Goal: Task Accomplishment & Management: Complete application form

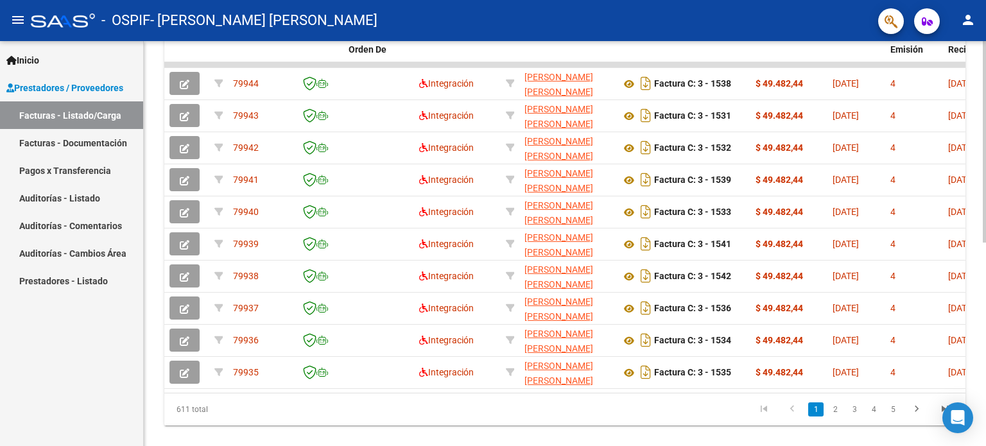
scroll to position [386, 0]
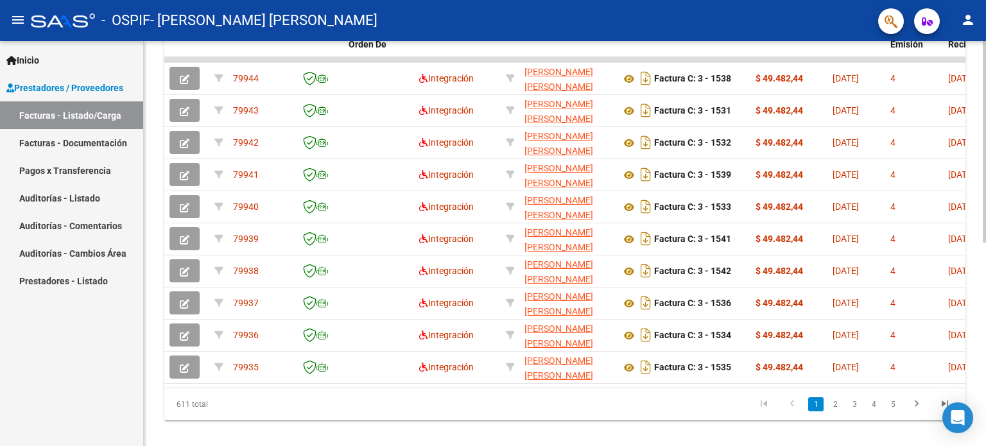
click at [967, 428] on body "menu - OSPIF - [PERSON_NAME] [PERSON_NAME] person Inicio Instructivos Contacto …" at bounding box center [493, 223] width 986 height 446
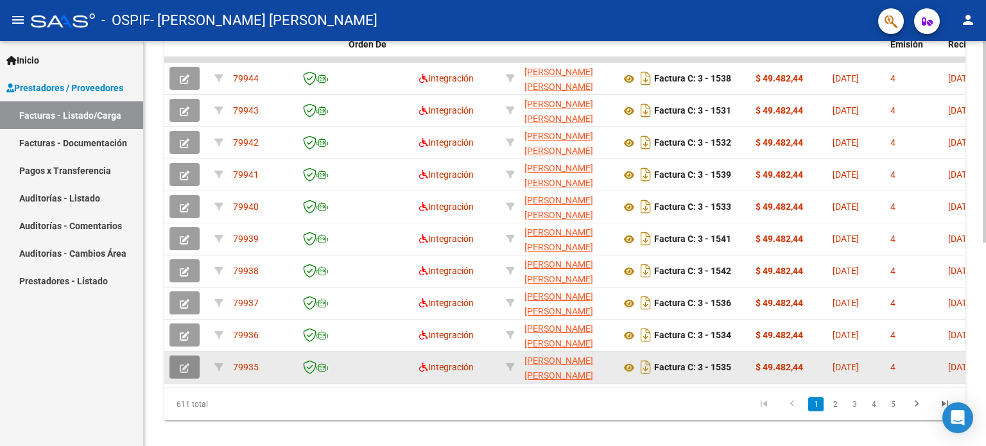
click at [187, 367] on icon "button" at bounding box center [185, 368] width 10 height 10
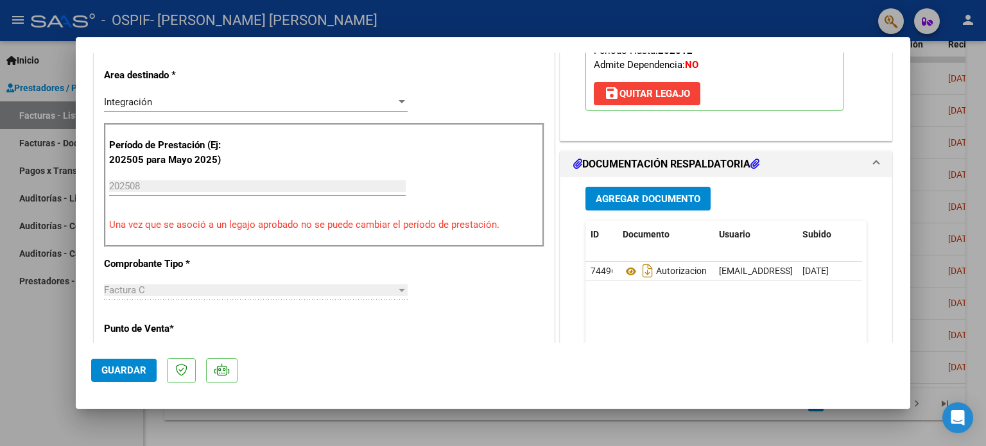
scroll to position [274, 0]
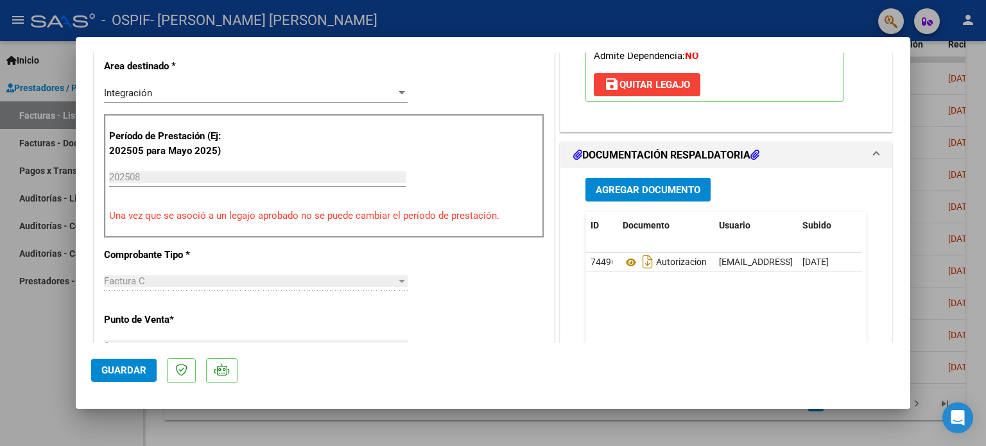
click at [667, 189] on span "Agregar Documento" at bounding box center [648, 190] width 105 height 12
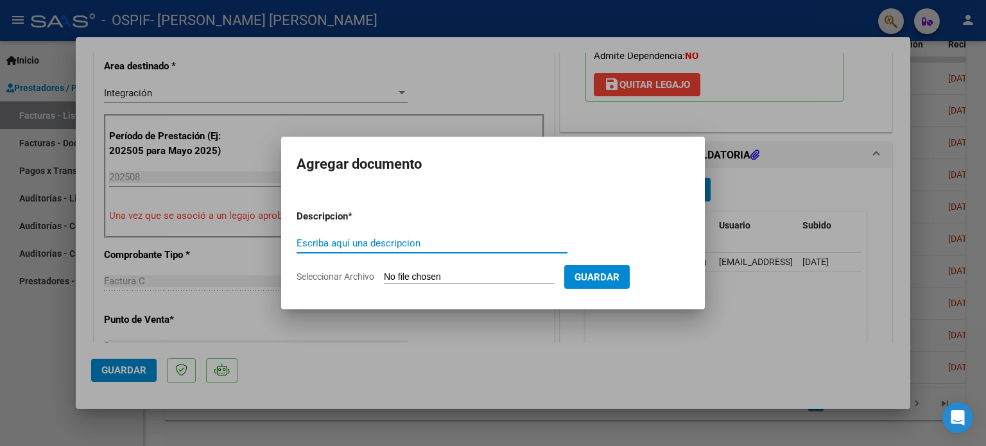
click at [506, 245] on input "Escriba aquí una descripcion" at bounding box center [432, 243] width 271 height 12
type input "ASITENCIA FRAGATA"
click at [320, 277] on span "Seleccionar Archivo" at bounding box center [336, 277] width 78 height 10
click at [384, 277] on input "Seleccionar Archivo" at bounding box center [469, 278] width 170 height 12
click at [339, 274] on span "Seleccionar Archivo" at bounding box center [336, 277] width 78 height 10
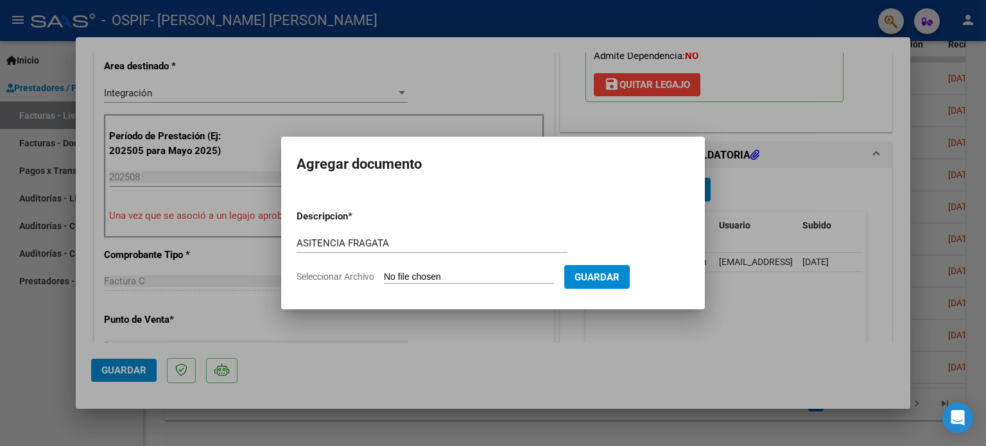
click at [384, 274] on input "Seleccionar Archivo" at bounding box center [469, 278] width 170 height 12
click at [348, 278] on span "Seleccionar Archivo" at bounding box center [336, 277] width 78 height 10
click at [384, 278] on input "Seleccionar Archivo" at bounding box center [469, 278] width 170 height 12
type input "C:\fakepath\FRAGATA ASISTENCIA.jpg"
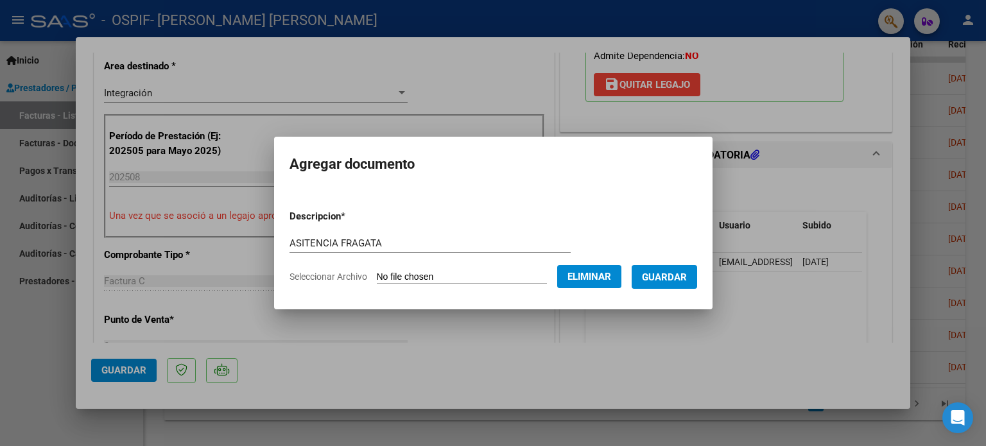
click at [673, 274] on span "Guardar" at bounding box center [664, 278] width 45 height 12
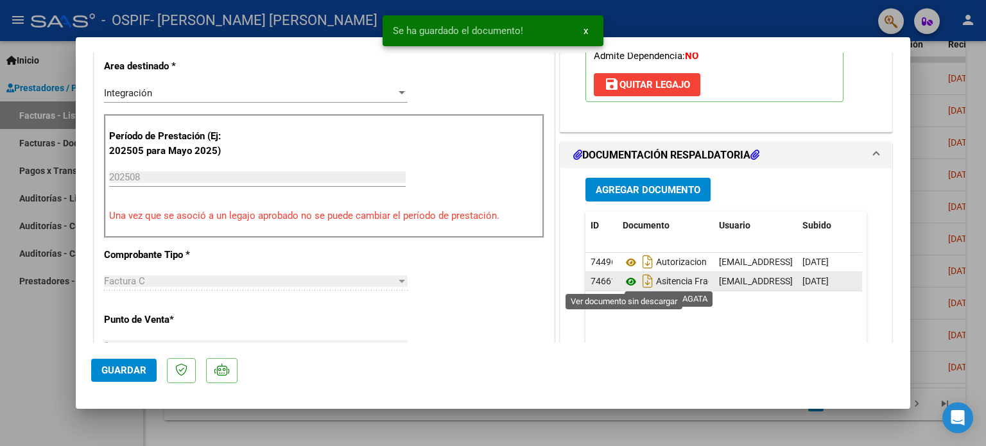
click at [628, 284] on icon at bounding box center [631, 281] width 17 height 15
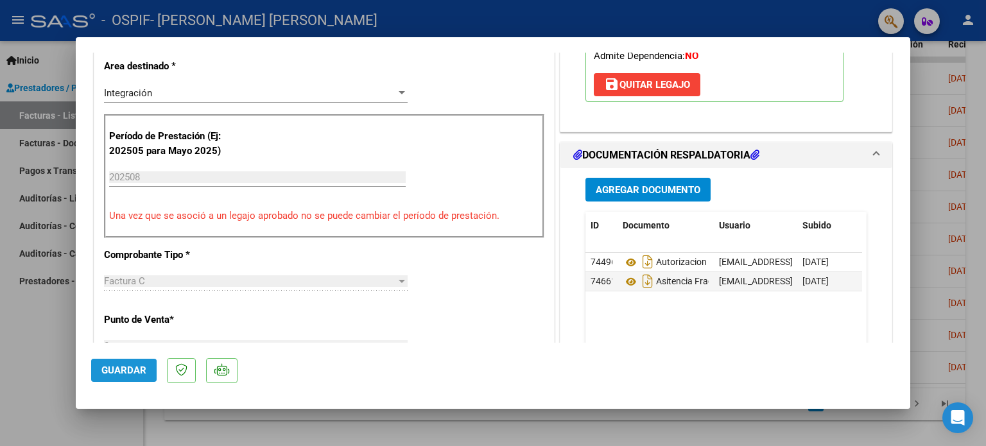
click at [116, 374] on span "Guardar" at bounding box center [123, 371] width 45 height 12
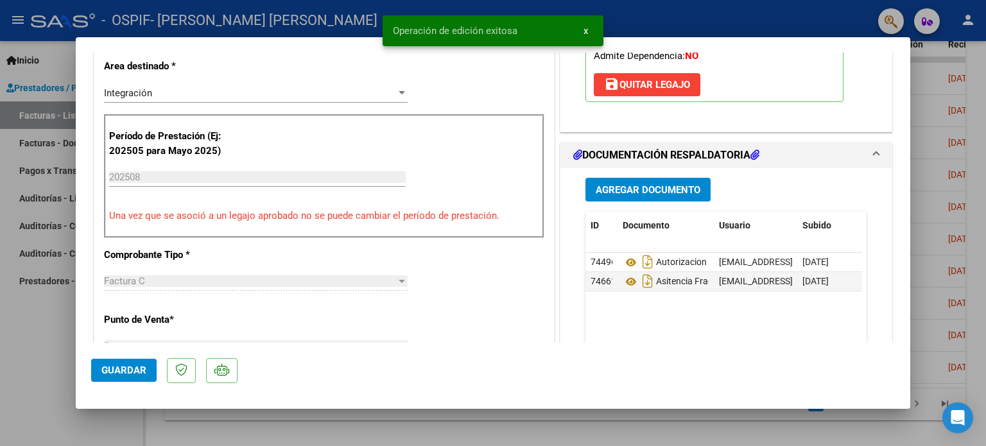
click at [47, 369] on div at bounding box center [493, 223] width 986 height 446
type input "$ 0,00"
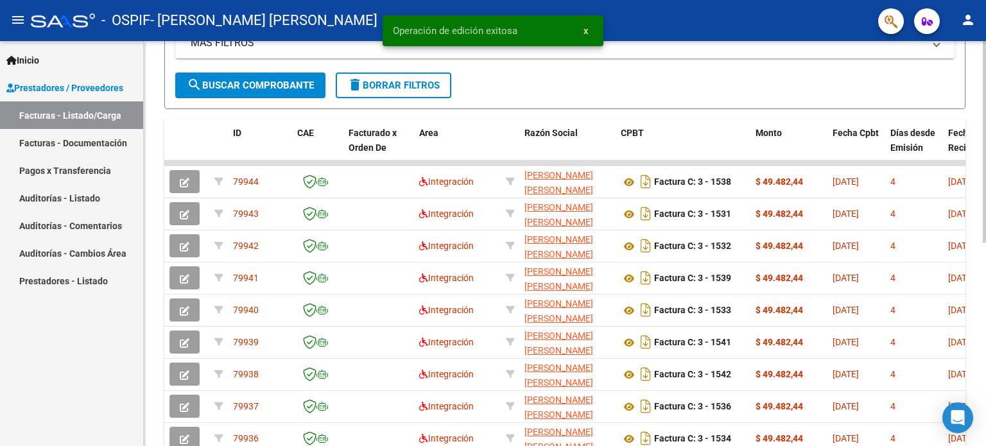
scroll to position [278, 0]
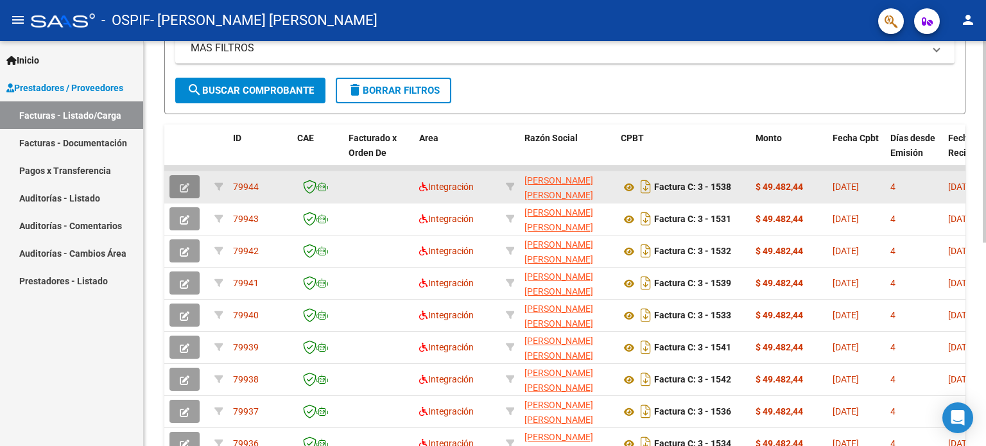
drag, startPoint x: 981, startPoint y: 246, endPoint x: 180, endPoint y: 185, distance: 803.4
click at [180, 185] on icon "button" at bounding box center [185, 188] width 10 height 10
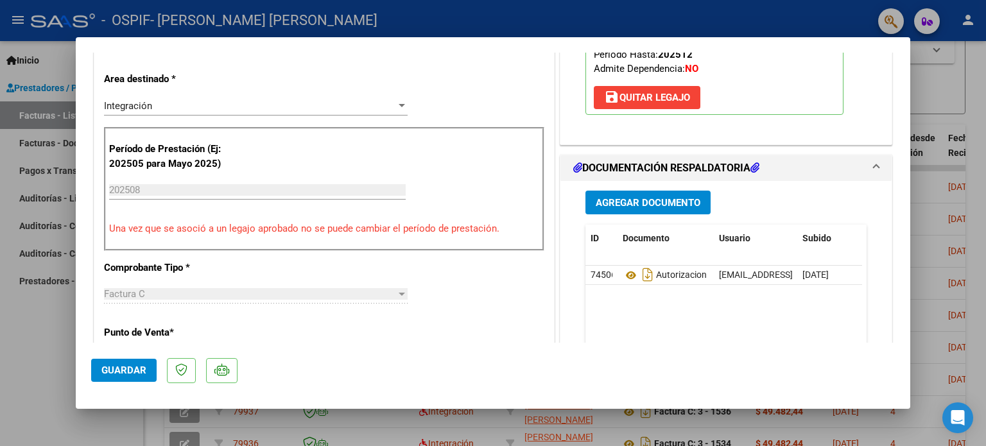
scroll to position [265, 0]
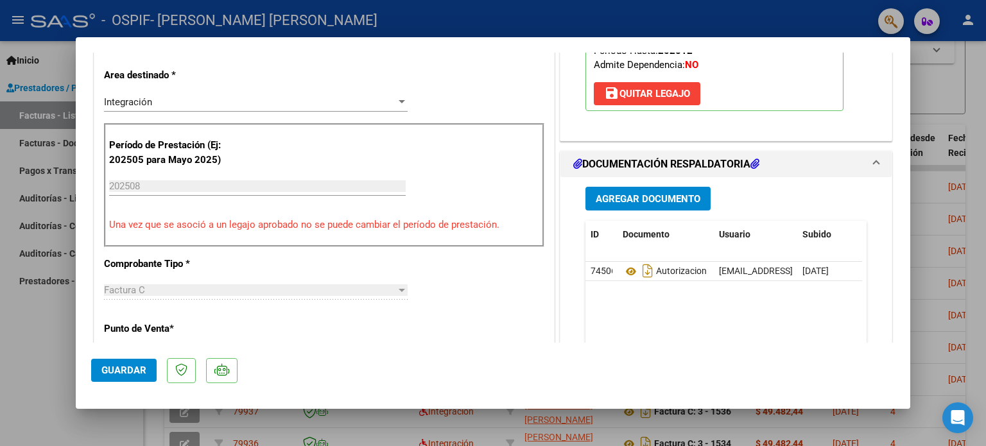
click at [676, 201] on span "Agregar Documento" at bounding box center [648, 199] width 105 height 12
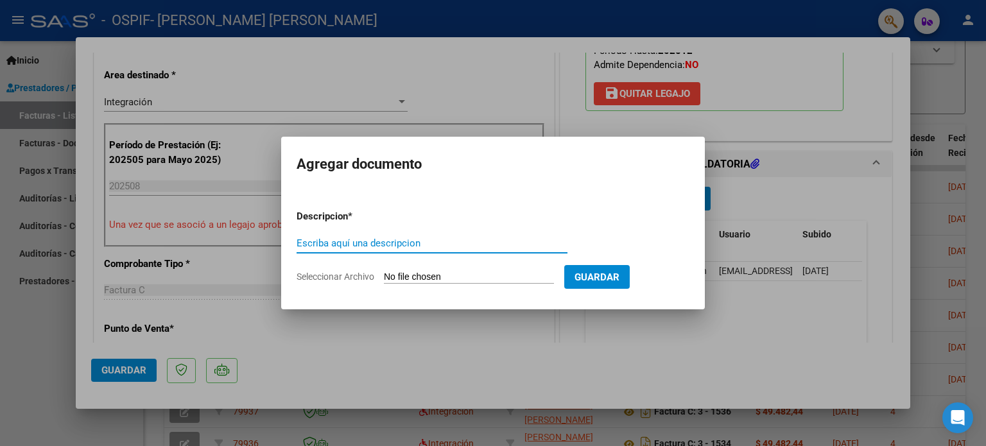
click at [488, 243] on input "Escriba aquí una descripcion" at bounding box center [432, 243] width 271 height 12
type input "[PERSON_NAME]"
click at [343, 279] on span "Seleccionar Archivo" at bounding box center [336, 277] width 78 height 10
click at [384, 279] on input "Seleccionar Archivo" at bounding box center [469, 278] width 170 height 12
type input "C:\fakepath\YA.jpg"
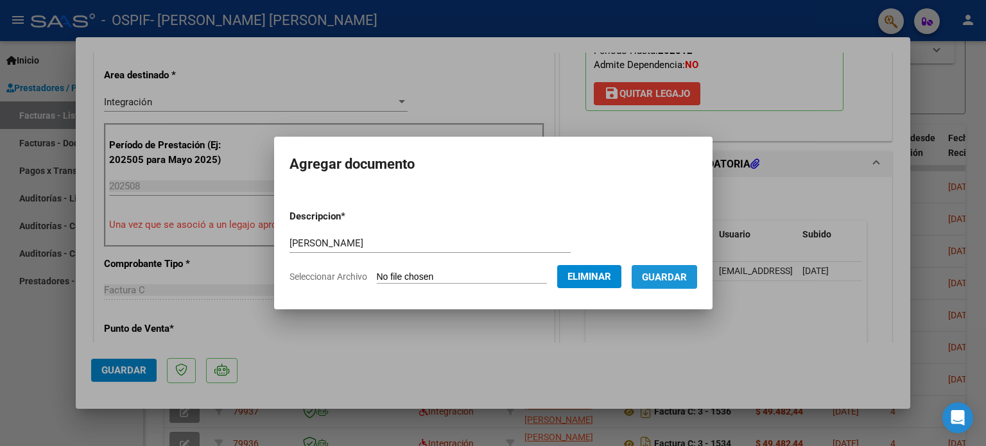
click at [674, 280] on span "Guardar" at bounding box center [664, 278] width 45 height 12
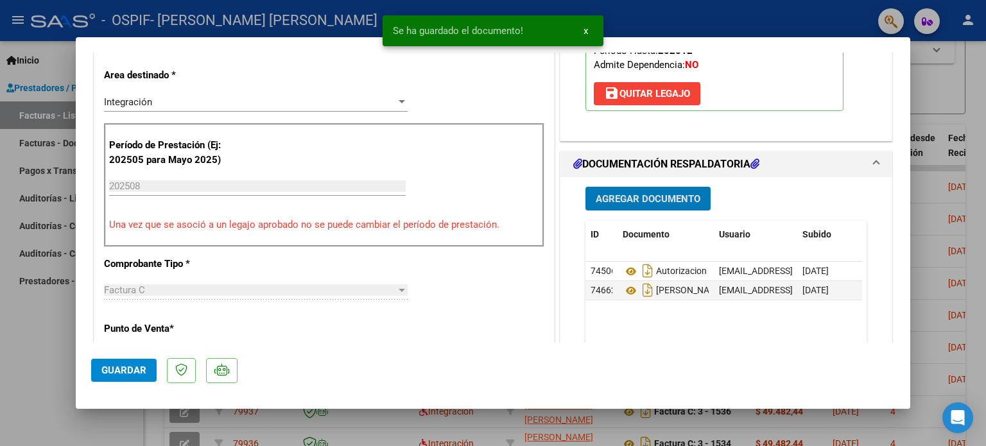
click at [110, 369] on span "Guardar" at bounding box center [123, 371] width 45 height 12
click at [26, 357] on div at bounding box center [493, 223] width 986 height 446
type input "$ 0,00"
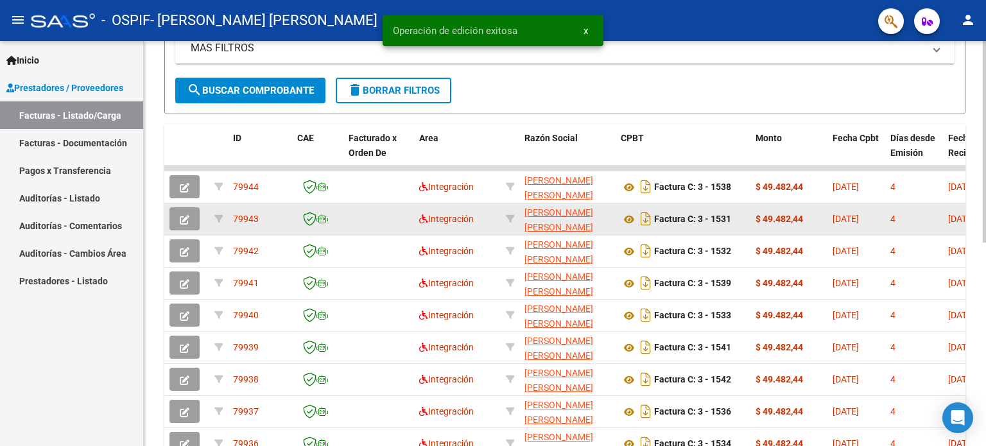
click at [187, 209] on button "button" at bounding box center [184, 218] width 30 height 23
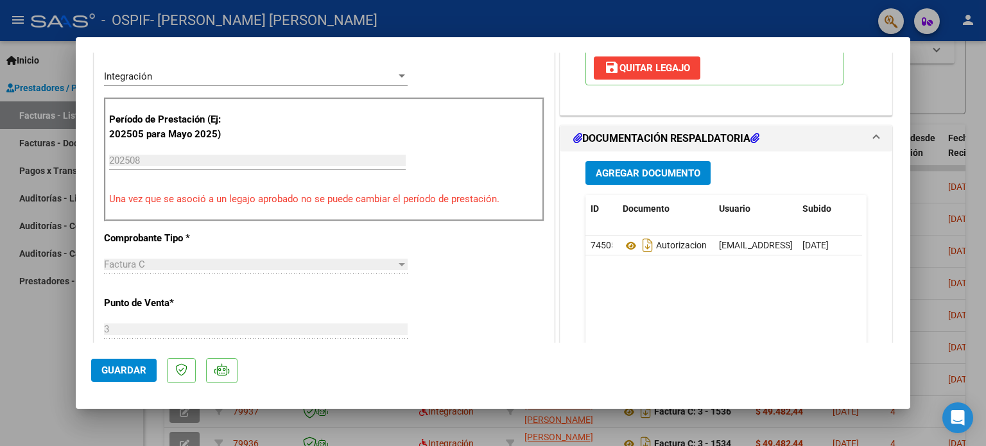
scroll to position [297, 0]
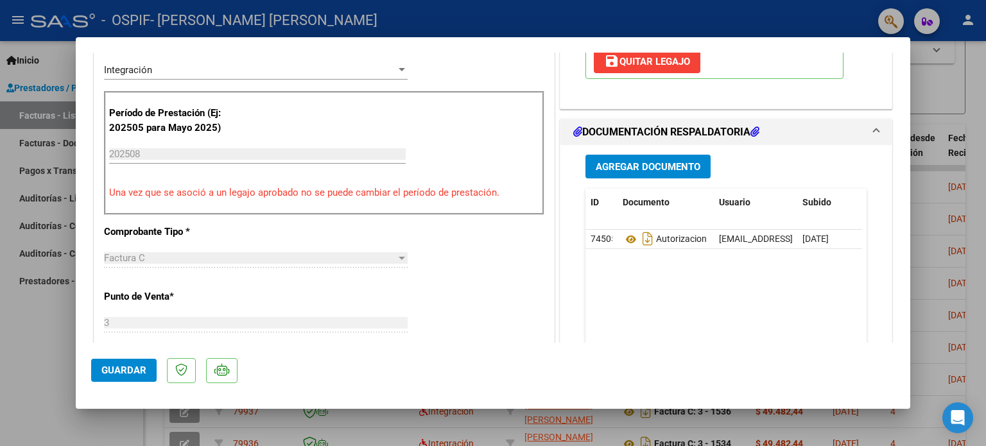
click at [667, 169] on span "Agregar Documento" at bounding box center [648, 167] width 105 height 12
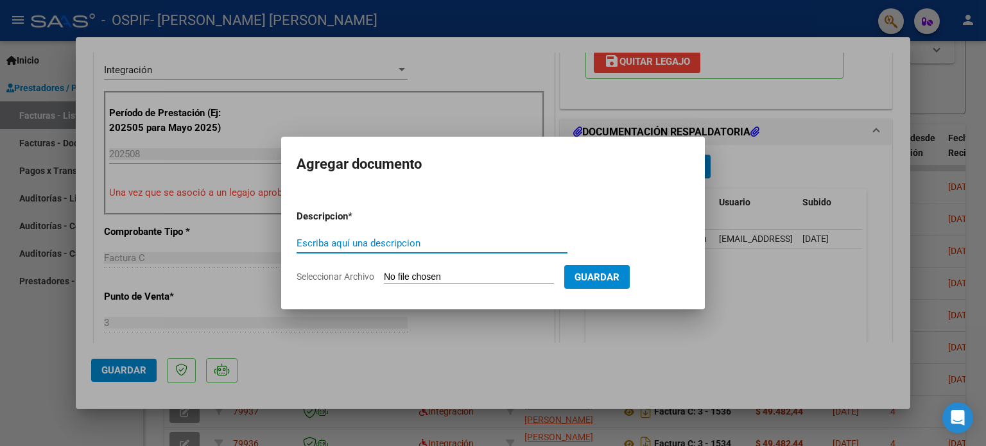
click at [535, 245] on input "Escriba aquí una descripcion" at bounding box center [432, 243] width 271 height 12
type input "ASISTENCIA"
click at [334, 276] on span "Seleccionar Archivo" at bounding box center [336, 277] width 78 height 10
click at [384, 276] on input "Seleccionar Archivo" at bounding box center [469, 278] width 170 height 12
type input "C:\fakepath\[PERSON_NAME] ASISTENCIA.jpg"
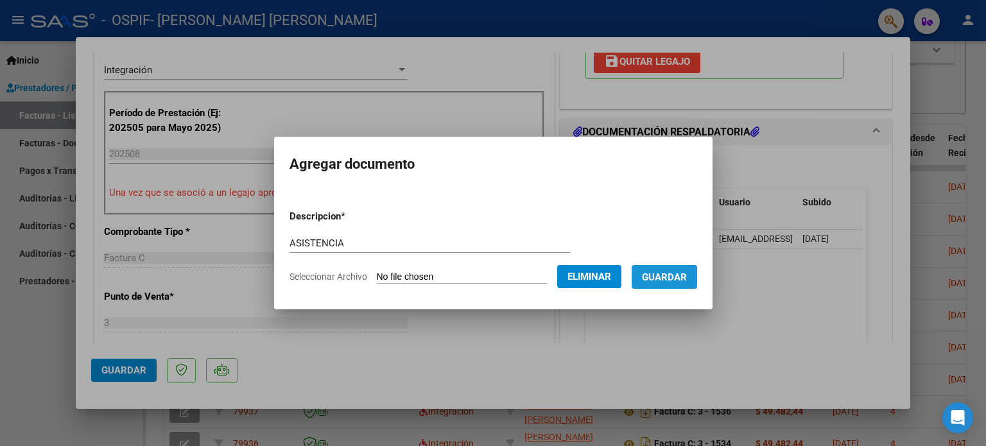
click at [676, 277] on span "Guardar" at bounding box center [664, 278] width 45 height 12
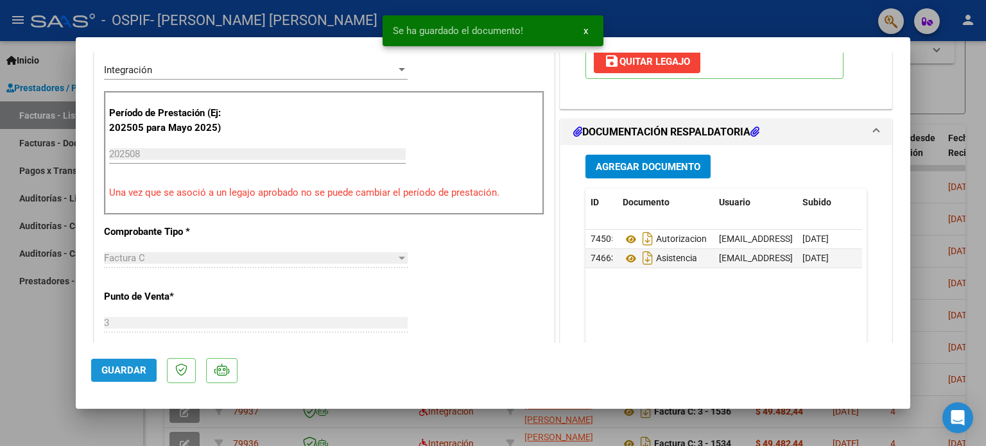
click at [137, 367] on span "Guardar" at bounding box center [123, 371] width 45 height 12
click at [51, 343] on div at bounding box center [493, 223] width 986 height 446
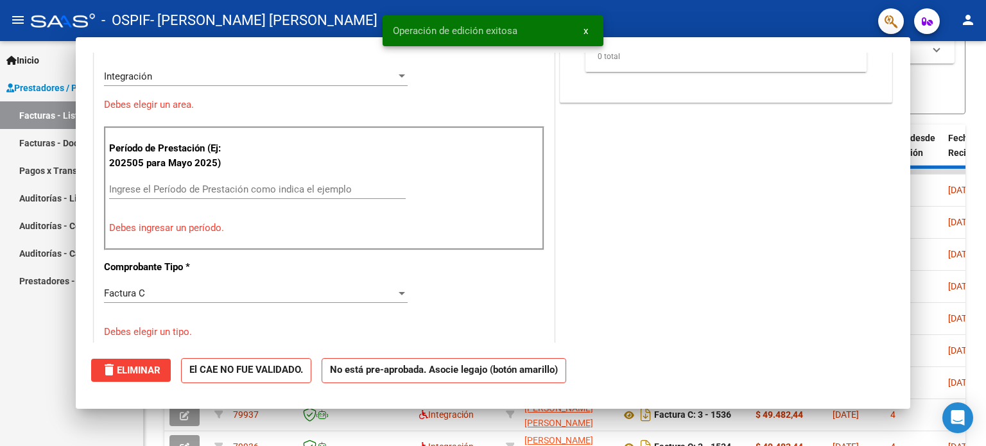
scroll to position [0, 0]
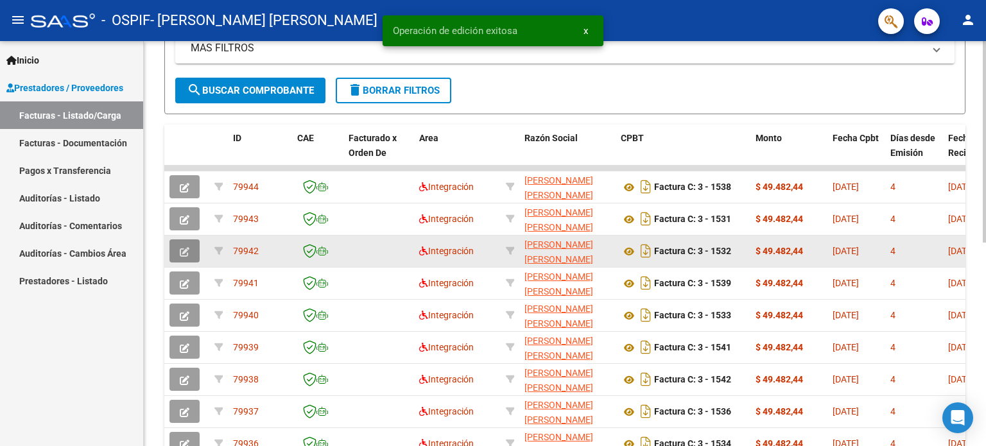
click at [186, 248] on icon "button" at bounding box center [185, 252] width 10 height 10
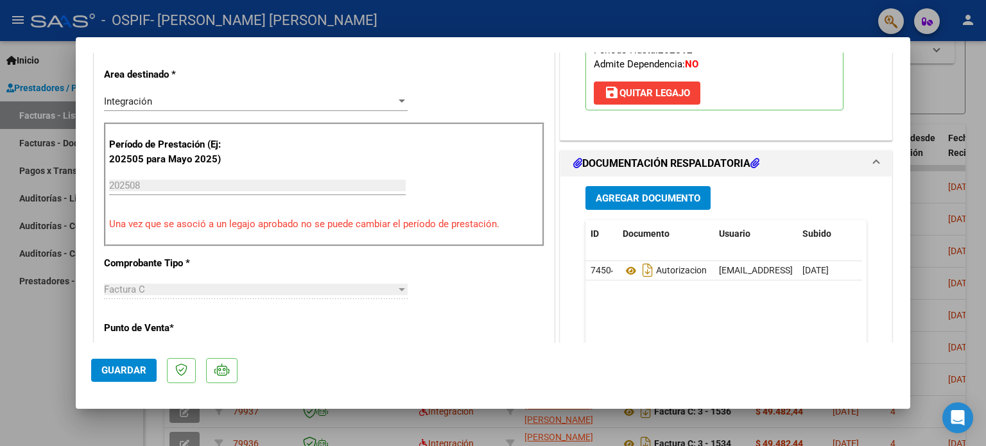
scroll to position [268, 0]
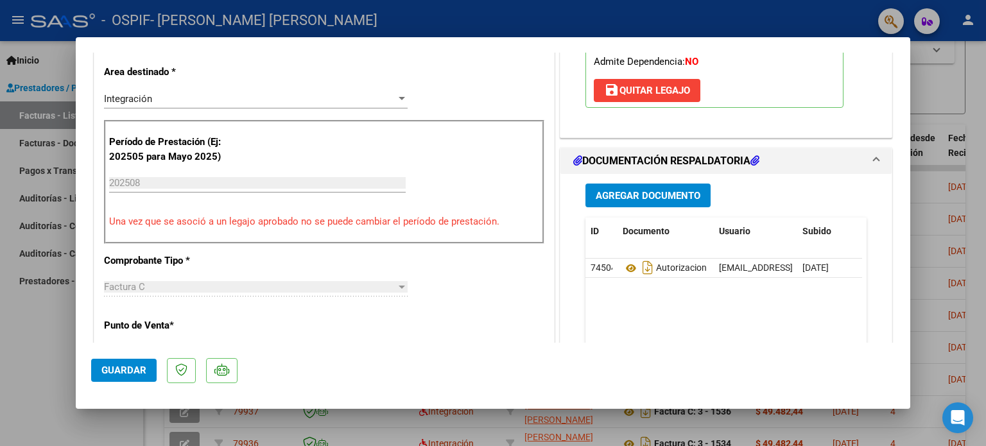
click at [665, 196] on span "Agregar Documento" at bounding box center [648, 196] width 105 height 12
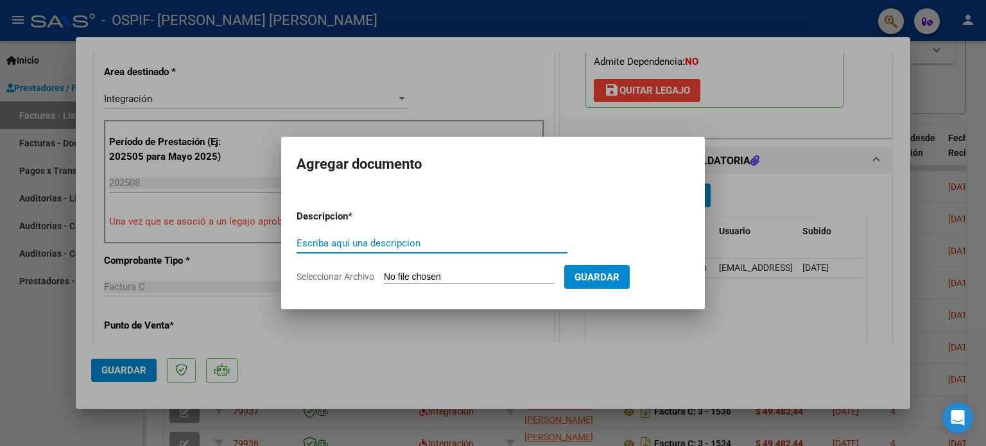
click at [533, 245] on input "Escriba aquí una descripcion" at bounding box center [432, 243] width 271 height 12
type input "ASISTENCIA"
click at [318, 277] on span "Seleccionar Archivo" at bounding box center [336, 277] width 78 height 10
click at [384, 277] on input "Seleccionar Archivo" at bounding box center [469, 278] width 170 height 12
type input "C:\fakepath\[PERSON_NAME] ASISTENCIA.jpg"
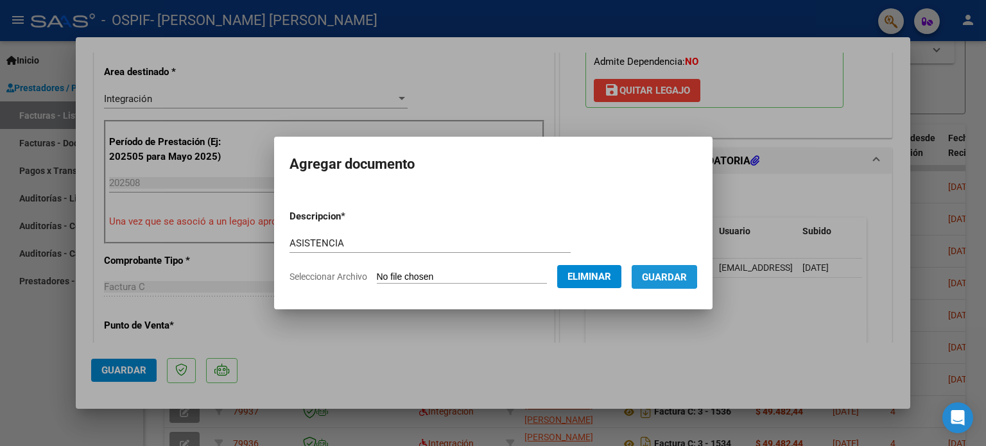
click at [662, 275] on span "Guardar" at bounding box center [664, 278] width 45 height 12
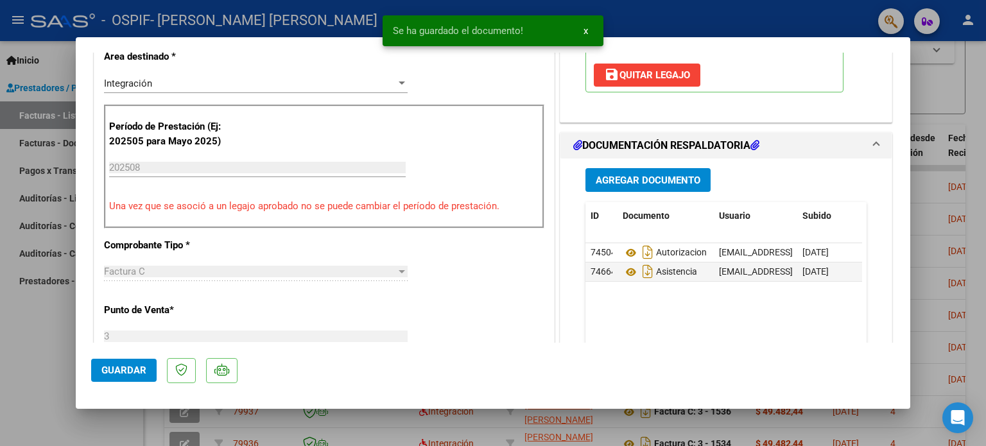
scroll to position [288, 0]
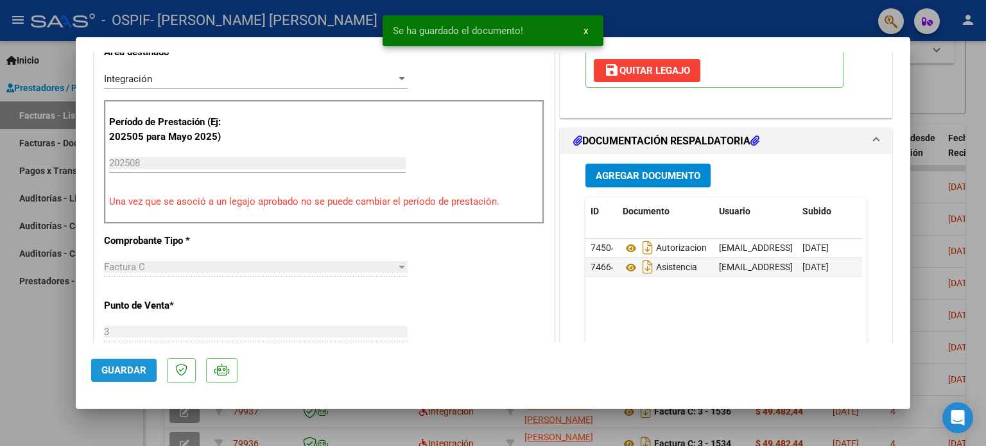
click at [128, 369] on span "Guardar" at bounding box center [123, 371] width 45 height 12
click at [40, 351] on div at bounding box center [493, 223] width 986 height 446
type input "$ 0,00"
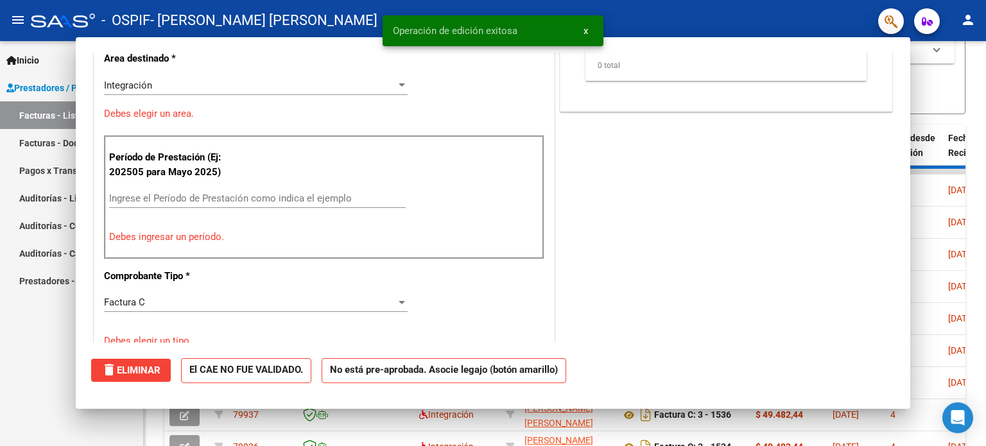
scroll to position [295, 0]
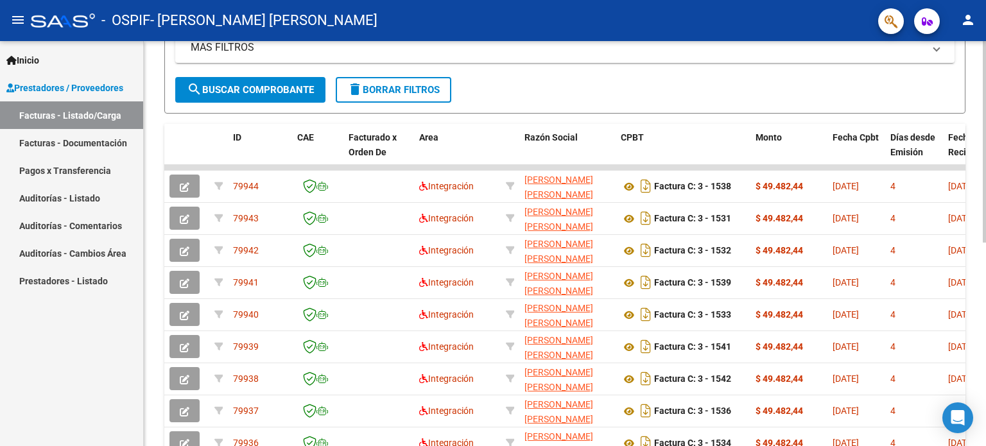
click at [985, 207] on div at bounding box center [984, 283] width 3 height 202
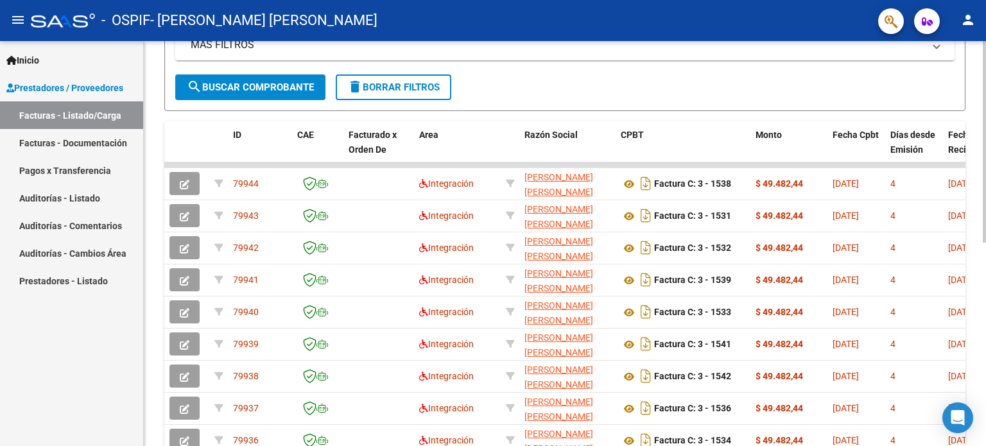
scroll to position [284, 0]
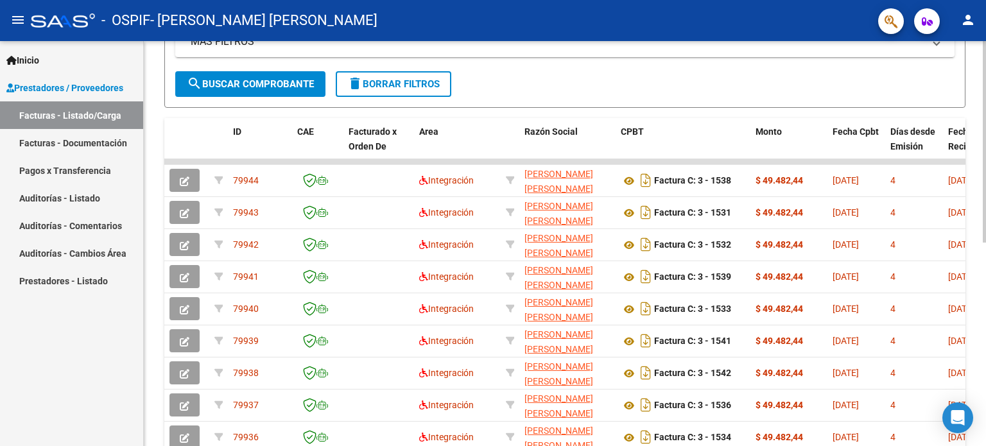
click at [985, 209] on div at bounding box center [984, 287] width 3 height 202
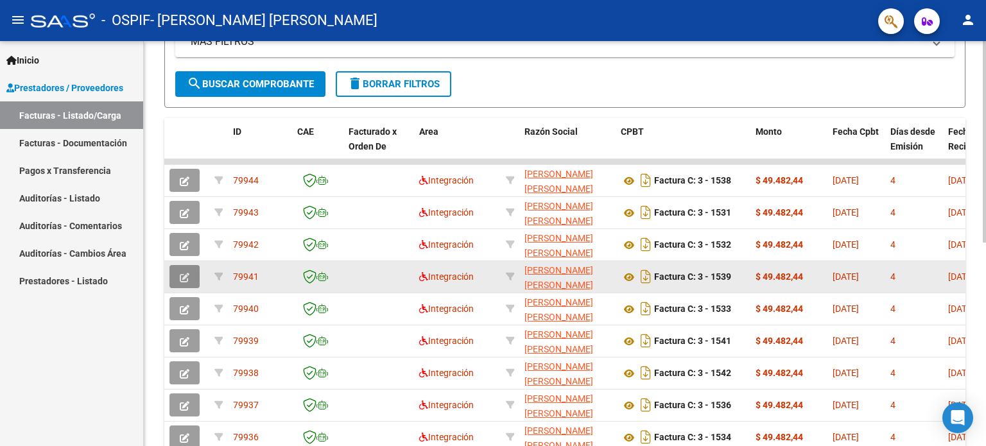
click at [183, 277] on icon "button" at bounding box center [185, 278] width 10 height 10
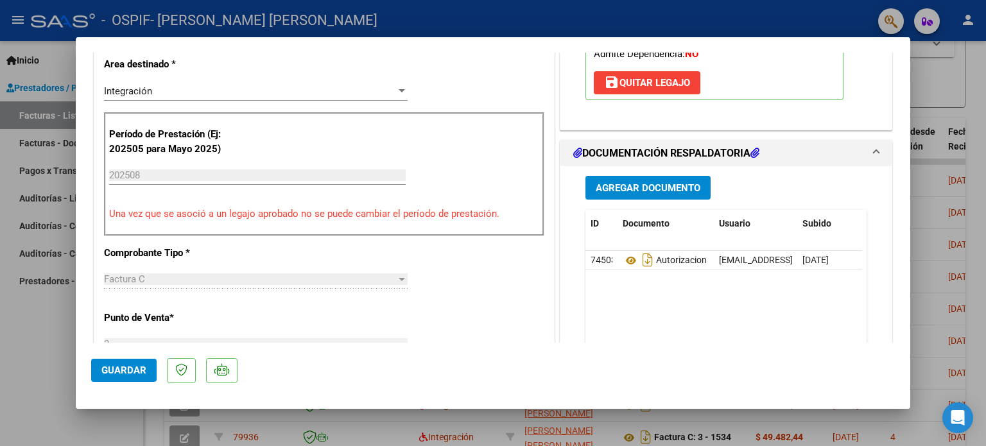
scroll to position [278, 0]
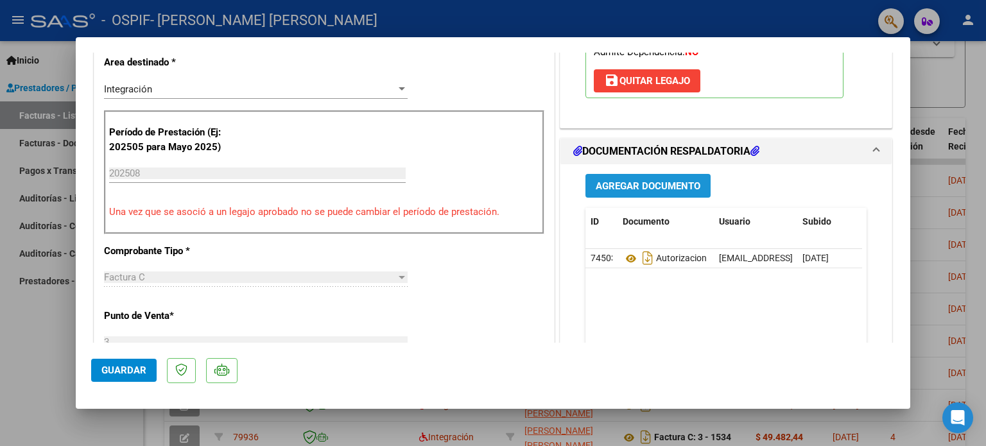
click at [664, 186] on span "Agregar Documento" at bounding box center [648, 186] width 105 height 12
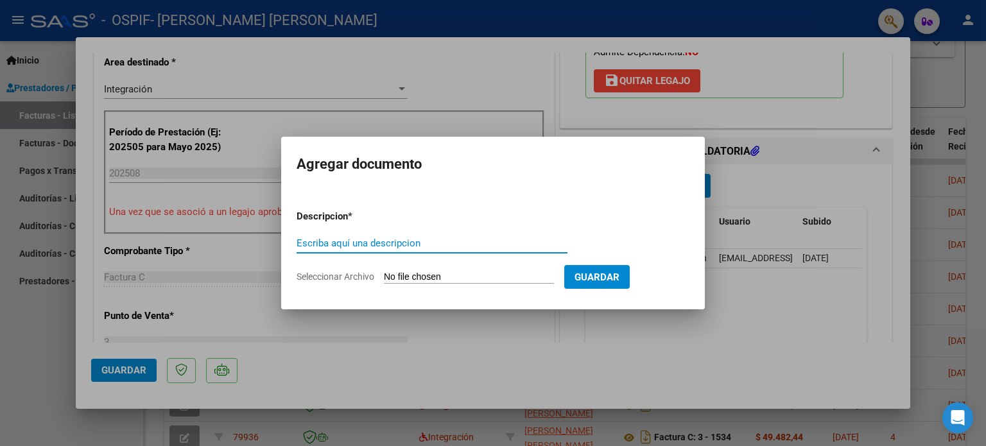
click at [534, 244] on input "Escriba aquí una descripcion" at bounding box center [432, 243] width 271 height 12
type input "ASISTENCIA"
click at [351, 279] on span "Seleccionar Archivo" at bounding box center [336, 277] width 78 height 10
click at [384, 279] on input "Seleccionar Archivo" at bounding box center [469, 278] width 170 height 12
drag, startPoint x: 902, startPoint y: 173, endPoint x: 906, endPoint y: 150, distance: 24.1
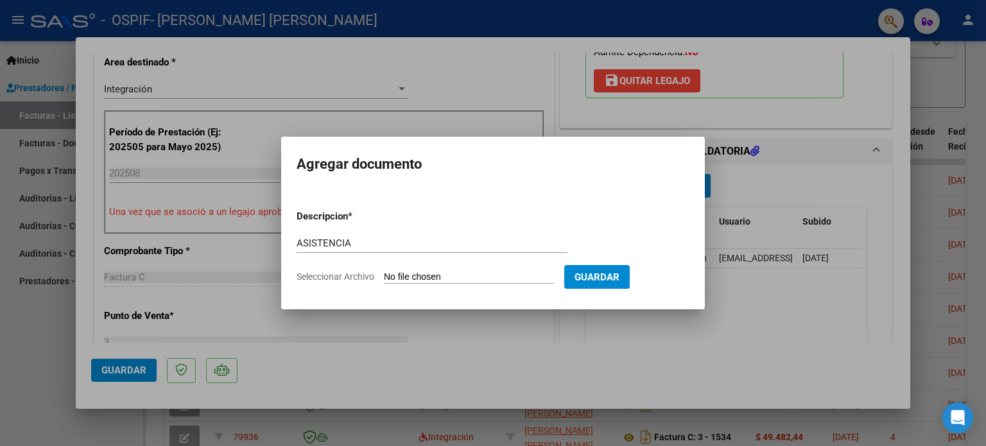
click at [906, 150] on div at bounding box center [493, 223] width 986 height 446
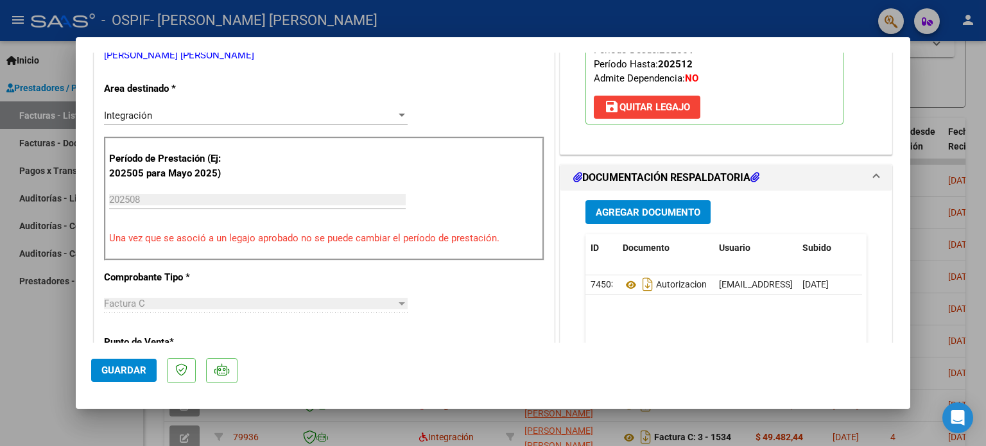
scroll to position [277, 0]
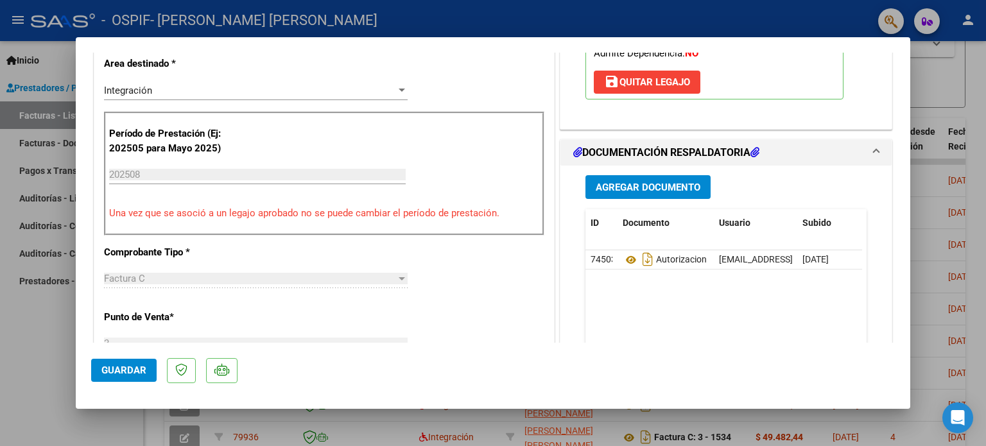
click at [624, 186] on span "Agregar Documento" at bounding box center [648, 188] width 105 height 12
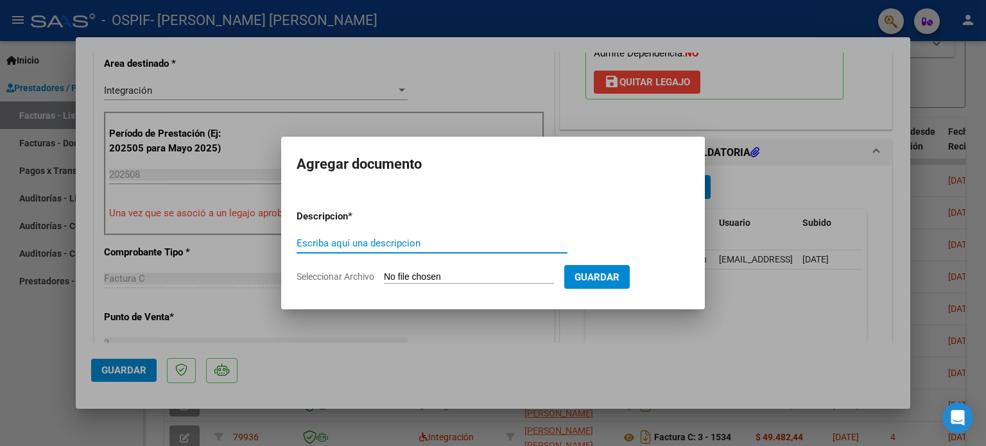
click at [324, 248] on input "Escriba aquí una descripcion" at bounding box center [432, 243] width 271 height 12
type input "ASISTENCIA"
drag, startPoint x: 338, startPoint y: 278, endPoint x: 324, endPoint y: 277, distance: 14.1
click at [324, 277] on span "Seleccionar Archivo" at bounding box center [336, 277] width 78 height 10
click at [384, 277] on input "Seleccionar Archivo" at bounding box center [469, 278] width 170 height 12
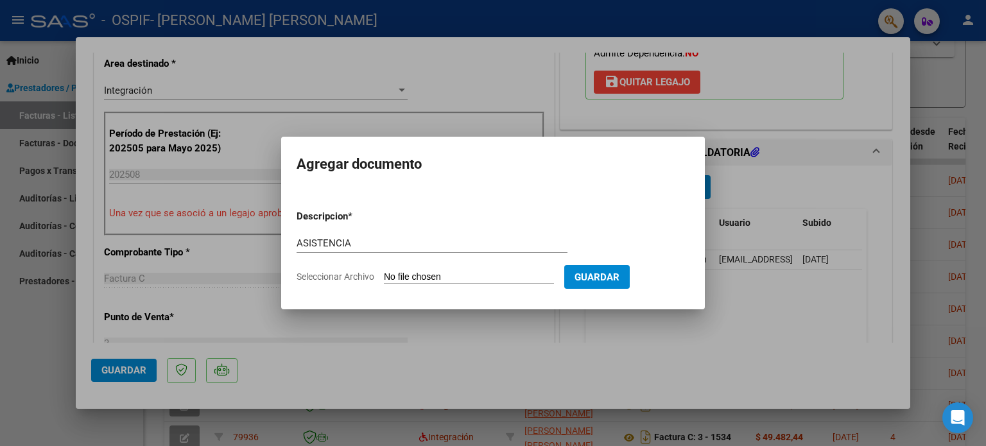
type input "C:\fakepath\[PERSON_NAME] ASISTENCIA.jpg"
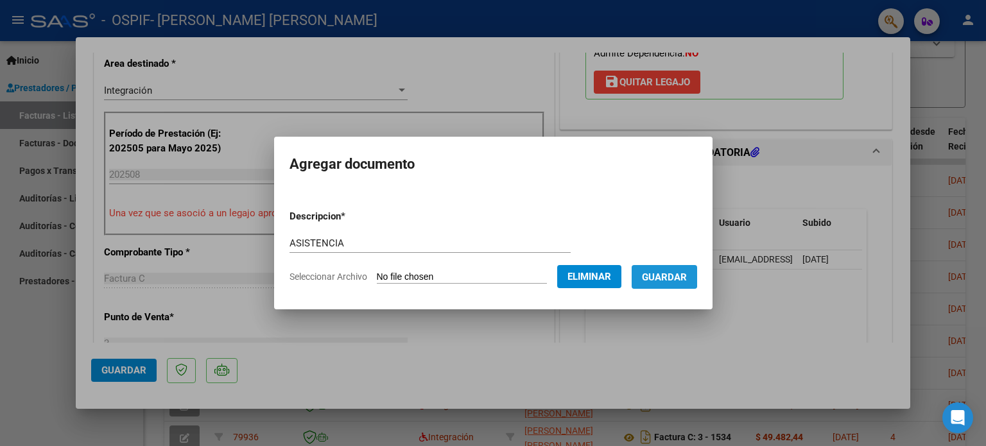
click at [669, 275] on span "Guardar" at bounding box center [664, 278] width 45 height 12
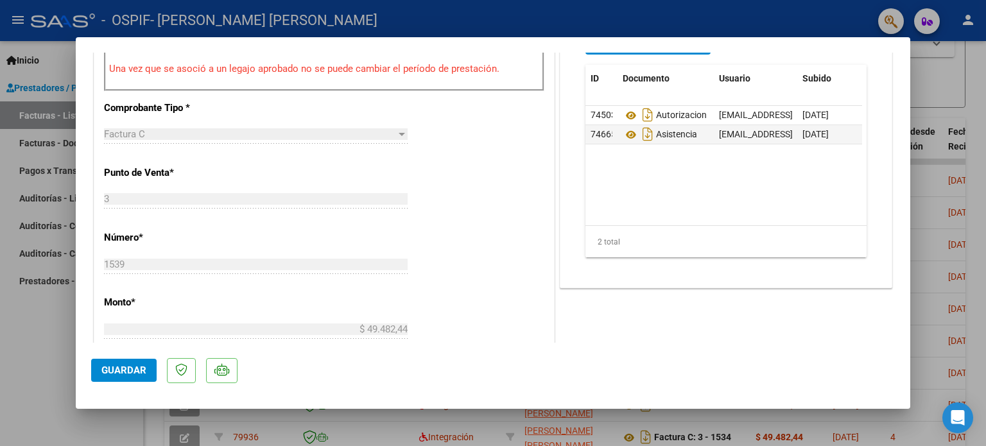
scroll to position [453, 0]
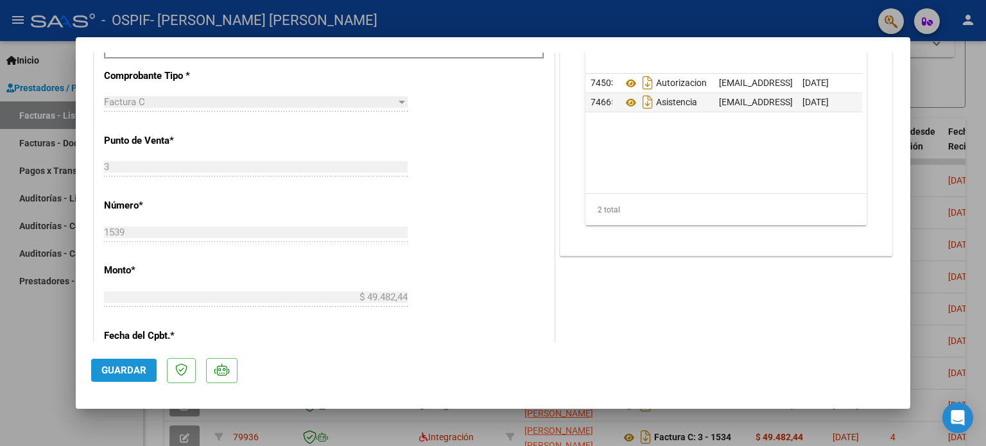
click at [121, 367] on span "Guardar" at bounding box center [123, 371] width 45 height 12
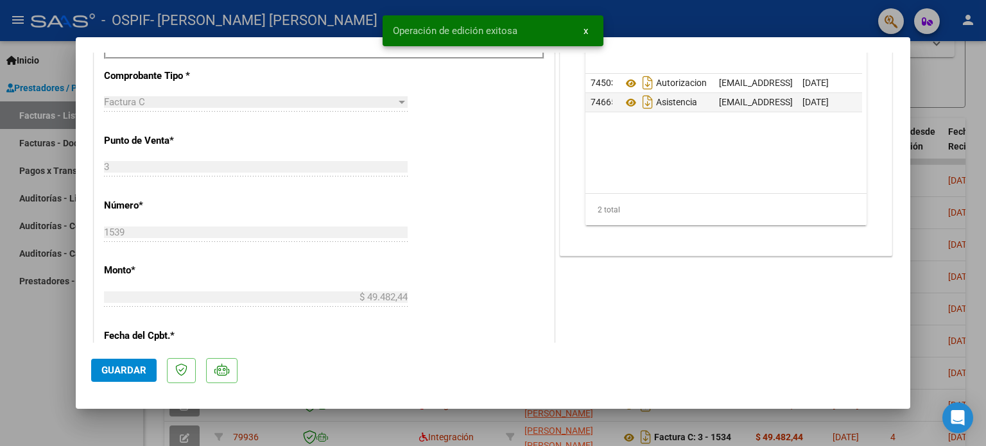
click at [32, 361] on div at bounding box center [493, 223] width 986 height 446
type input "$ 0,00"
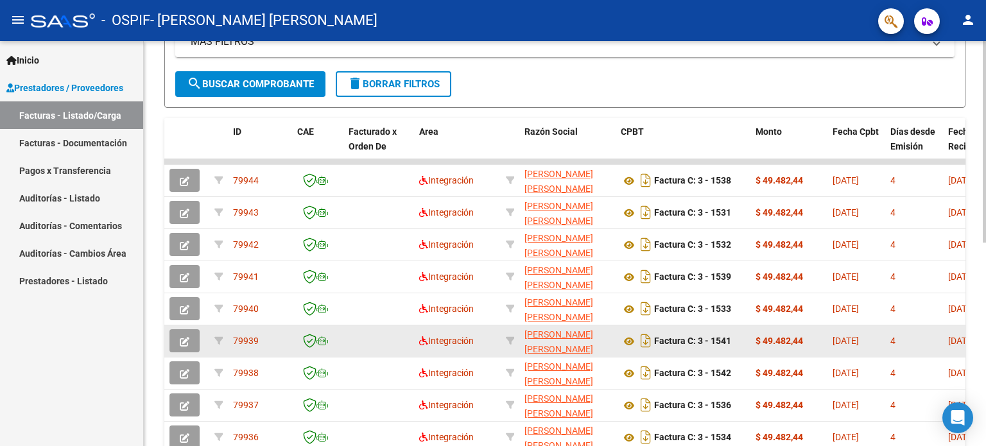
click at [186, 337] on icon "button" at bounding box center [185, 342] width 10 height 10
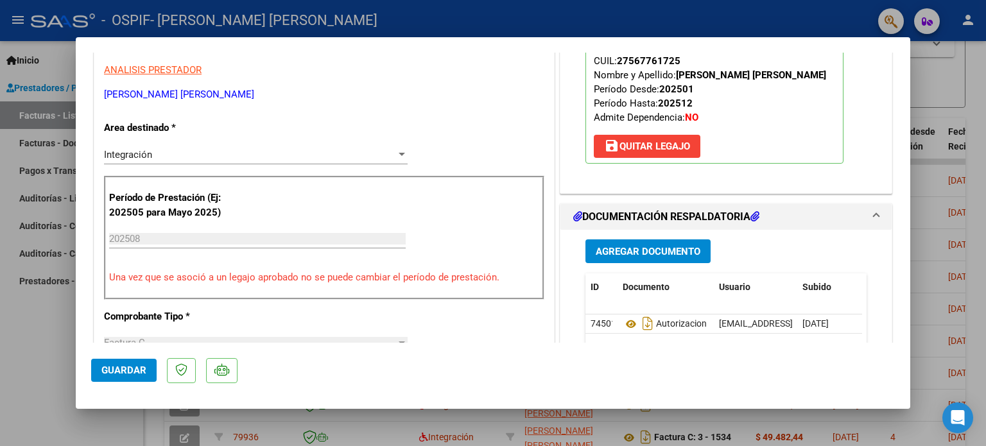
scroll to position [255, 0]
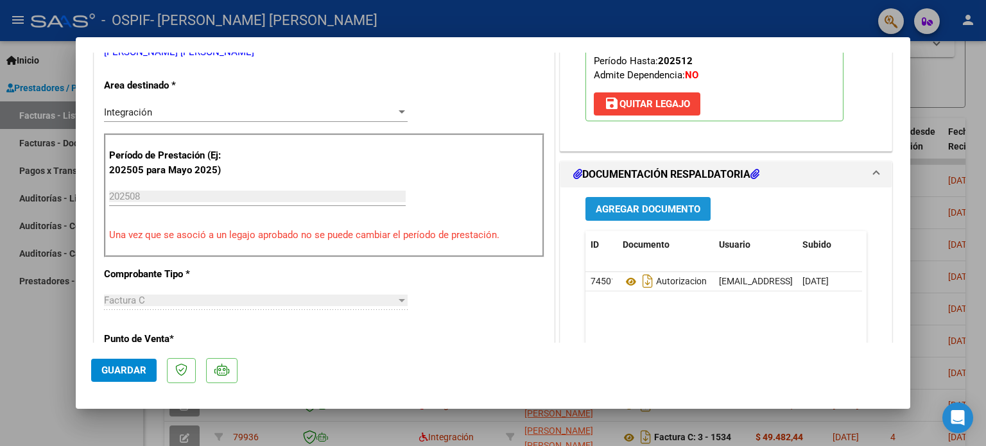
click at [664, 210] on span "Agregar Documento" at bounding box center [648, 209] width 105 height 12
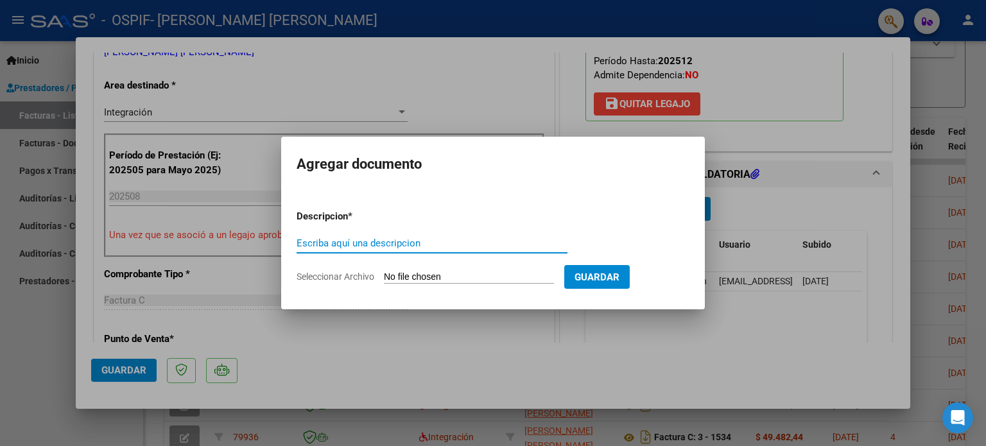
click at [539, 244] on input "Escriba aquí una descripcion" at bounding box center [432, 243] width 271 height 12
type input "M"
type input "ASISTENCIA"
click at [354, 275] on span "Seleccionar Archivo" at bounding box center [336, 277] width 78 height 10
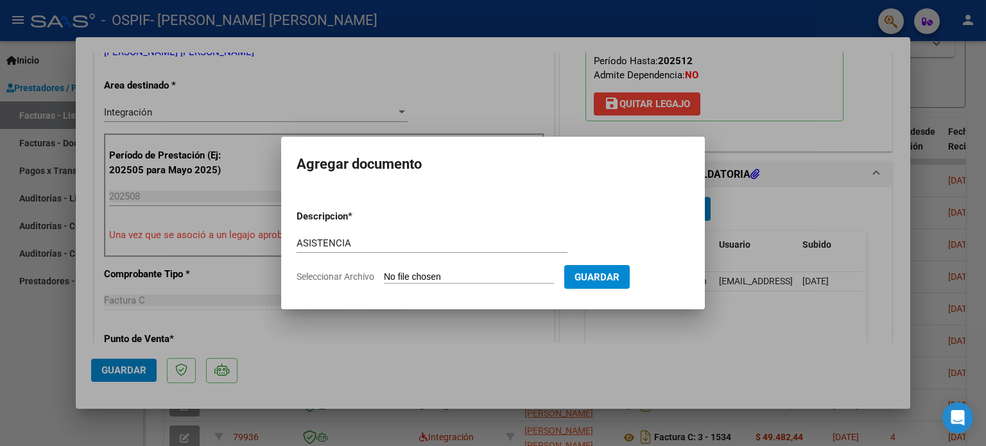
click at [384, 275] on input "Seleccionar Archivo" at bounding box center [469, 278] width 170 height 12
type input "C:\fakepath\[PERSON_NAME] Asistencia .jpg"
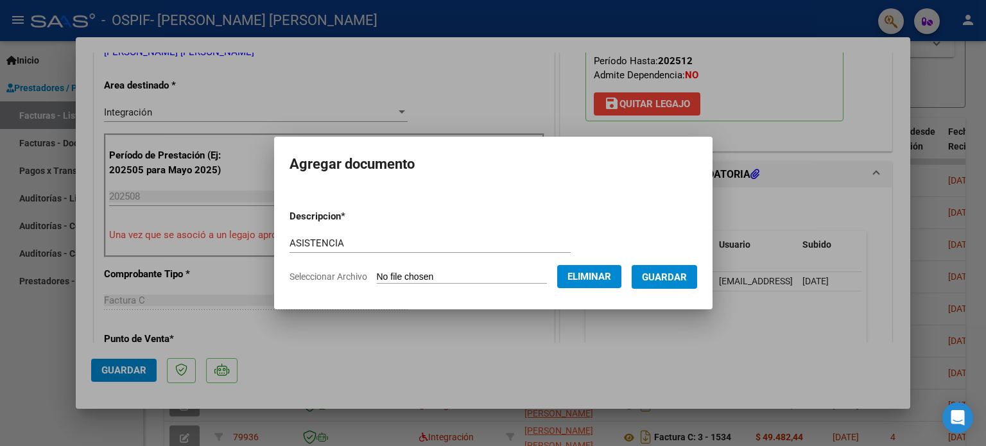
click at [687, 282] on span "Guardar" at bounding box center [664, 278] width 45 height 12
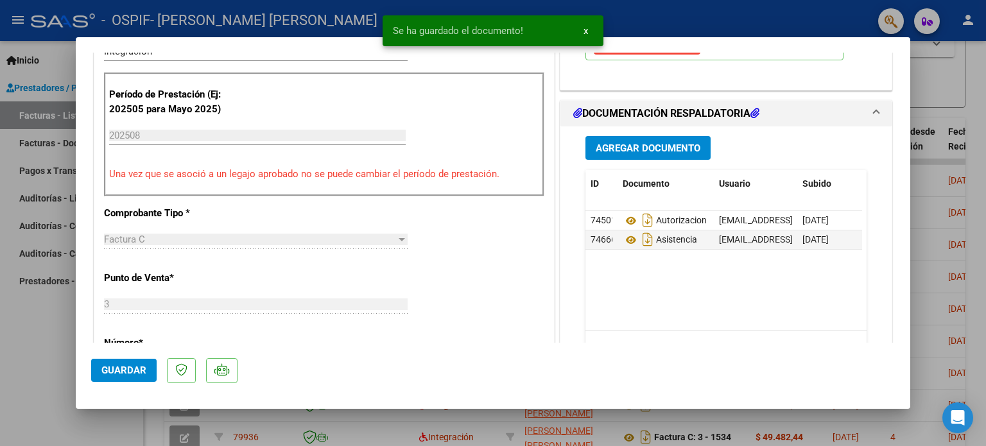
scroll to position [384, 0]
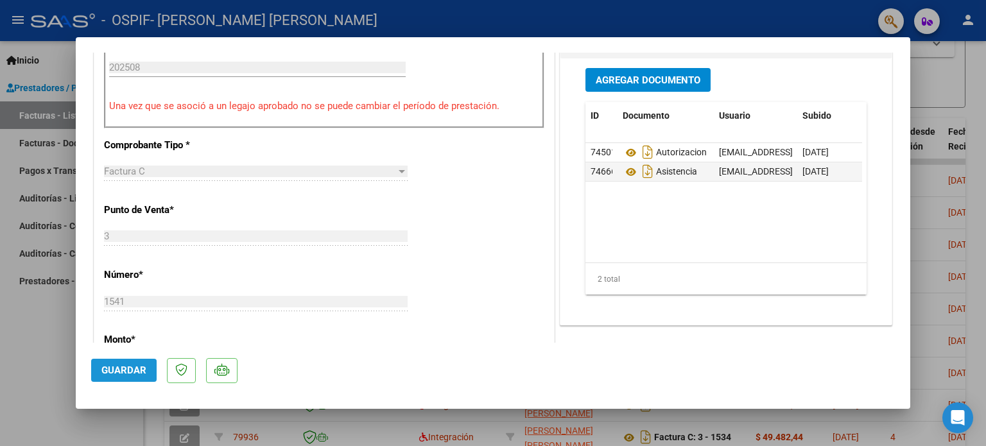
click at [118, 377] on button "Guardar" at bounding box center [123, 370] width 65 height 23
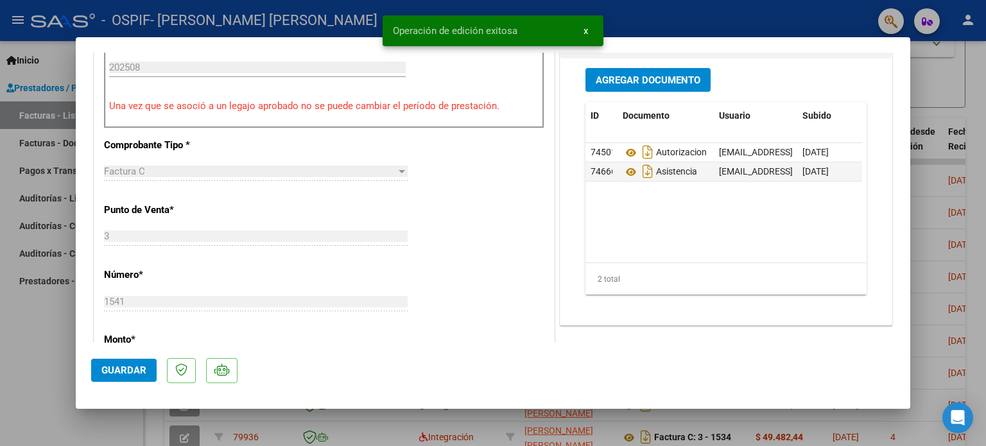
click at [31, 359] on div at bounding box center [493, 223] width 986 height 446
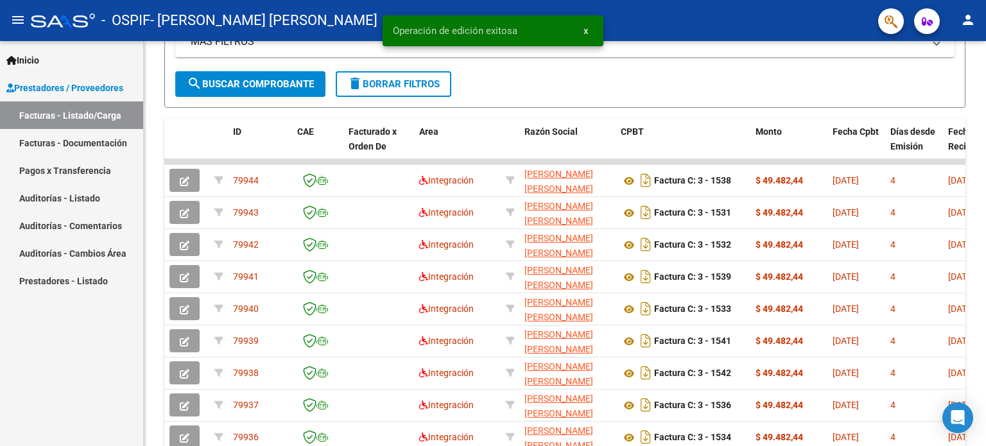
click at [31, 359] on div "Inicio Instructivos Contacto OS Prestadores / Proveedores Facturas - Listado/Ca…" at bounding box center [71, 243] width 143 height 405
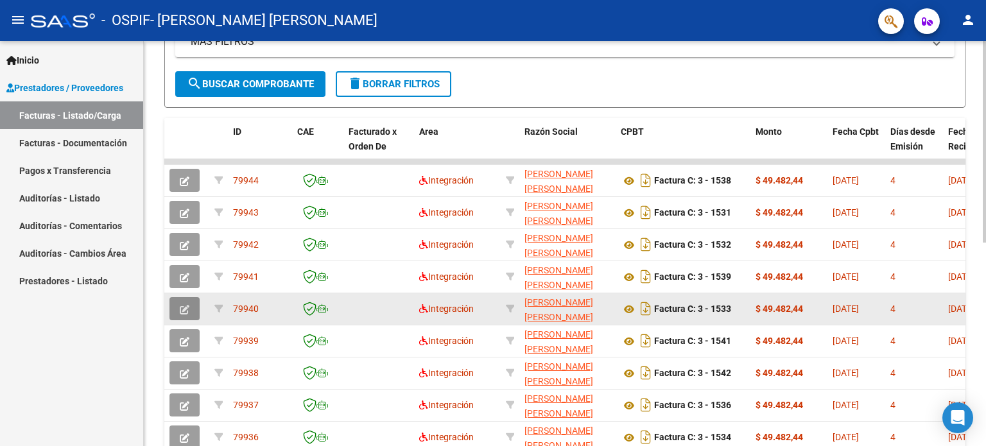
click at [184, 303] on span "button" at bounding box center [185, 309] width 10 height 12
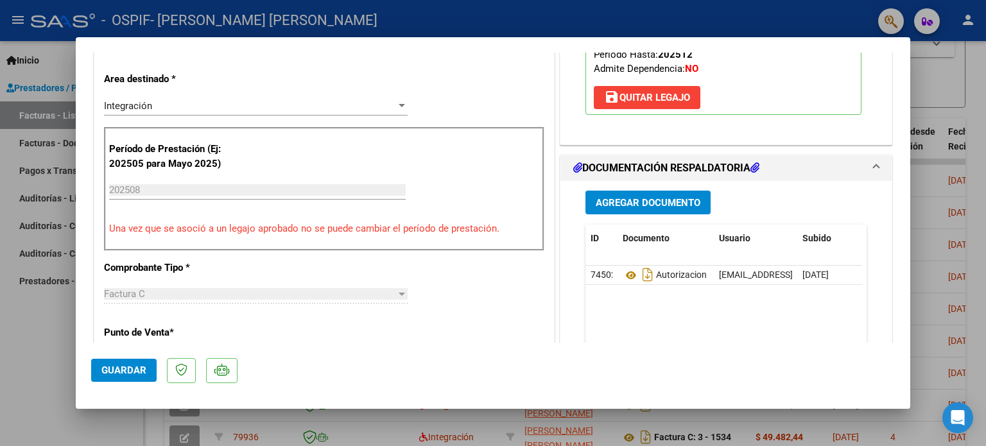
scroll to position [278, 0]
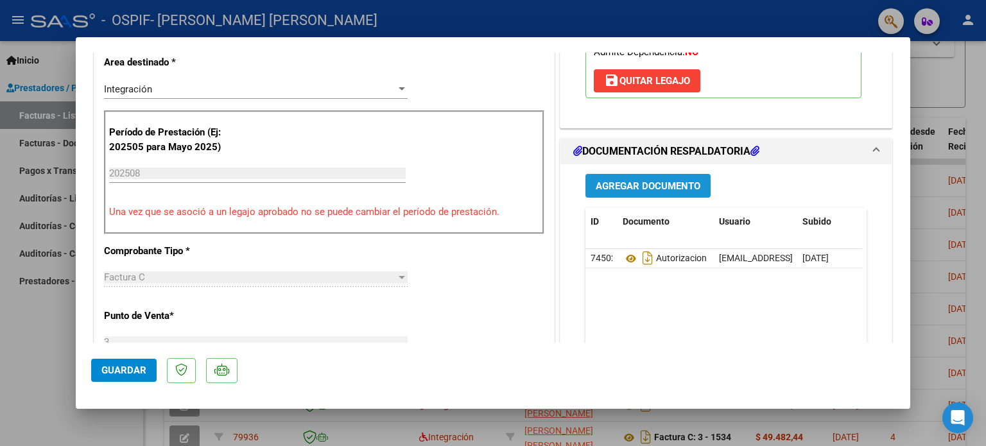
click at [683, 186] on span "Agregar Documento" at bounding box center [648, 186] width 105 height 12
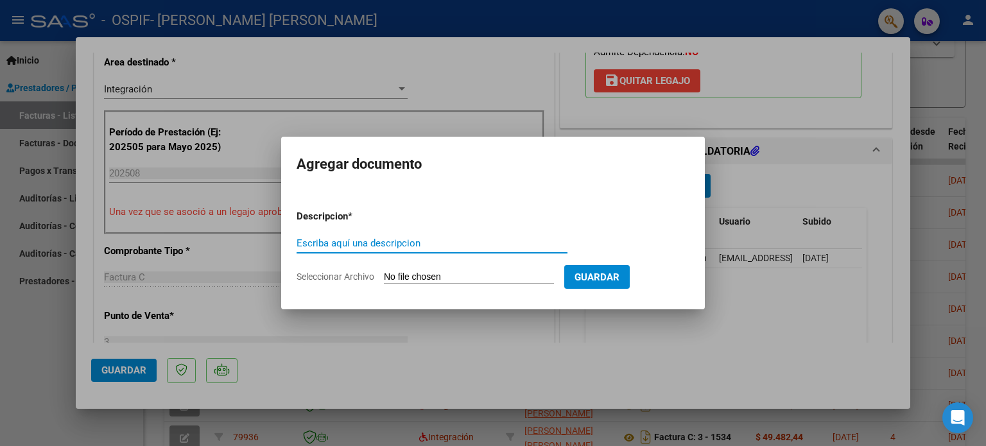
click at [542, 244] on input "Escriba aquí una descripcion" at bounding box center [432, 243] width 271 height 12
type input "ASISTENCIA"
click at [321, 278] on span "Seleccionar Archivo" at bounding box center [336, 277] width 78 height 10
click at [384, 278] on input "Seleccionar Archivo" at bounding box center [469, 278] width 170 height 12
type input "C:\fakepath\[PERSON_NAME].jpg"
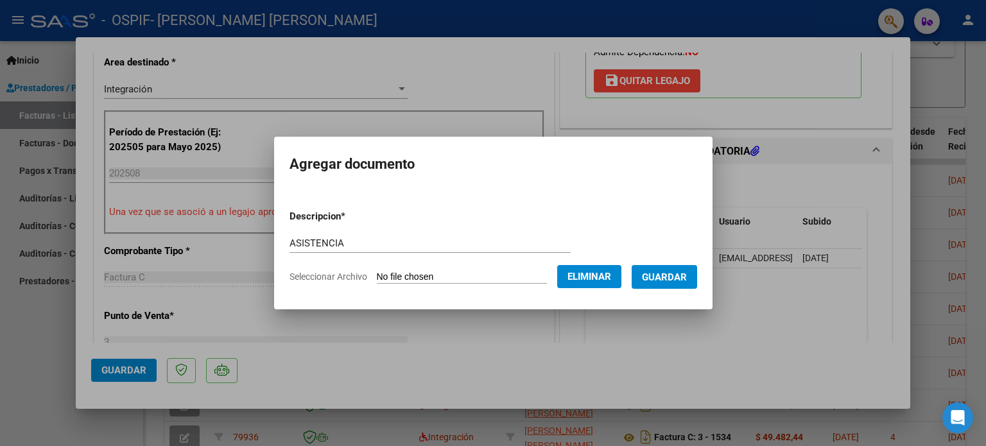
click at [671, 275] on span "Guardar" at bounding box center [664, 278] width 45 height 12
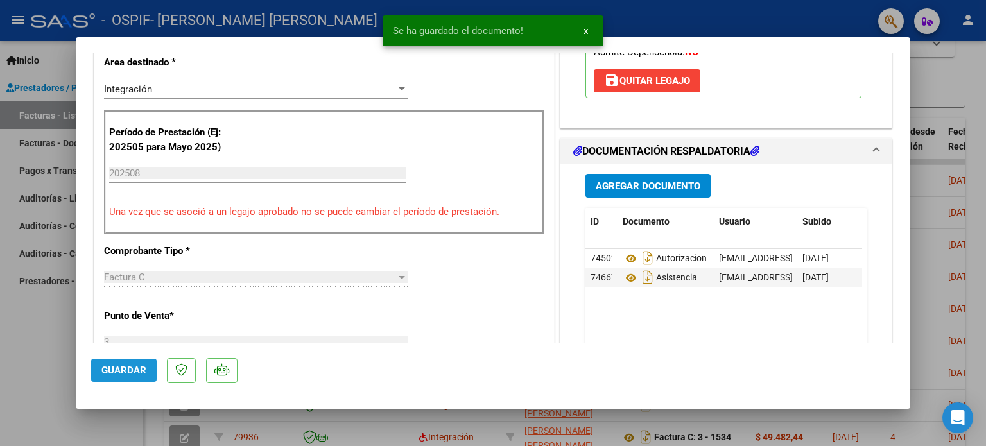
click at [123, 367] on span "Guardar" at bounding box center [123, 371] width 45 height 12
click at [49, 358] on div at bounding box center [493, 223] width 986 height 446
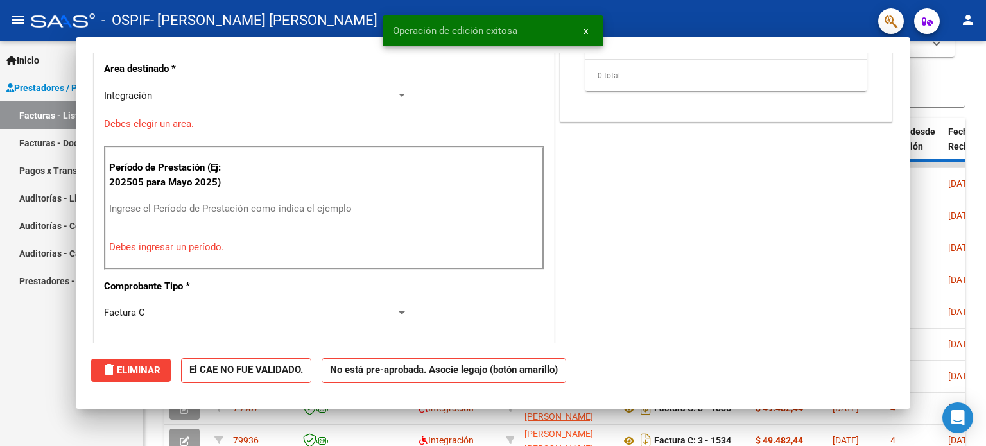
scroll to position [0, 0]
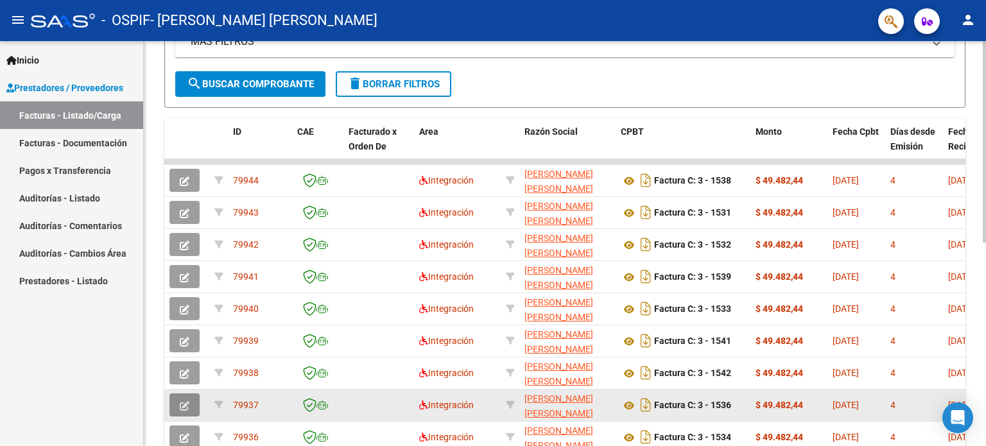
click at [185, 401] on icon "button" at bounding box center [185, 406] width 10 height 10
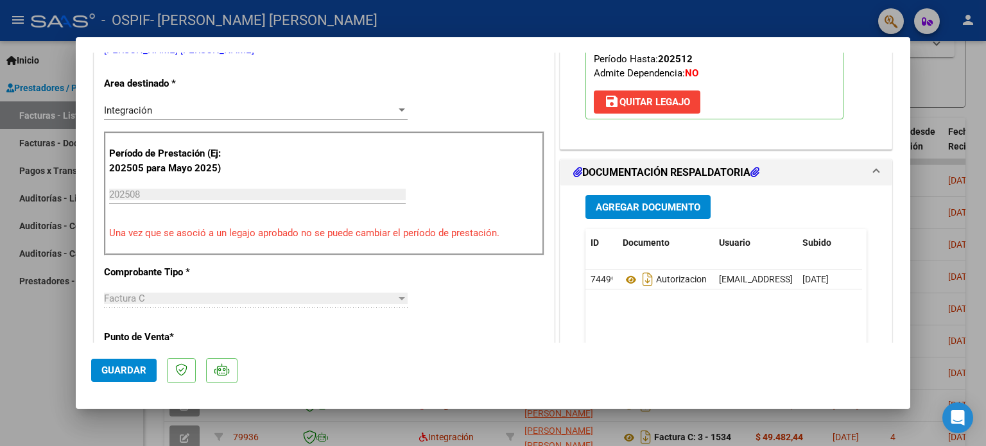
scroll to position [265, 0]
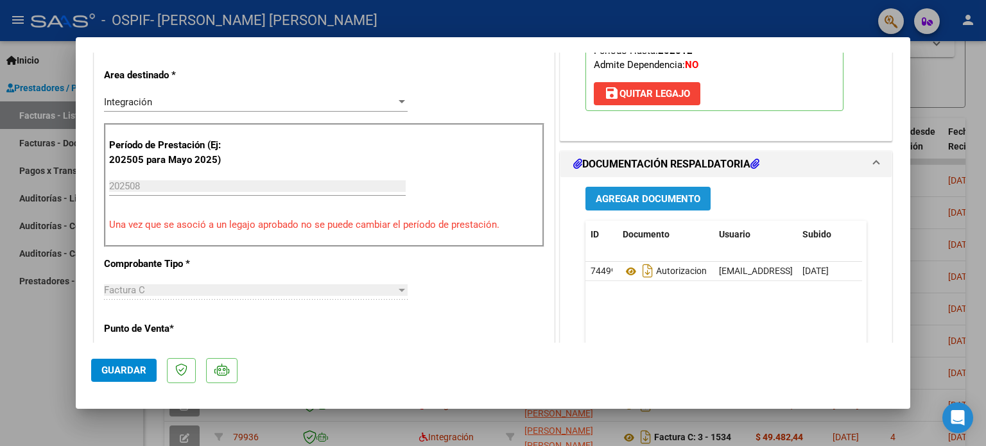
click at [660, 203] on span "Agregar Documento" at bounding box center [648, 199] width 105 height 12
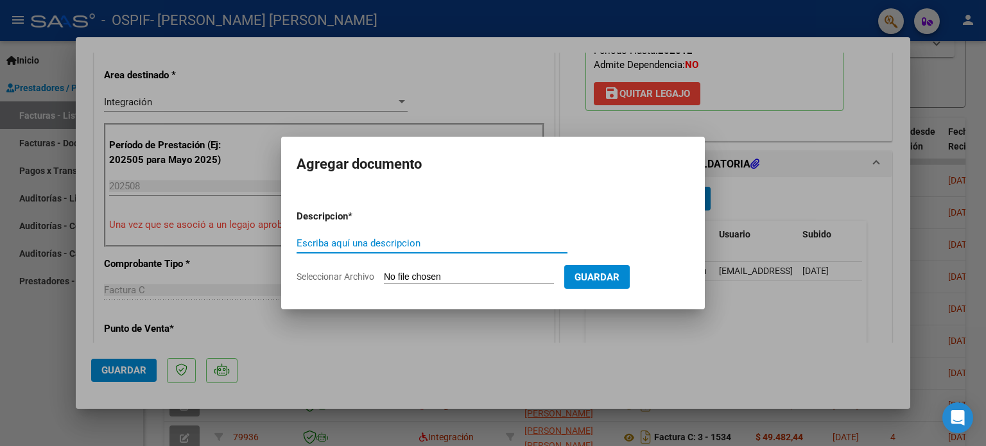
click at [550, 241] on input "Escriba aquí una descripcion" at bounding box center [432, 243] width 271 height 12
click at [442, 354] on div at bounding box center [493, 223] width 986 height 446
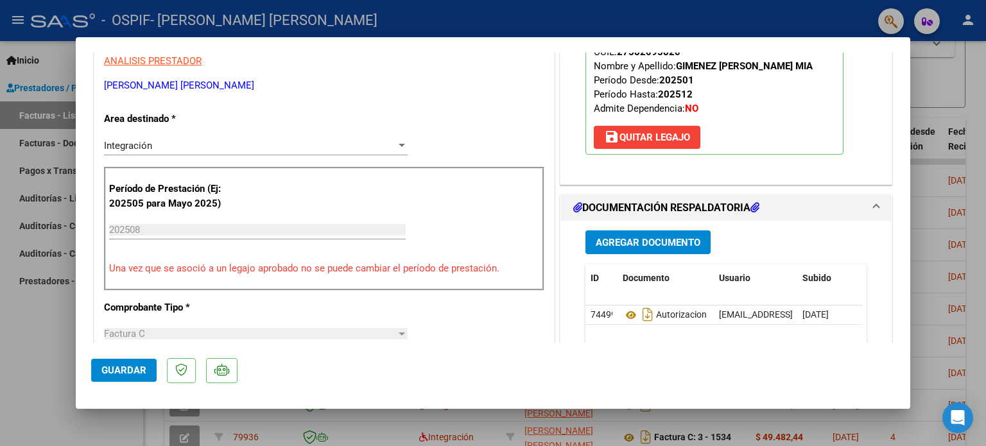
scroll to position [223, 0]
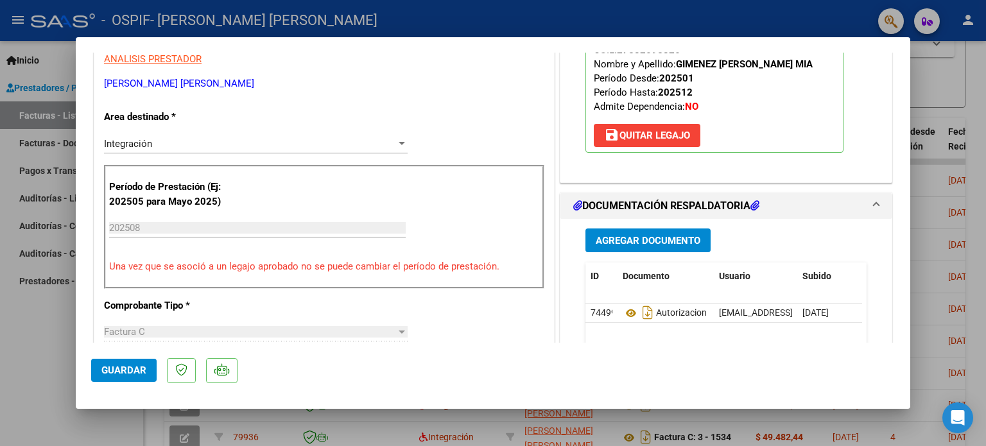
click at [669, 243] on span "Agregar Documento" at bounding box center [648, 241] width 105 height 12
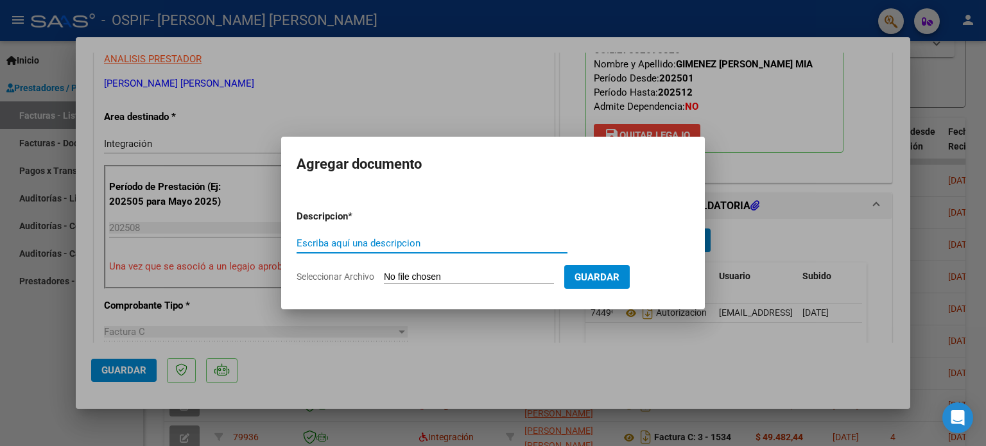
click at [476, 242] on input "Escriba aquí una descripcion" at bounding box center [432, 243] width 271 height 12
type input "ASISTENCIA"
click at [332, 272] on span "Seleccionar Archivo" at bounding box center [336, 277] width 78 height 10
click at [384, 272] on input "Seleccionar Archivo" at bounding box center [469, 278] width 170 height 12
click at [544, 355] on div at bounding box center [493, 223] width 986 height 446
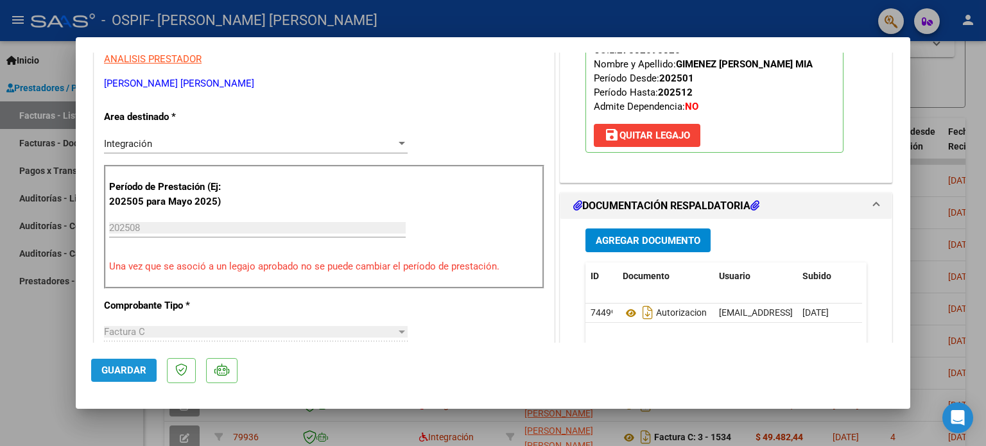
click at [119, 371] on span "Guardar" at bounding box center [123, 371] width 45 height 12
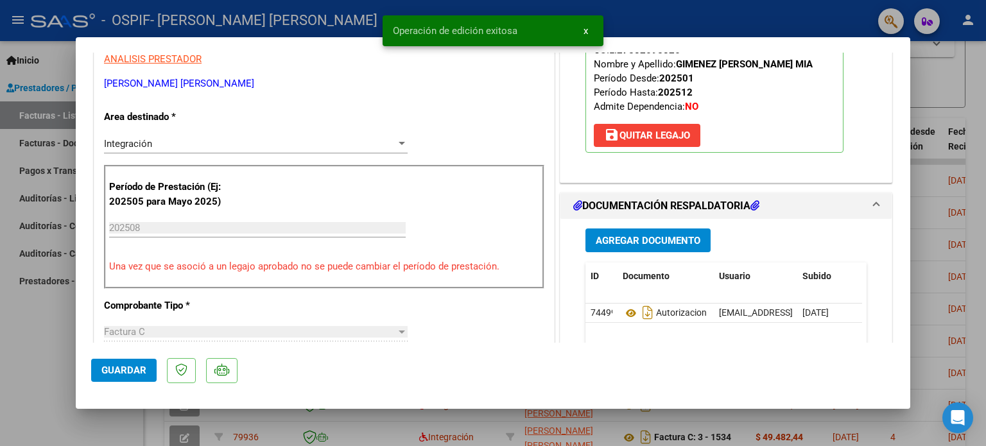
click at [67, 379] on div at bounding box center [493, 223] width 986 height 446
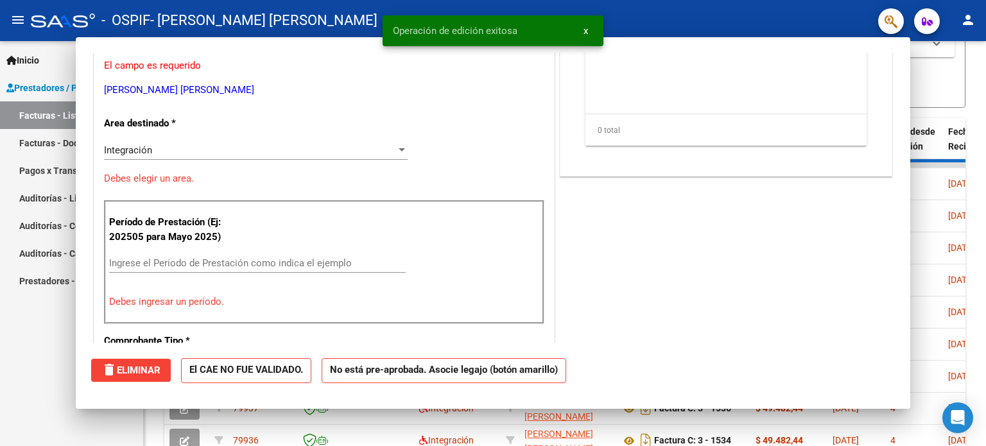
scroll to position [0, 0]
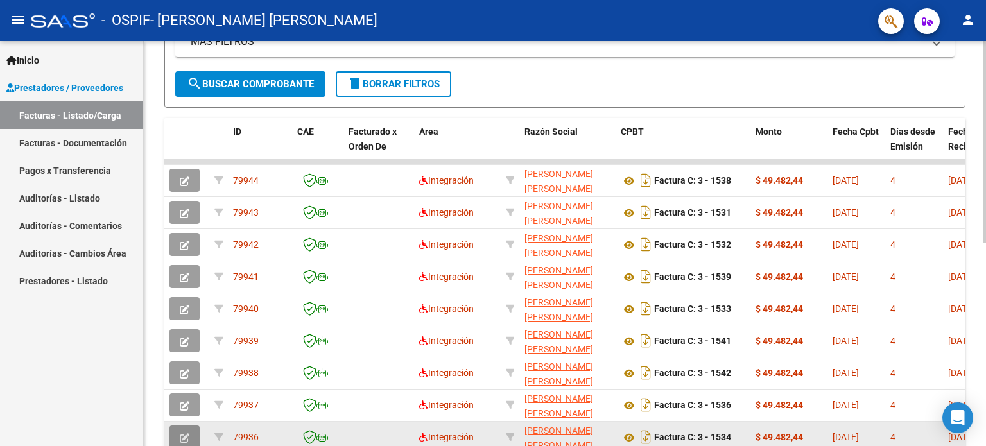
click at [184, 440] on icon "button" at bounding box center [185, 438] width 10 height 10
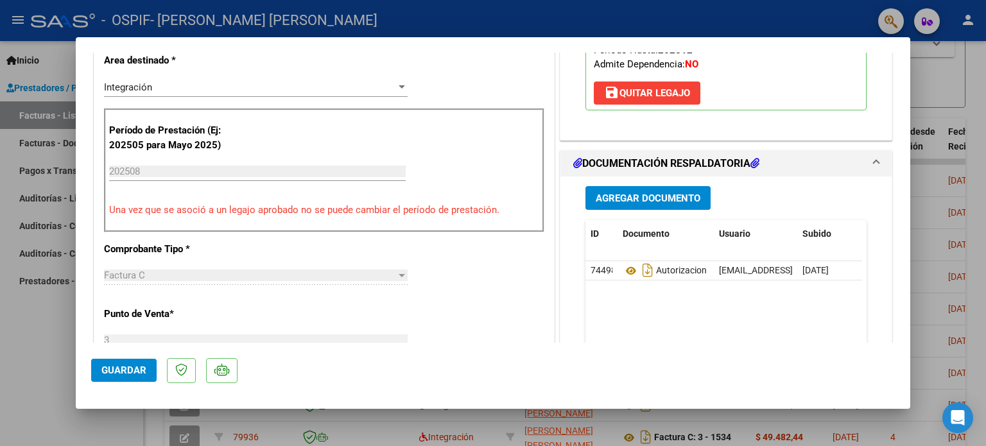
scroll to position [295, 0]
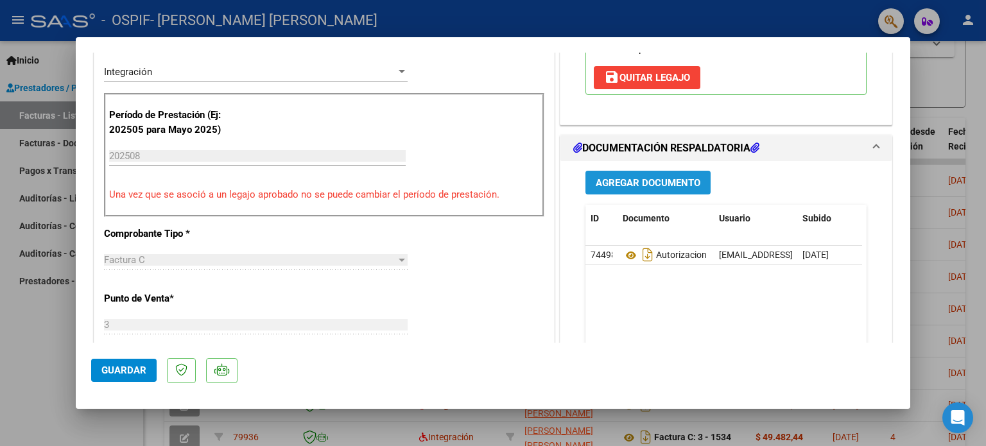
click at [626, 177] on span "Agregar Documento" at bounding box center [648, 183] width 105 height 12
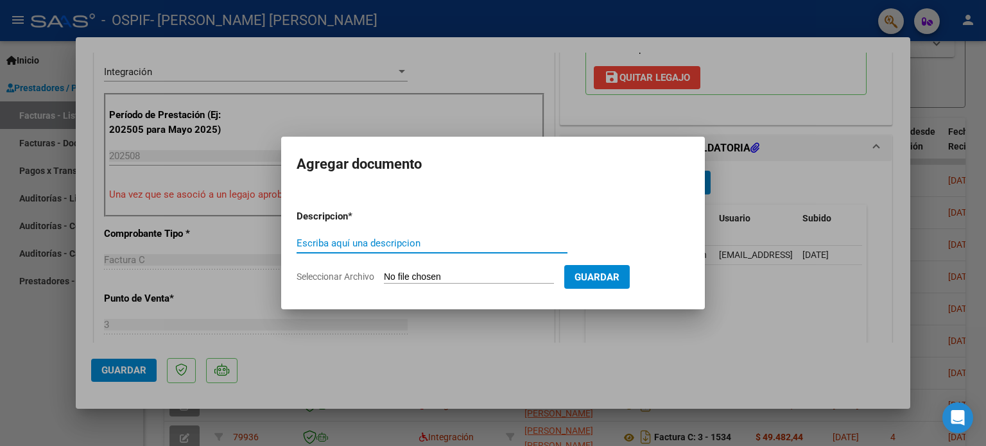
click at [470, 237] on input "Escriba aquí una descripcion" at bounding box center [432, 243] width 271 height 12
type input "ASISTENCIA [PERSON_NAME]"
click at [342, 276] on span "Seleccionar Archivo" at bounding box center [336, 277] width 78 height 10
click at [384, 276] on input "Seleccionar Archivo" at bounding box center [469, 278] width 170 height 12
type input "C:\fakepath\[PERSON_NAME] ASISTENCIA.jpg"
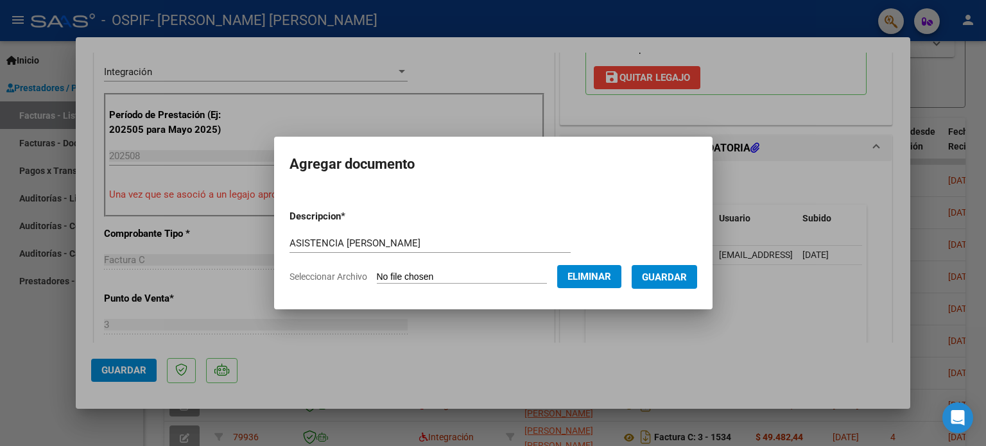
click at [687, 276] on span "Guardar" at bounding box center [664, 278] width 45 height 12
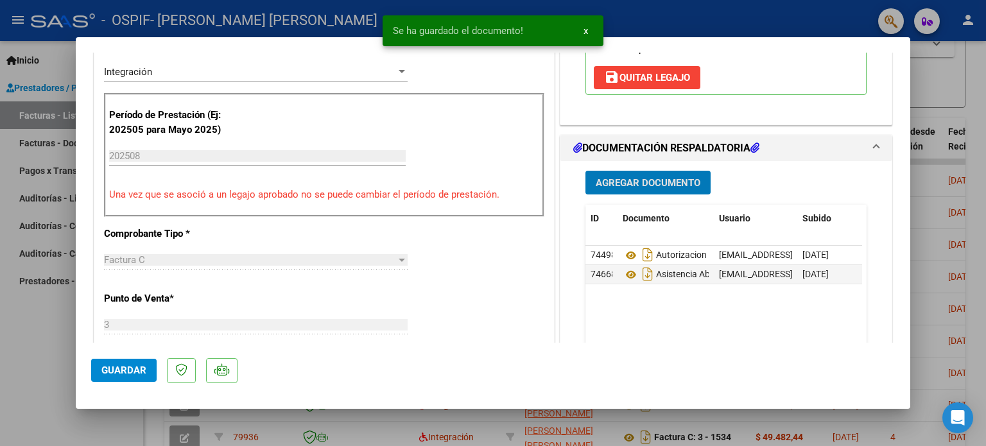
click at [115, 372] on span "Guardar" at bounding box center [123, 371] width 45 height 12
click at [52, 371] on div at bounding box center [493, 223] width 986 height 446
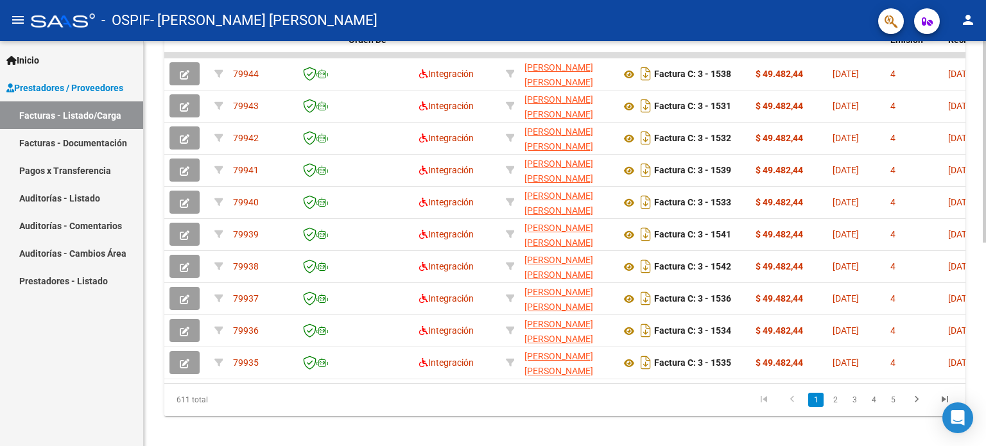
scroll to position [392, 0]
click at [985, 291] on div at bounding box center [984, 341] width 3 height 202
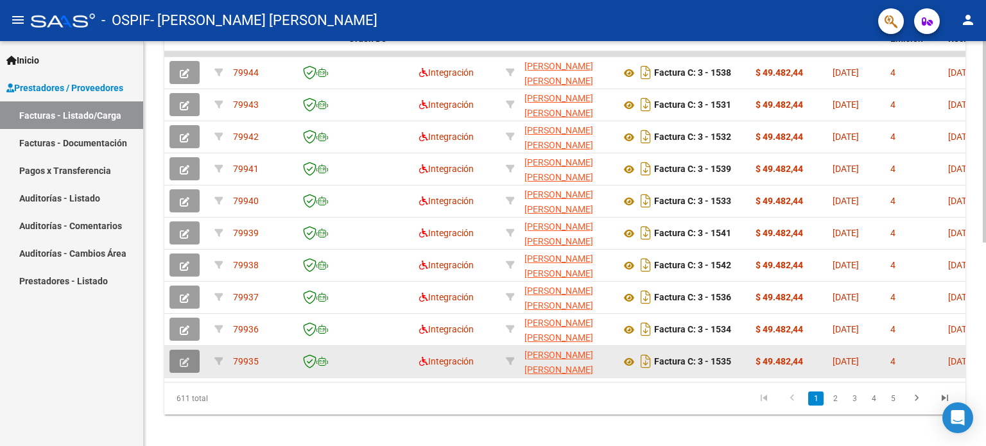
click at [189, 358] on icon "button" at bounding box center [185, 363] width 10 height 10
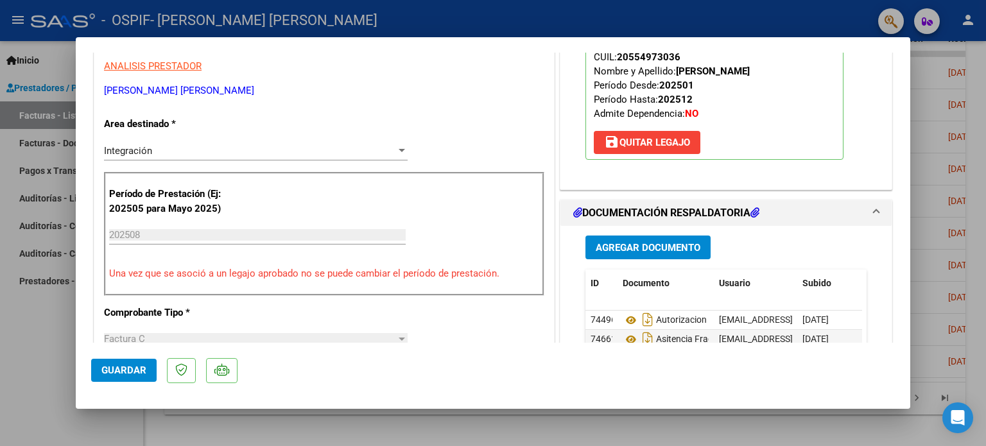
scroll to position [211, 0]
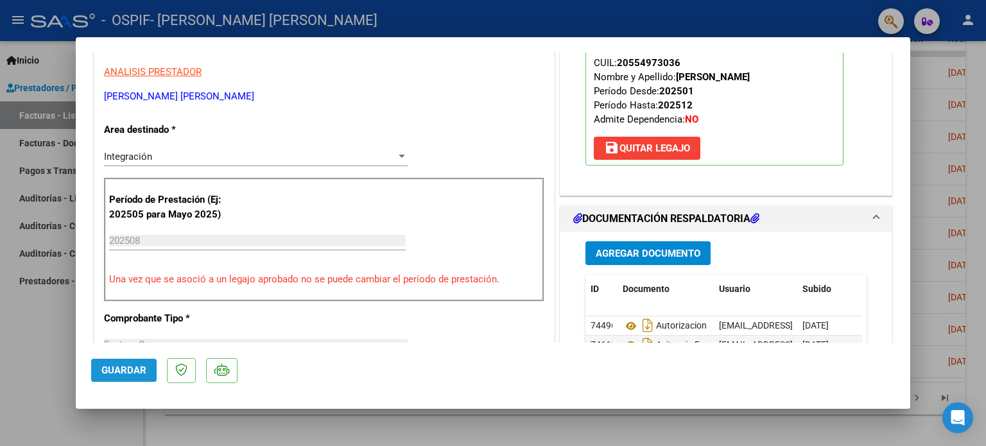
click at [119, 365] on span "Guardar" at bounding box center [123, 371] width 45 height 12
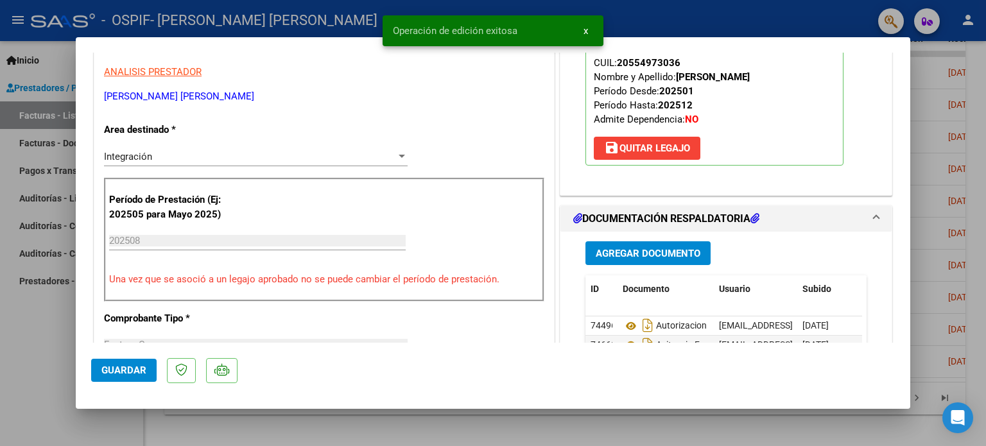
click at [40, 370] on div at bounding box center [493, 223] width 986 height 446
type input "$ 0,00"
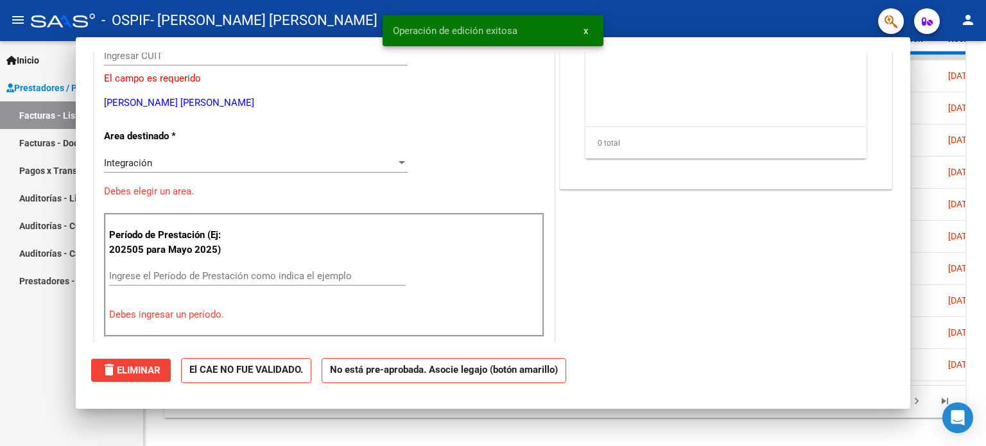
scroll to position [233, 0]
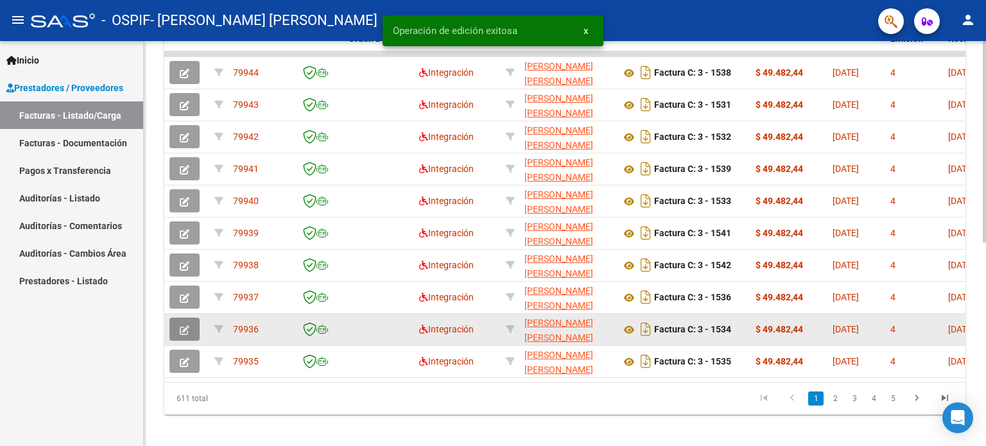
click at [179, 333] on button "button" at bounding box center [184, 329] width 30 height 23
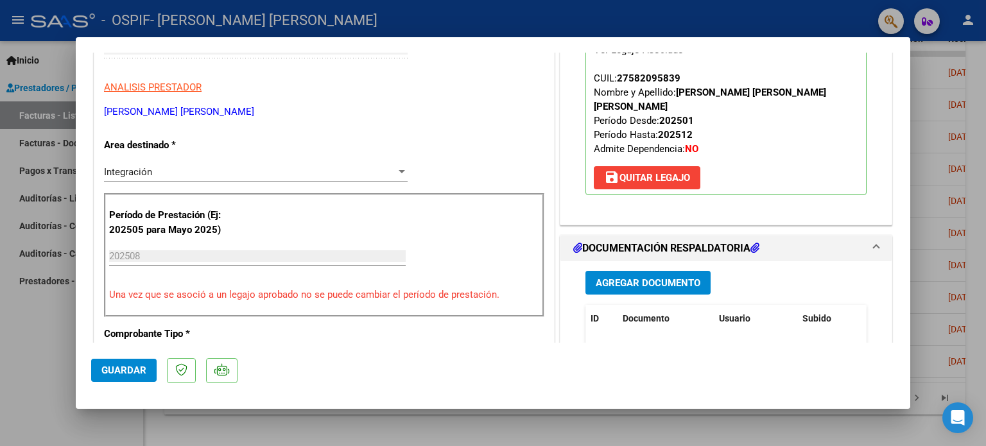
scroll to position [295, 0]
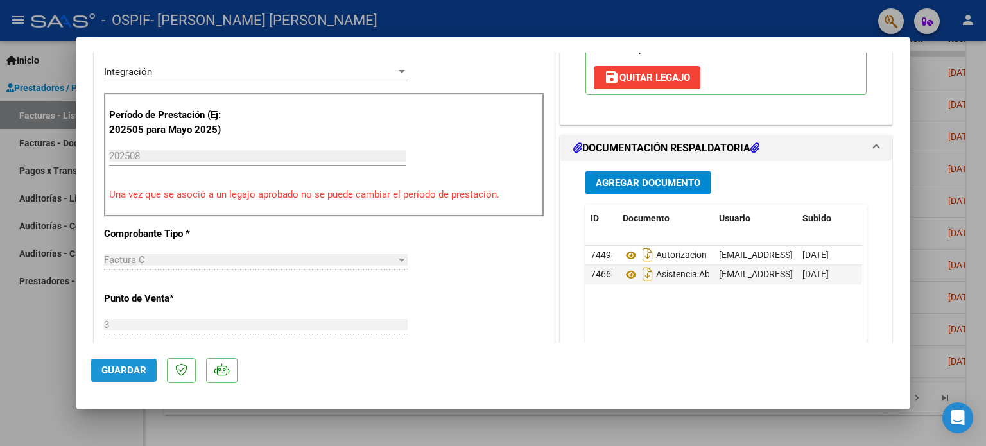
click at [123, 365] on span "Guardar" at bounding box center [123, 371] width 45 height 12
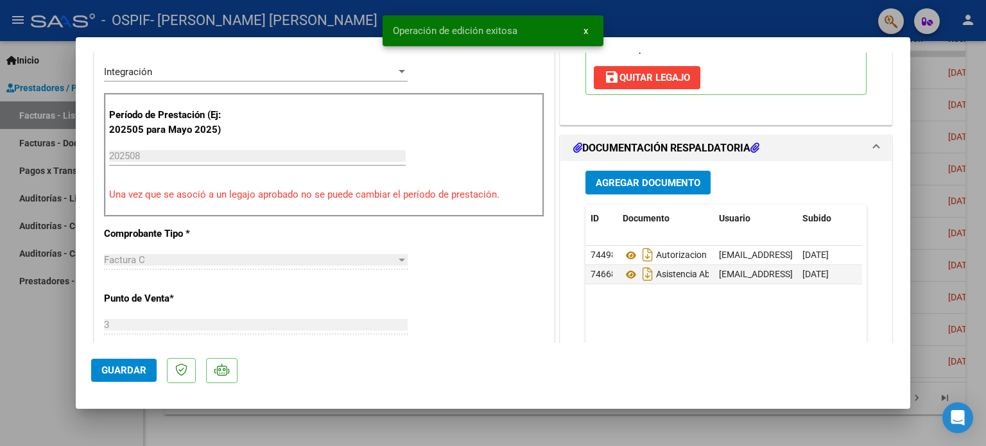
click at [38, 351] on div at bounding box center [493, 223] width 986 height 446
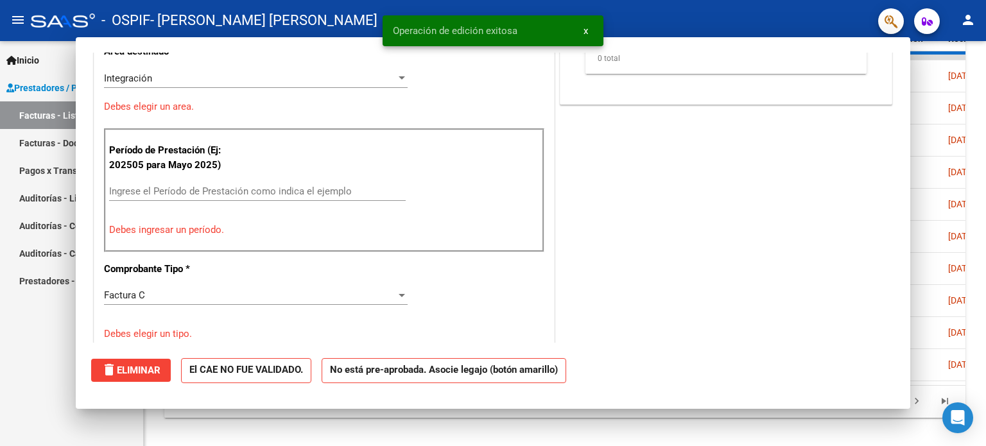
scroll to position [0, 0]
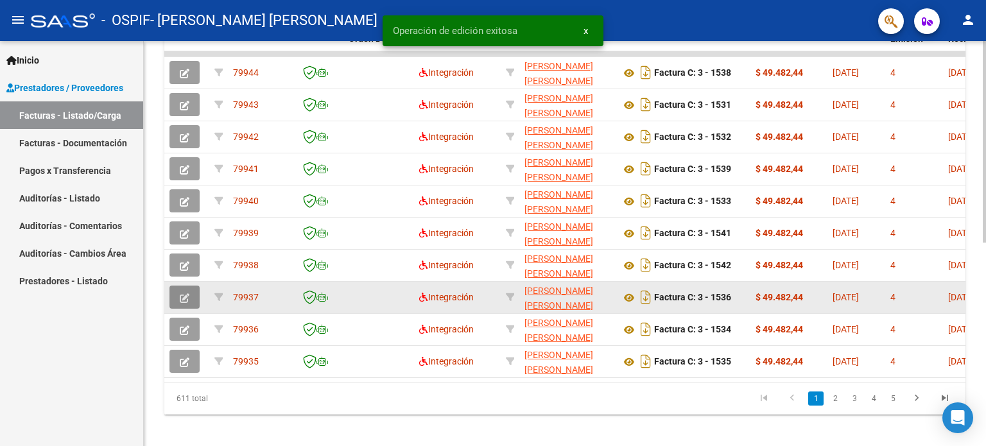
click at [184, 300] on icon "button" at bounding box center [185, 298] width 10 height 10
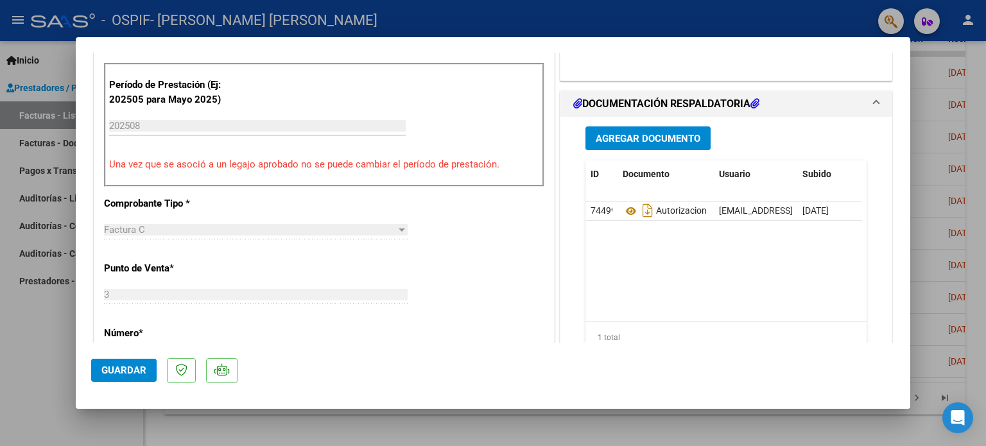
scroll to position [338, 0]
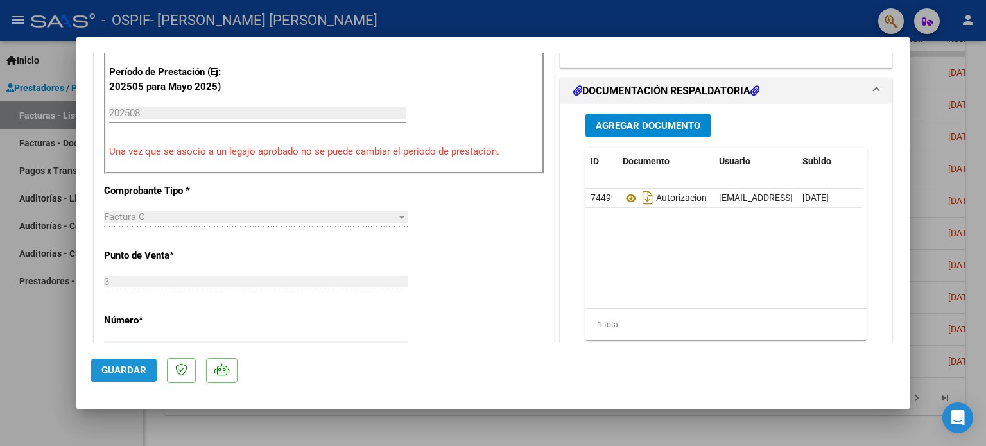
click at [131, 373] on span "Guardar" at bounding box center [123, 371] width 45 height 12
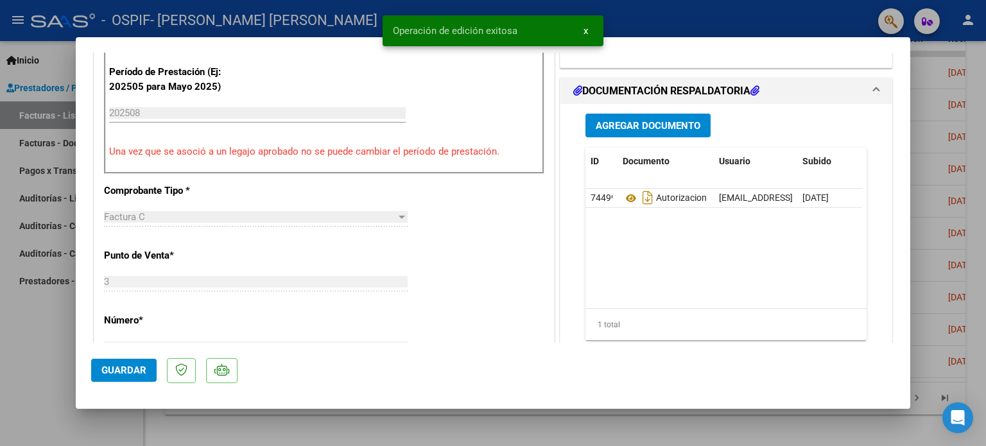
click at [19, 377] on div at bounding box center [493, 223] width 986 height 446
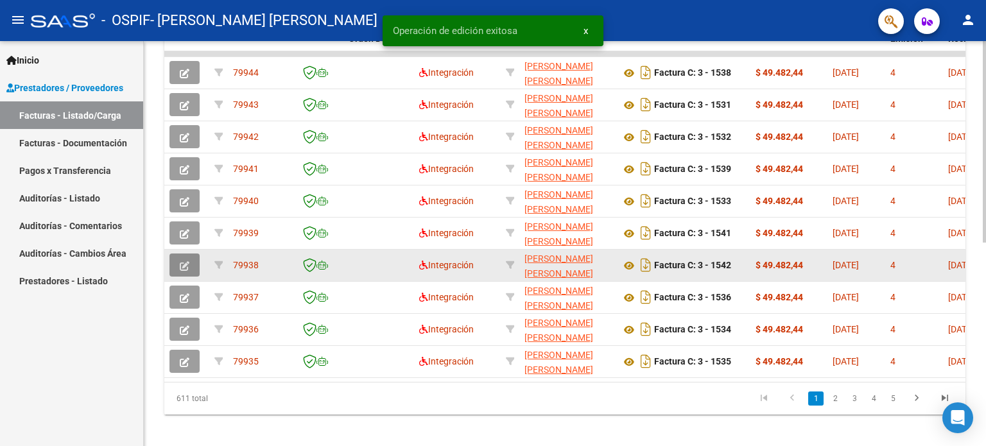
click at [182, 264] on icon "button" at bounding box center [185, 266] width 10 height 10
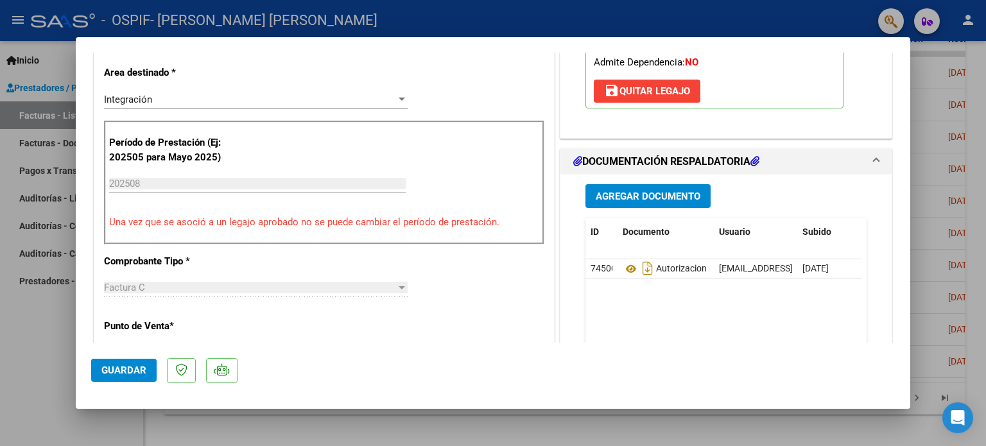
scroll to position [263, 0]
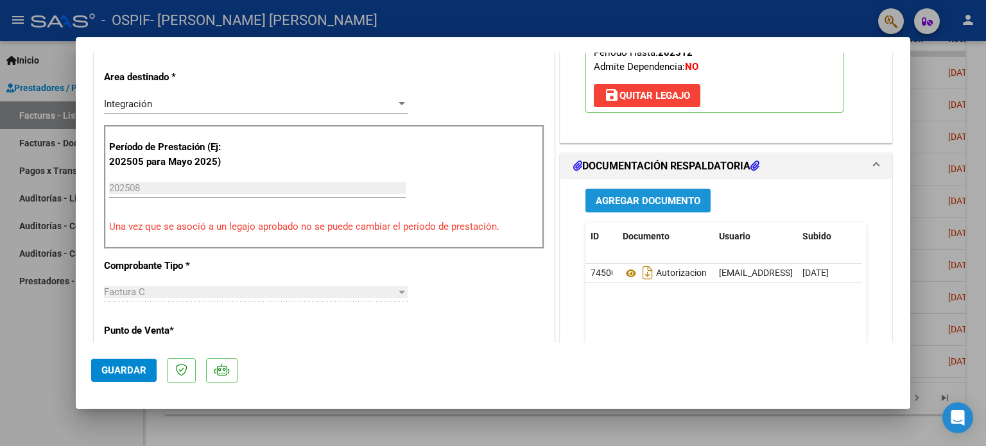
click at [648, 199] on span "Agregar Documento" at bounding box center [648, 201] width 105 height 12
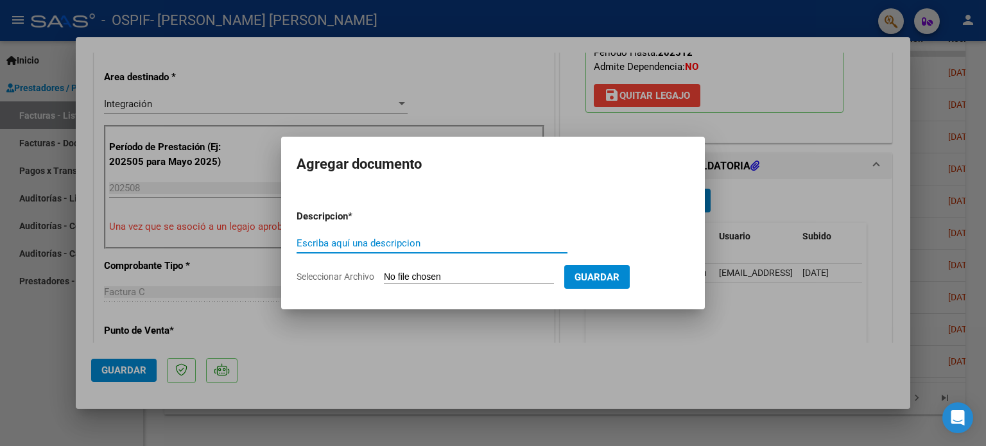
click at [512, 245] on input "Escriba aquí una descripcion" at bounding box center [432, 243] width 271 height 12
type input "ASISTENCIA"
click at [322, 279] on span "Seleccionar Archivo" at bounding box center [336, 277] width 78 height 10
click at [384, 279] on input "Seleccionar Archivo" at bounding box center [469, 278] width 170 height 12
type input "C:\fakepath\[PERSON_NAME] ASITENCIA.jpg"
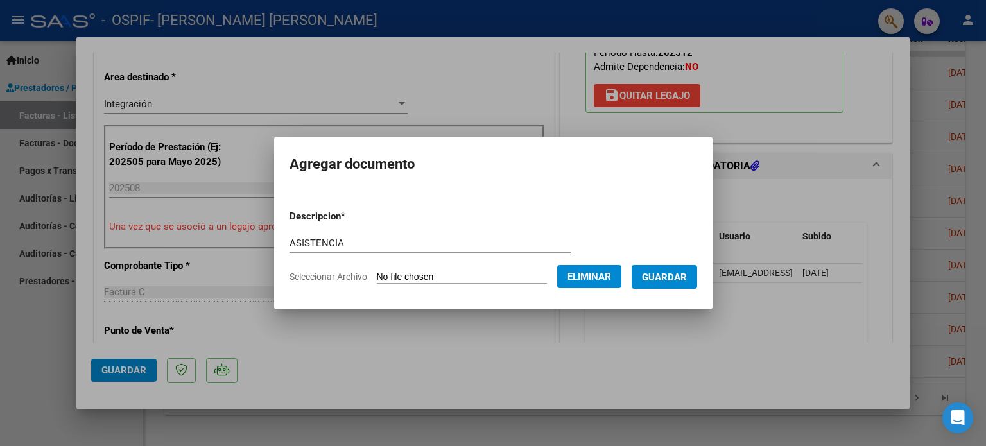
click at [677, 274] on span "Guardar" at bounding box center [664, 278] width 45 height 12
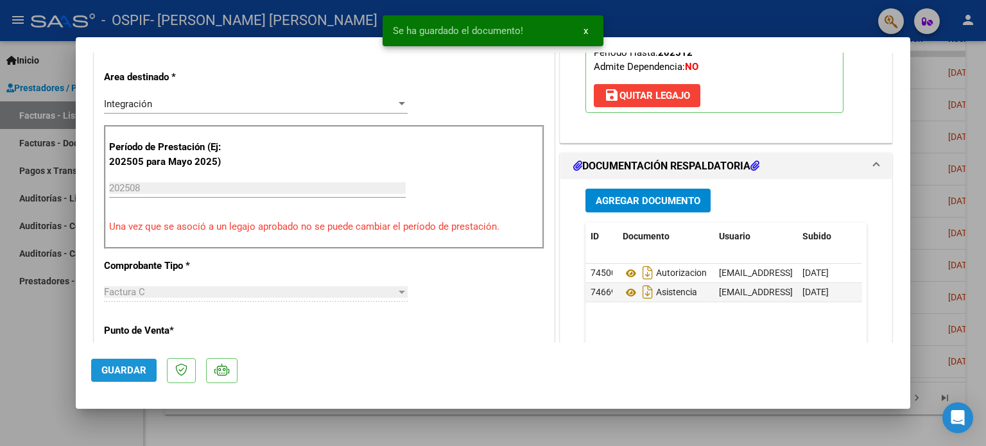
click at [124, 372] on span "Guardar" at bounding box center [123, 371] width 45 height 12
click at [20, 368] on div at bounding box center [493, 223] width 986 height 446
type input "$ 0,00"
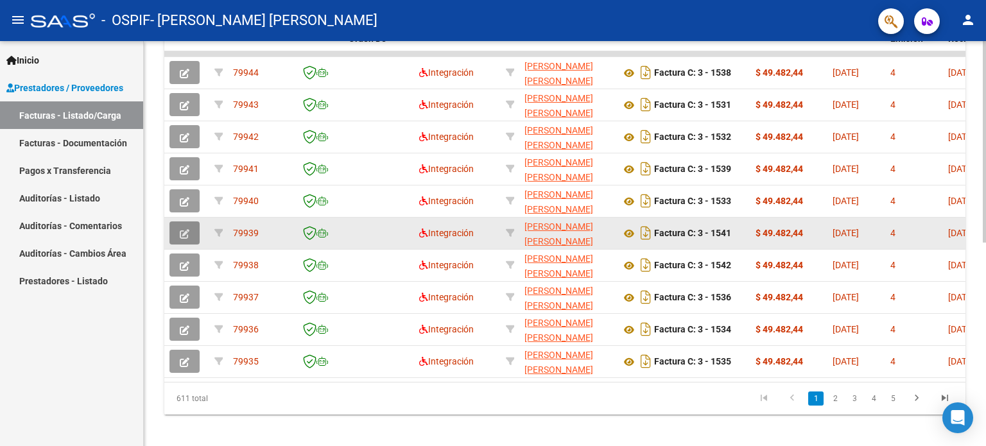
click at [182, 233] on icon "button" at bounding box center [185, 234] width 10 height 10
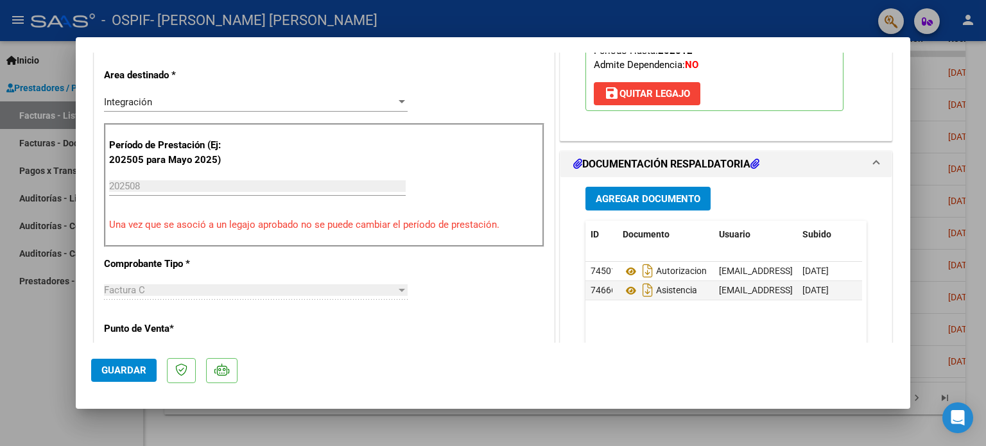
scroll to position [327, 0]
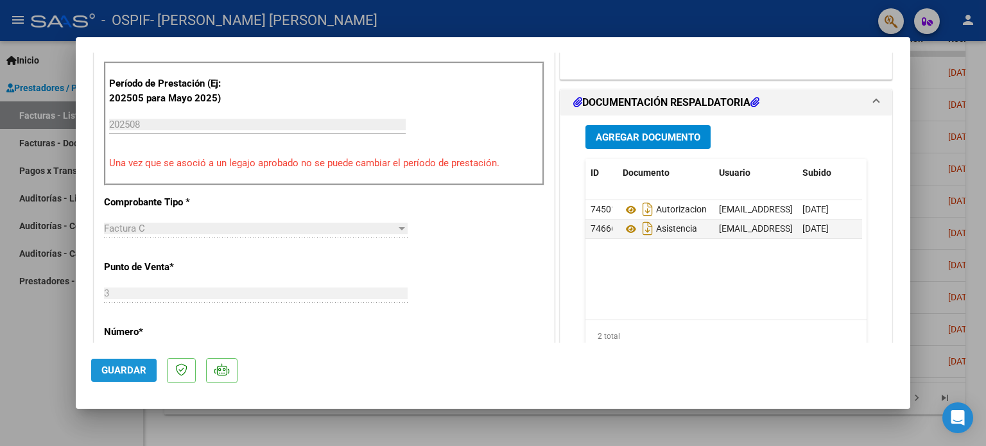
click at [125, 368] on span "Guardar" at bounding box center [123, 371] width 45 height 12
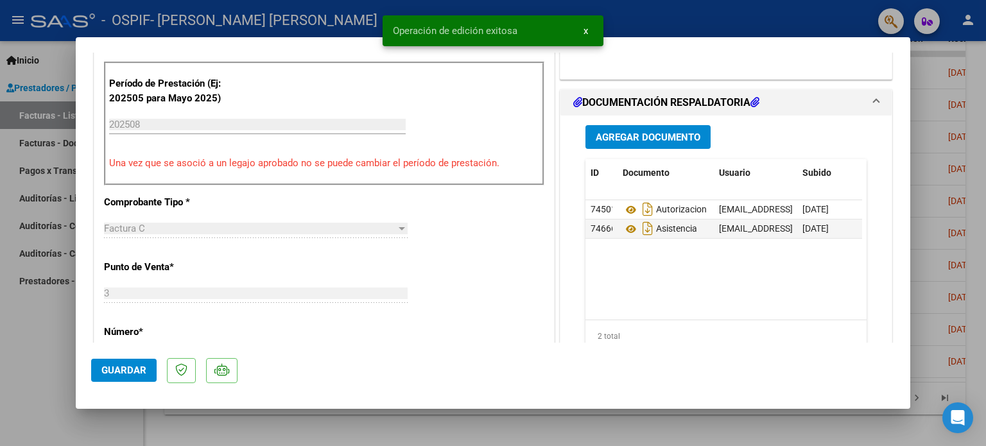
click at [15, 356] on div at bounding box center [493, 223] width 986 height 446
type input "$ 0,00"
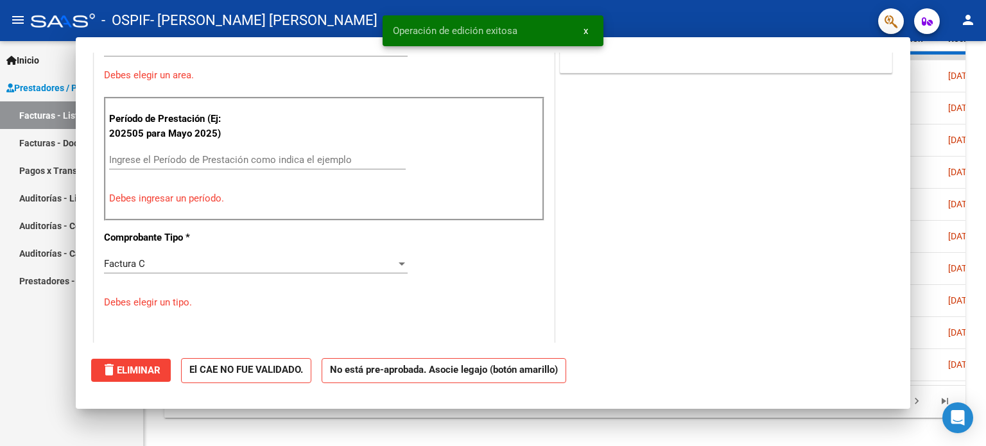
scroll to position [334, 0]
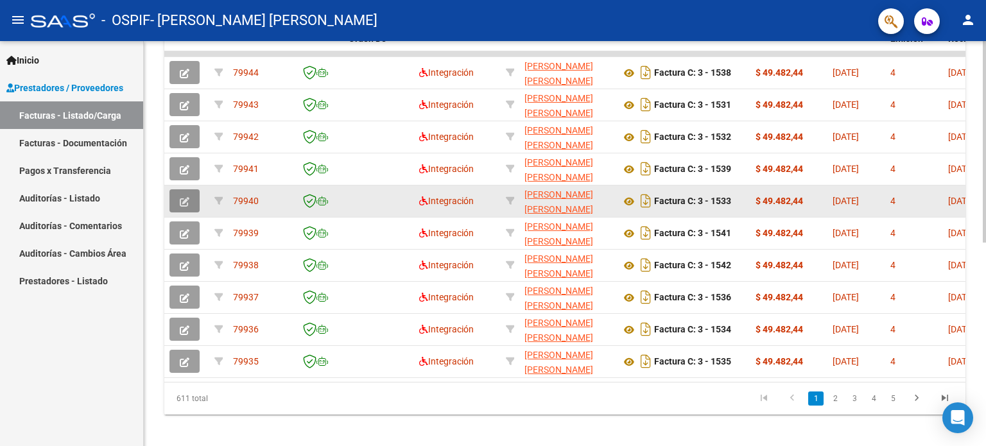
click at [180, 203] on icon "button" at bounding box center [185, 202] width 10 height 10
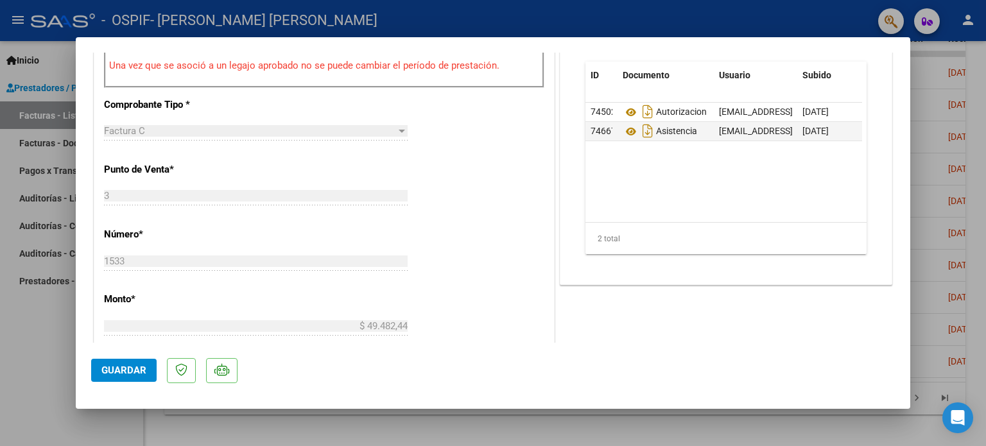
scroll to position [429, 0]
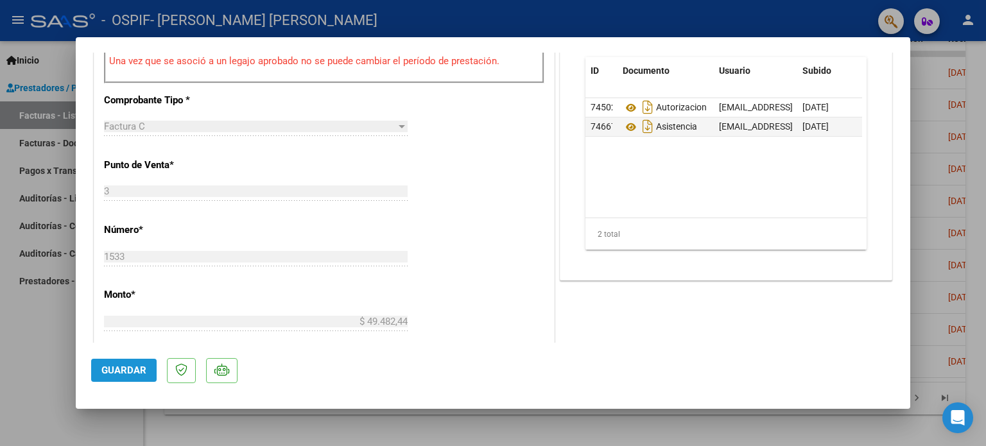
click at [142, 366] on span "Guardar" at bounding box center [123, 371] width 45 height 12
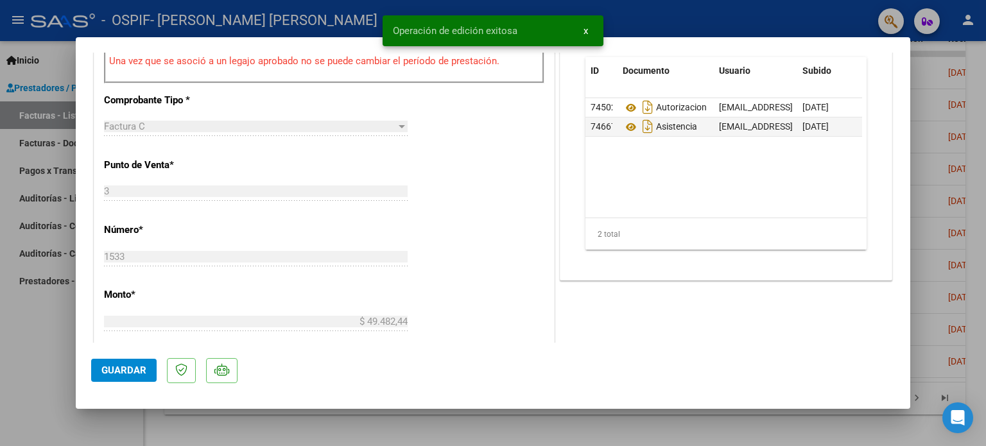
click at [39, 376] on div at bounding box center [493, 223] width 986 height 446
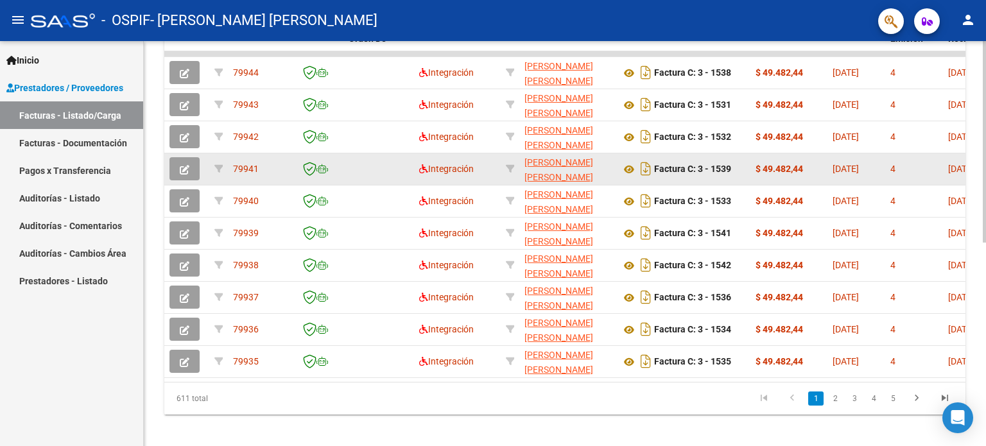
click at [178, 177] on button "button" at bounding box center [184, 168] width 30 height 23
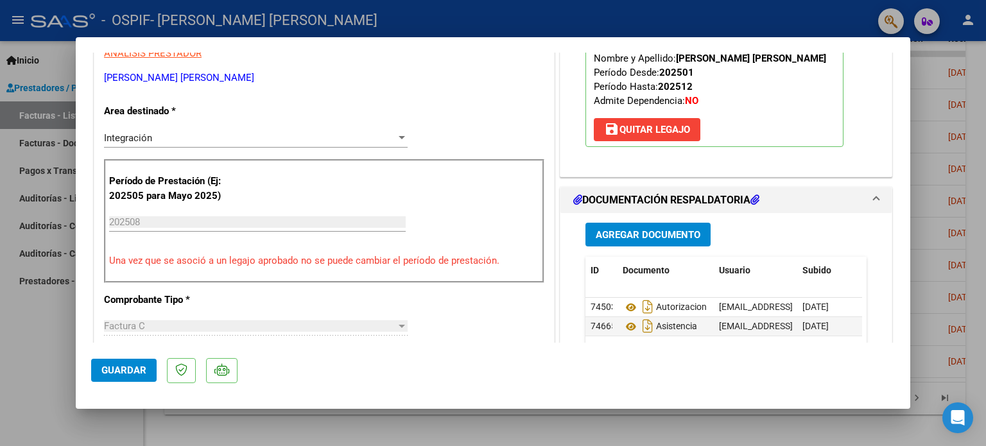
scroll to position [257, 0]
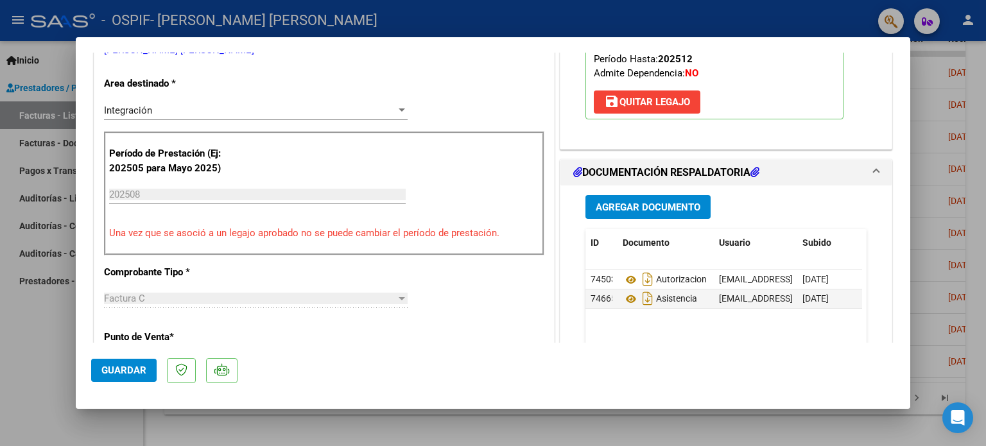
click at [134, 375] on span "Guardar" at bounding box center [123, 371] width 45 height 12
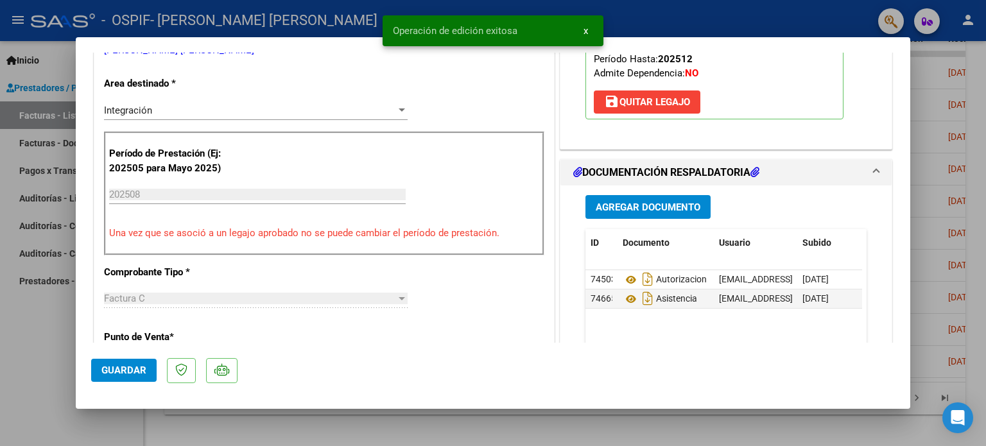
click at [58, 375] on div at bounding box center [493, 223] width 986 height 446
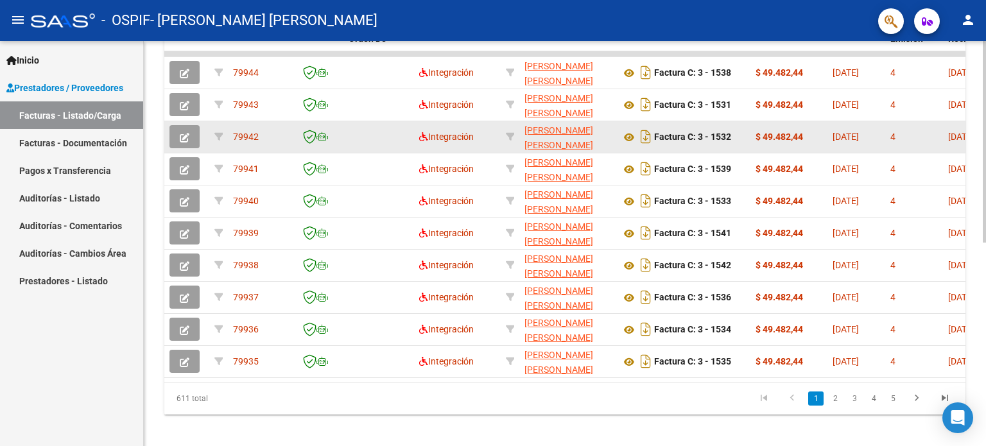
click at [180, 135] on icon "button" at bounding box center [185, 138] width 10 height 10
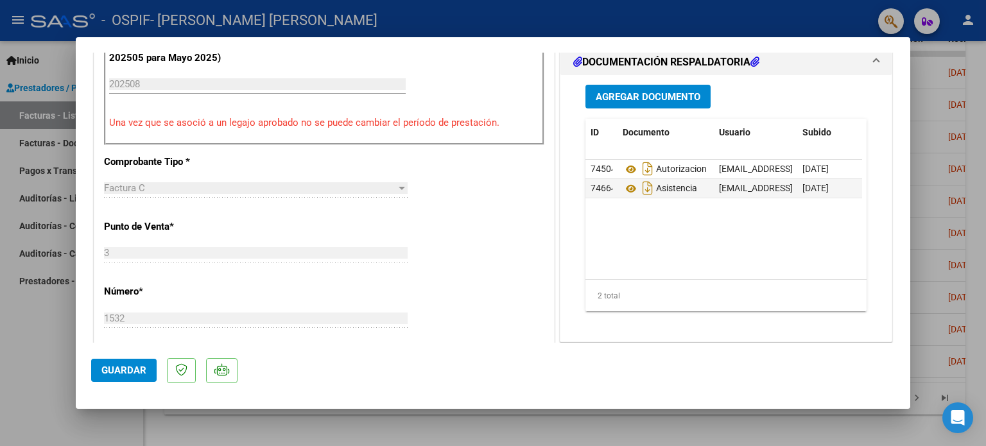
scroll to position [397, 0]
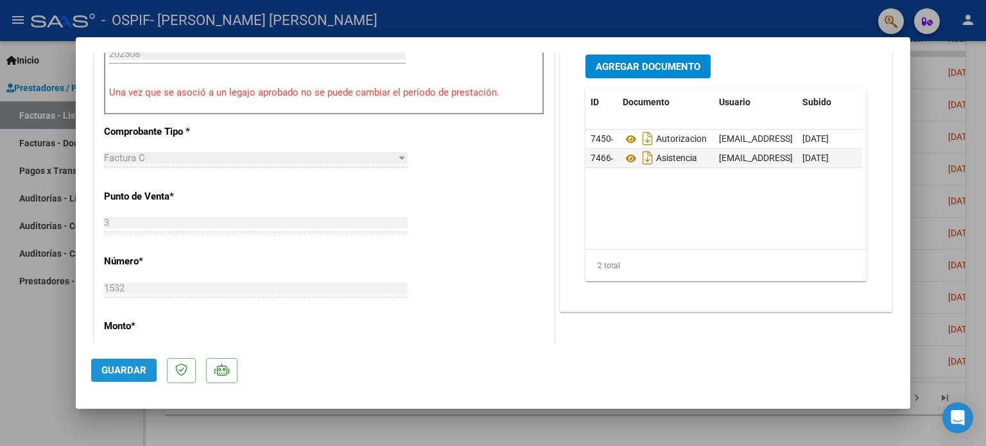
click at [137, 368] on span "Guardar" at bounding box center [123, 371] width 45 height 12
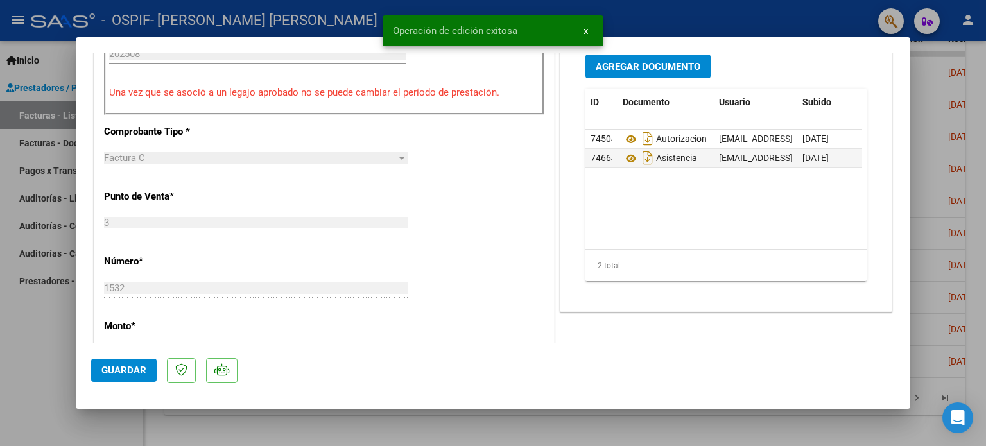
click at [33, 386] on div at bounding box center [493, 223] width 986 height 446
type input "$ 0,00"
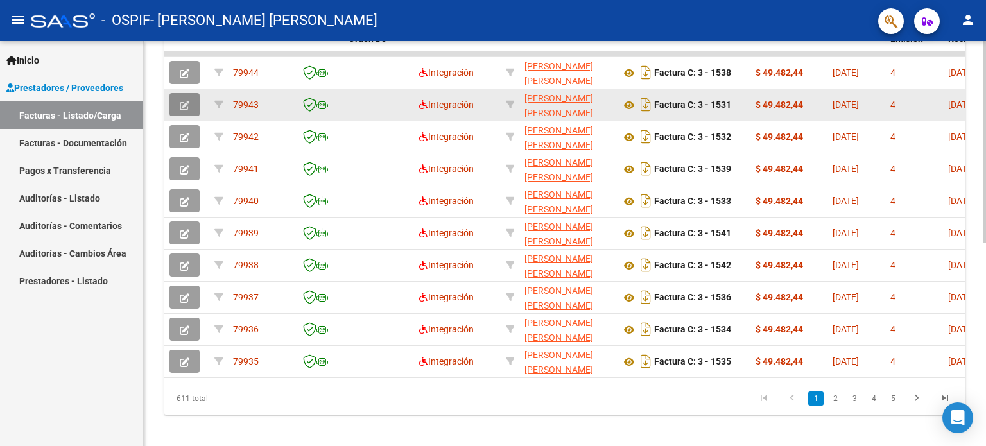
click at [182, 108] on icon "button" at bounding box center [185, 106] width 10 height 10
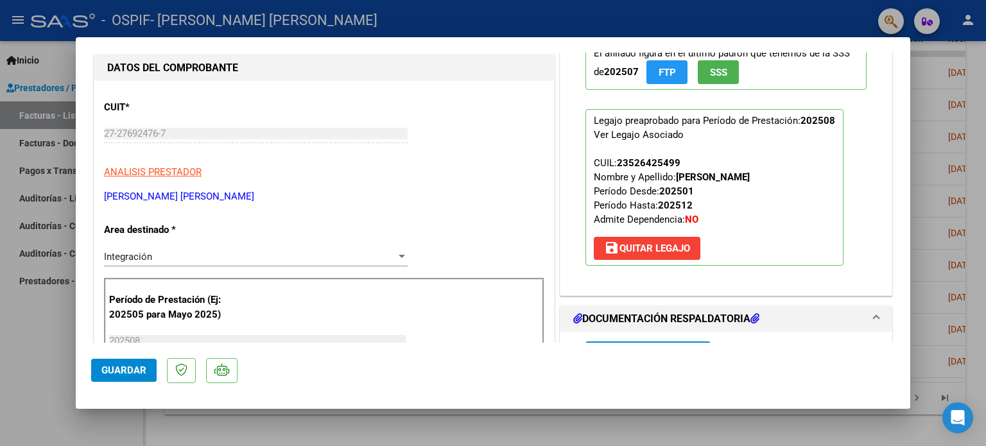
scroll to position [248, 0]
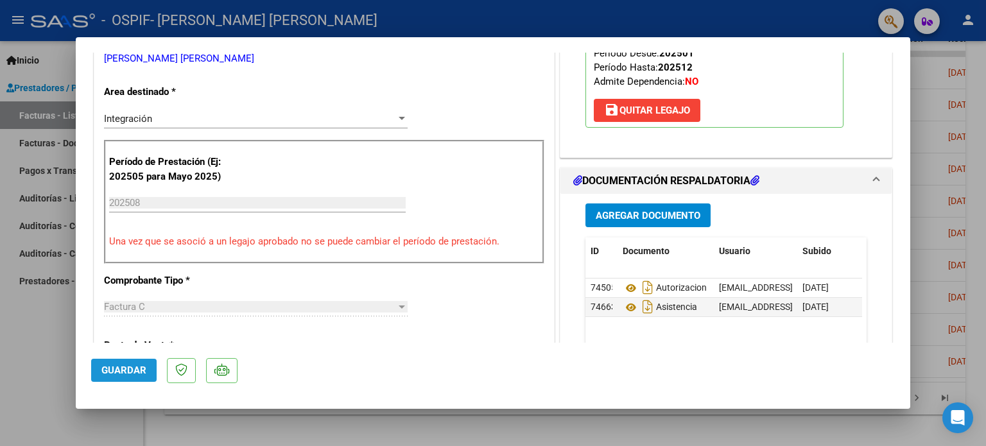
click at [144, 370] on span "Guardar" at bounding box center [123, 371] width 45 height 12
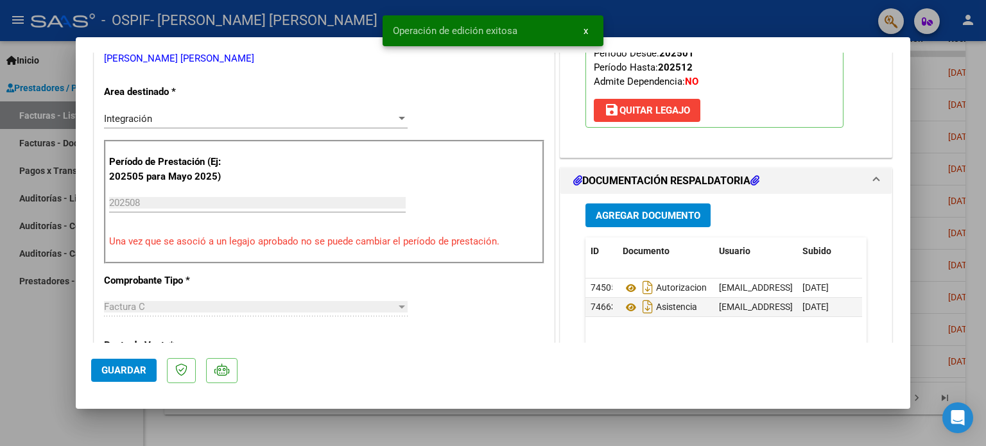
click at [56, 367] on div at bounding box center [493, 223] width 986 height 446
type input "$ 0,00"
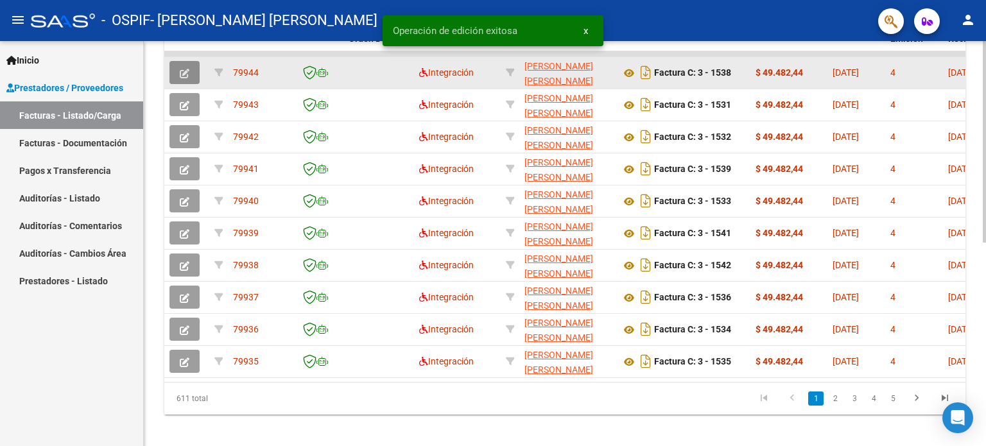
click at [182, 70] on icon "button" at bounding box center [185, 74] width 10 height 10
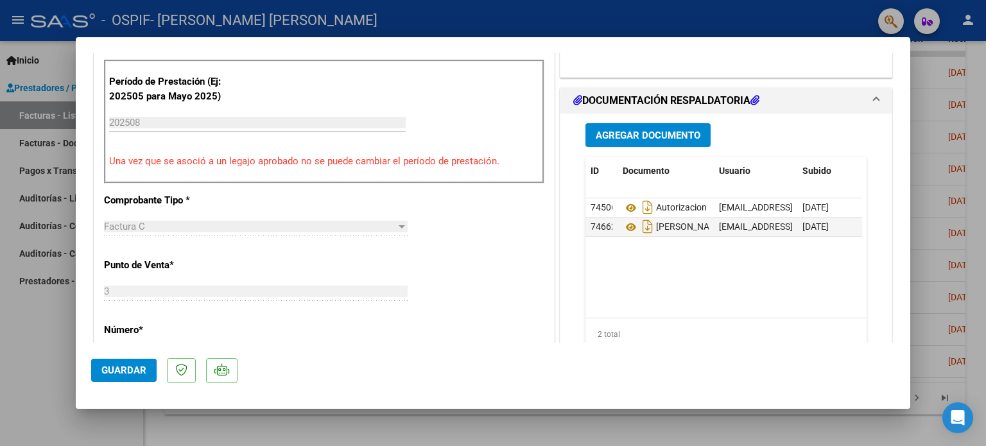
scroll to position [384, 0]
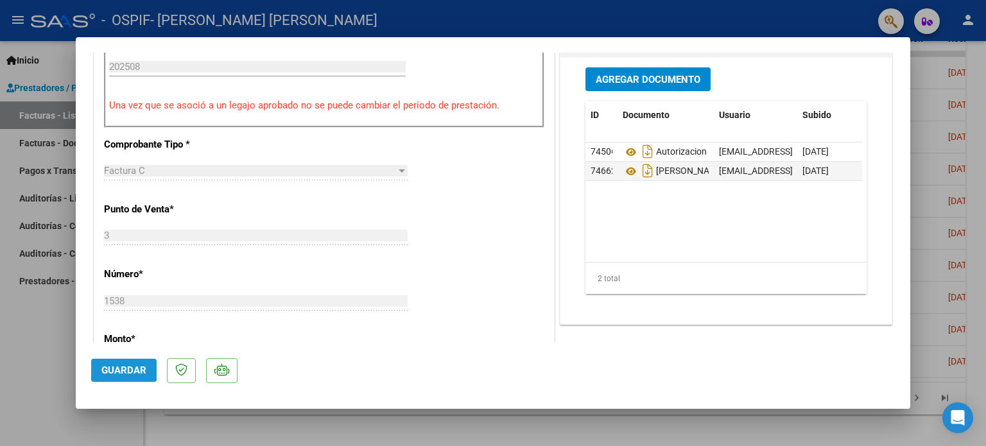
click at [118, 365] on span "Guardar" at bounding box center [123, 371] width 45 height 12
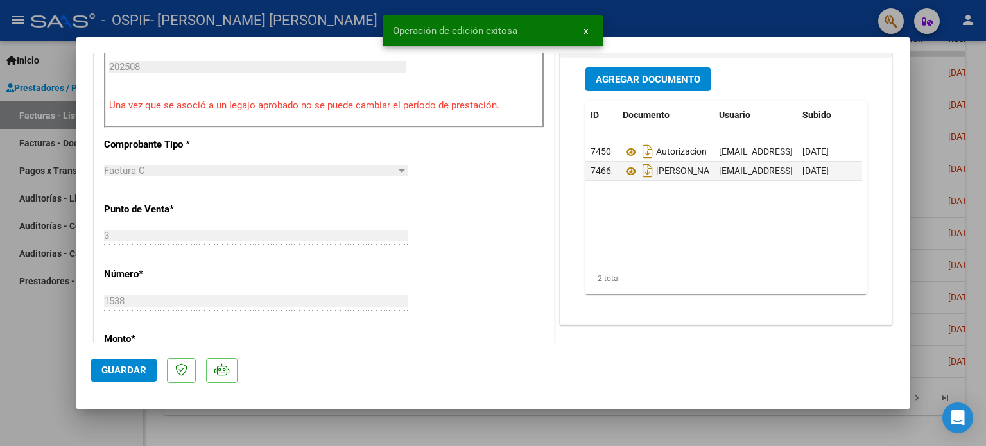
click at [22, 397] on div at bounding box center [493, 223] width 986 height 446
type input "$ 0,00"
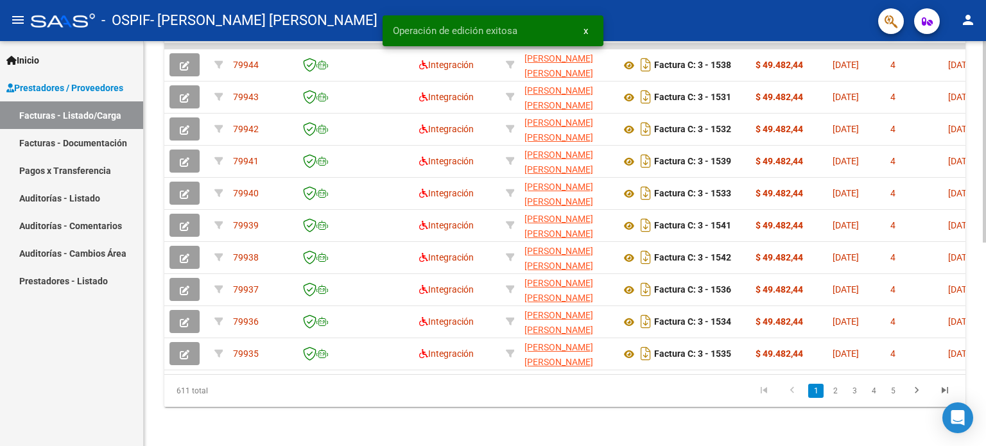
scroll to position [410, 0]
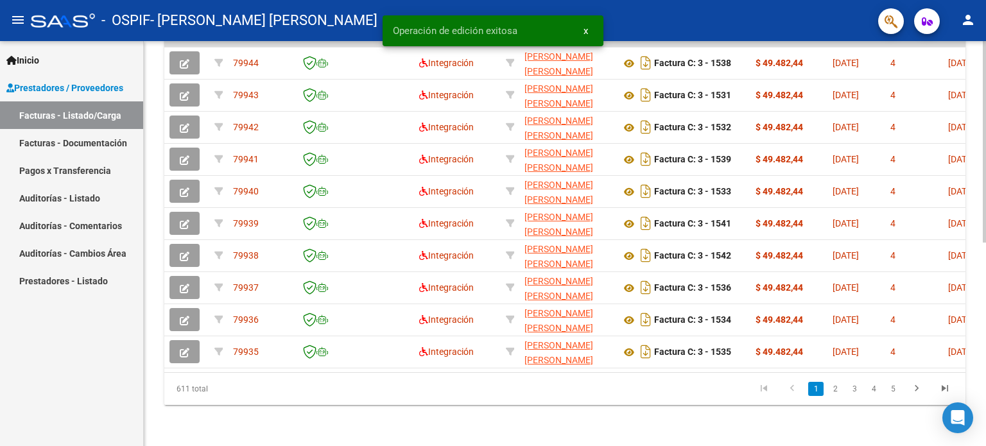
click at [983, 256] on div at bounding box center [984, 346] width 3 height 202
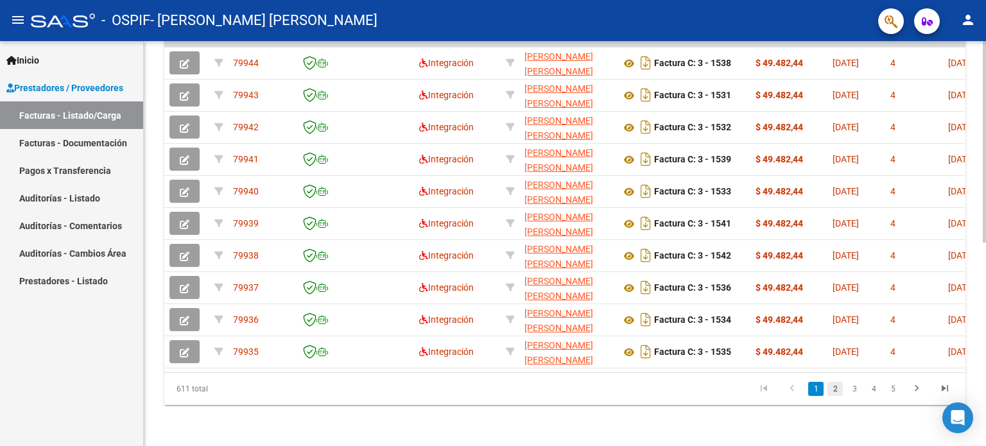
click at [832, 388] on link "2" at bounding box center [834, 389] width 15 height 14
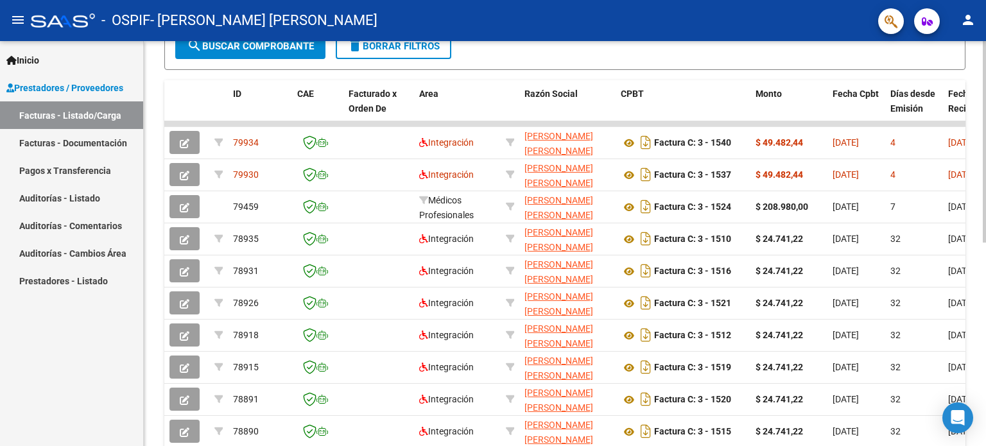
click at [983, 280] on div at bounding box center [984, 306] width 3 height 202
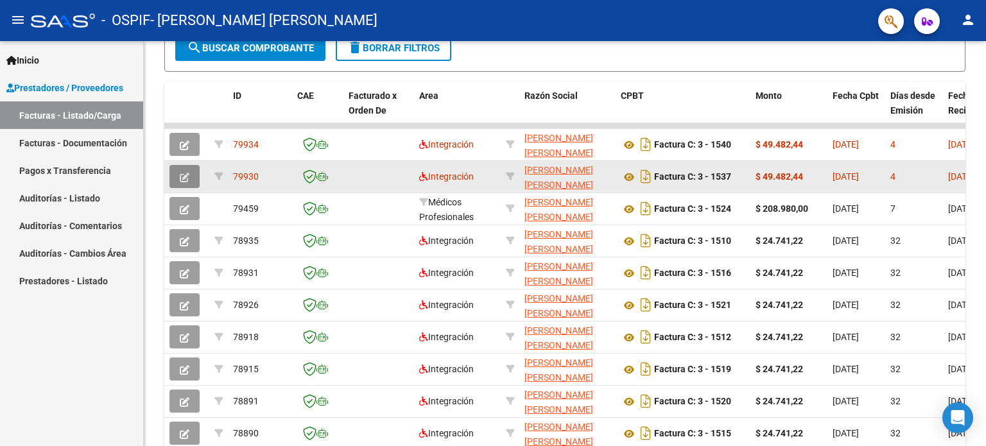
click at [182, 175] on icon "button" at bounding box center [185, 178] width 10 height 10
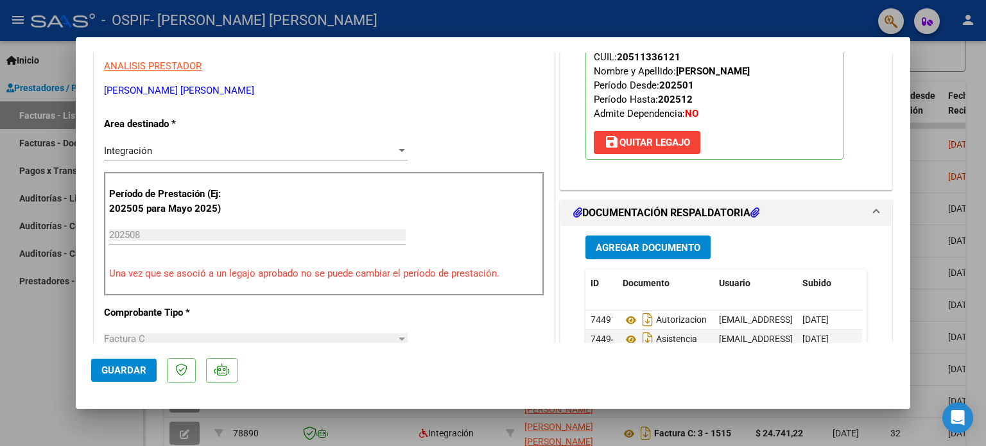
scroll to position [361, 0]
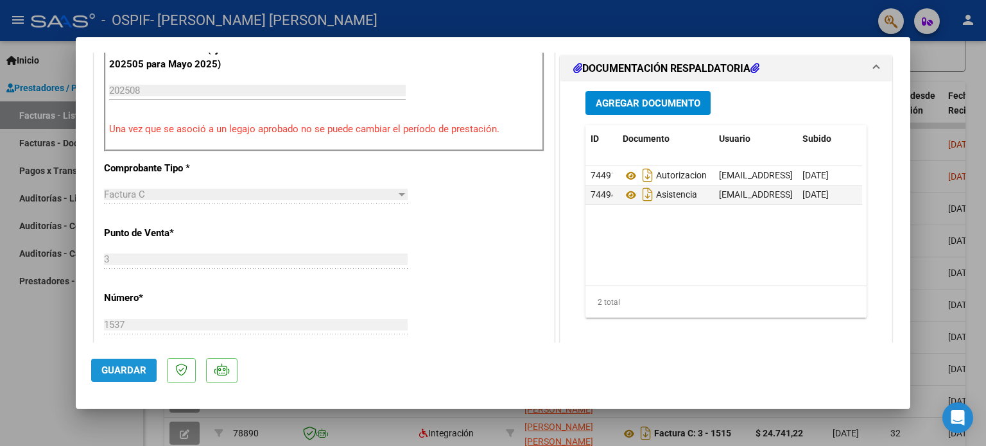
click at [99, 372] on button "Guardar" at bounding box center [123, 370] width 65 height 23
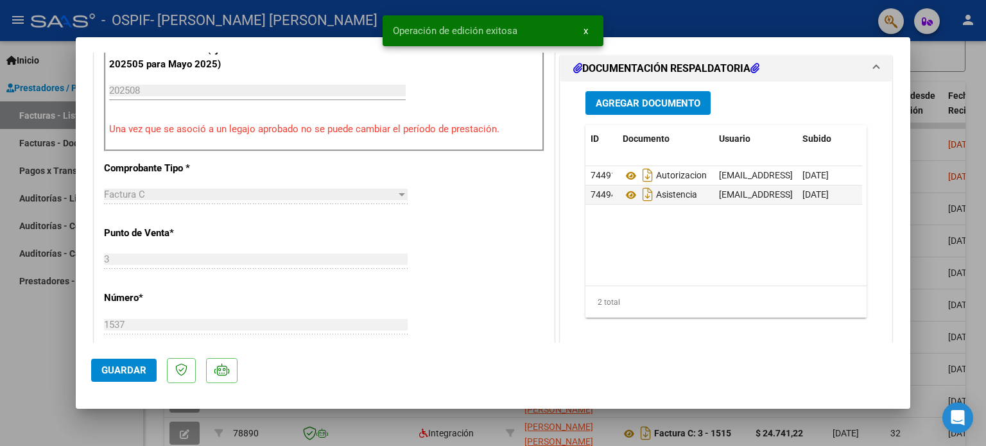
click at [42, 363] on div at bounding box center [493, 223] width 986 height 446
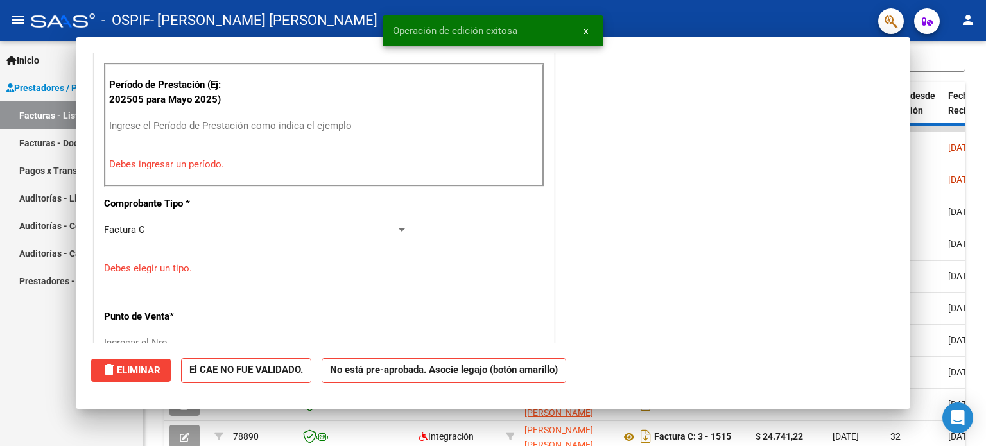
scroll to position [0, 0]
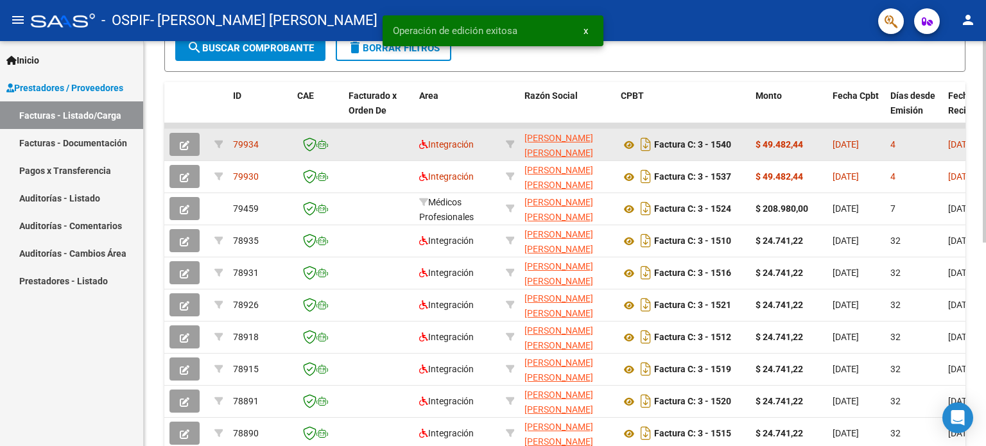
click at [178, 144] on button "button" at bounding box center [184, 144] width 30 height 23
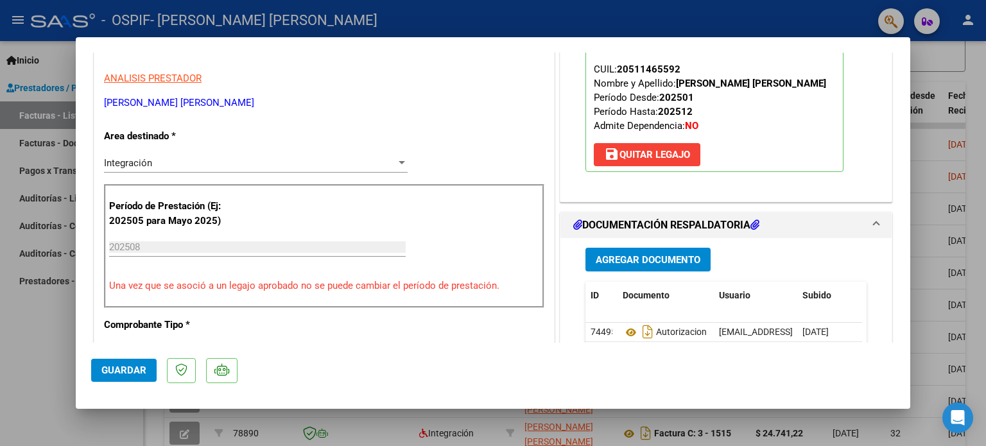
scroll to position [338, 0]
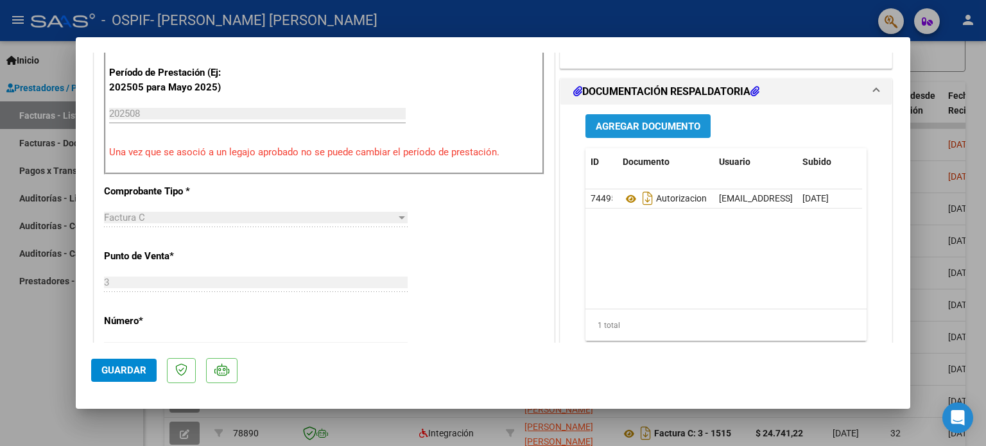
click at [639, 123] on span "Agregar Documento" at bounding box center [648, 127] width 105 height 12
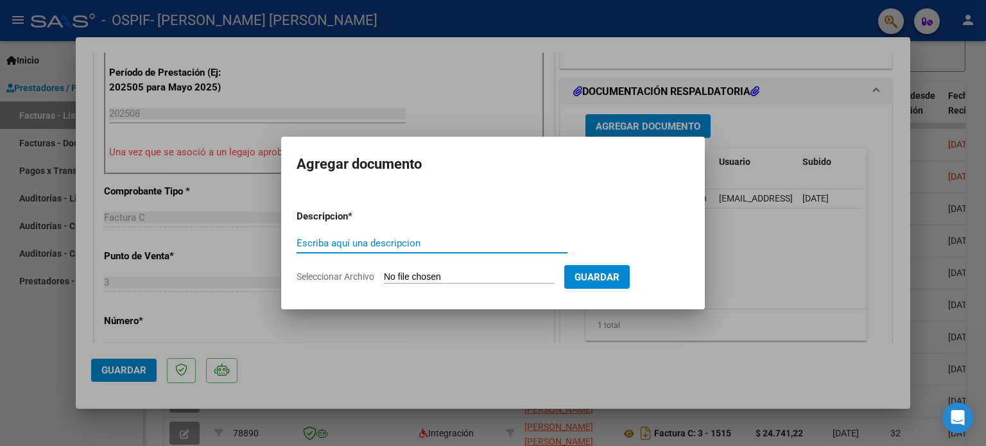
click at [496, 247] on input "Escriba aquí una descripcion" at bounding box center [432, 243] width 271 height 12
type input "[PERSON_NAME] ASISTENCIA"
click at [341, 274] on span "Seleccionar Archivo" at bounding box center [336, 277] width 78 height 10
click at [384, 274] on input "Seleccionar Archivo" at bounding box center [469, 278] width 170 height 12
type input "C:\fakepath\[PERSON_NAME].jpg"
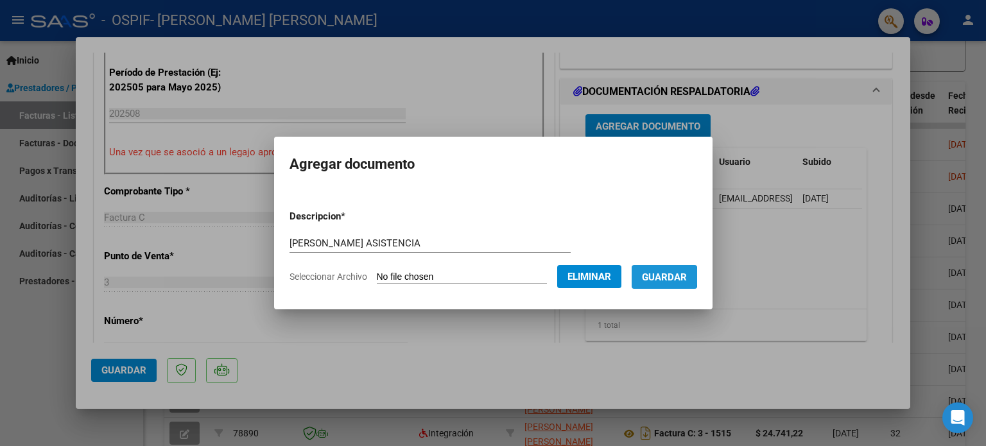
click at [673, 277] on span "Guardar" at bounding box center [664, 278] width 45 height 12
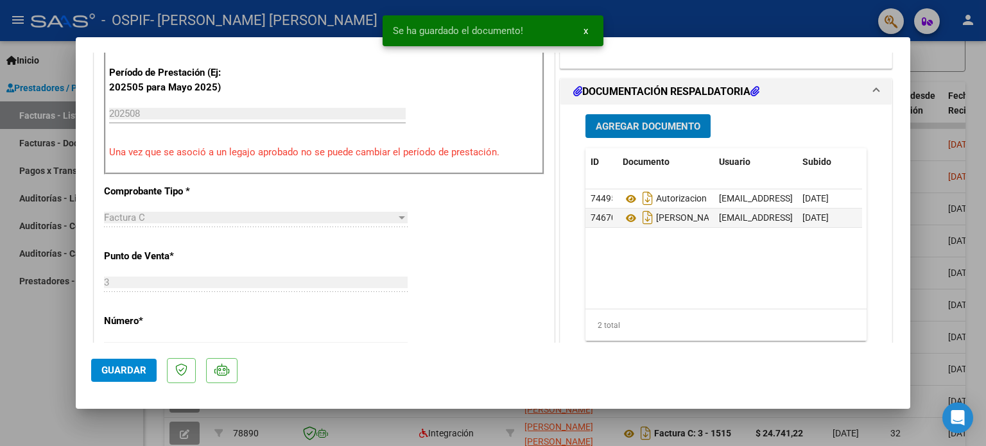
click at [123, 367] on span "Guardar" at bounding box center [123, 371] width 45 height 12
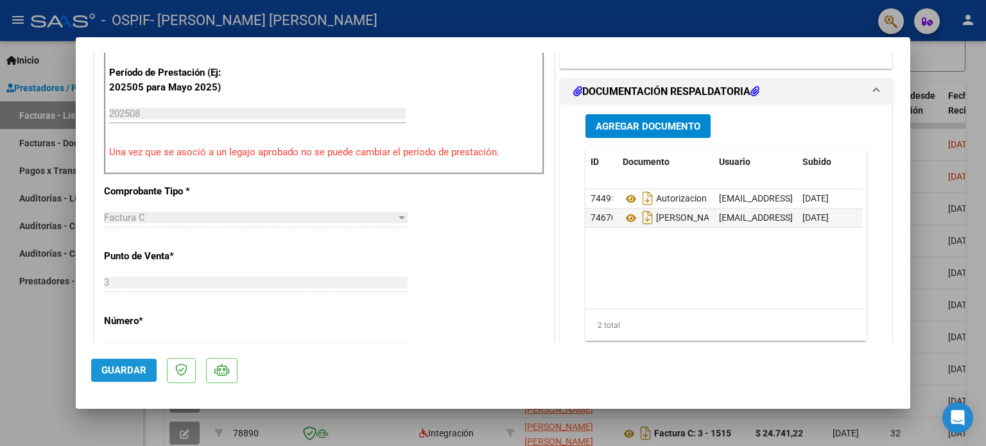
click at [123, 375] on span "Guardar" at bounding box center [123, 371] width 45 height 12
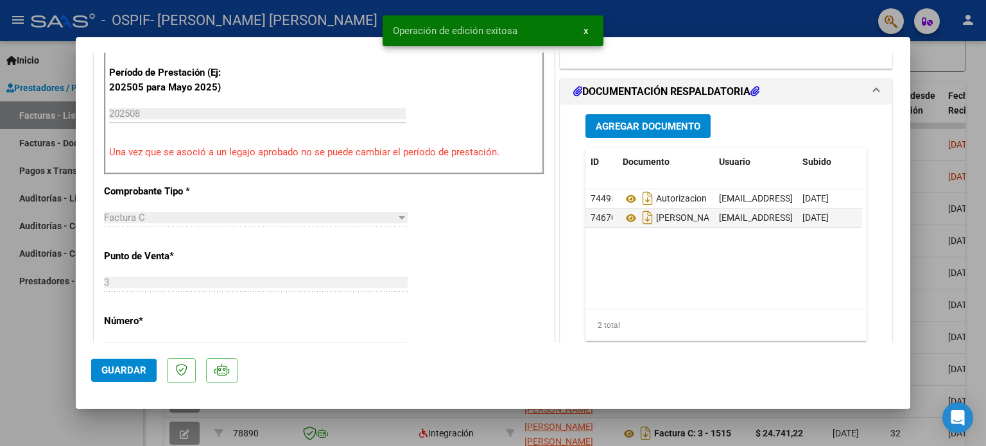
click at [0, 373] on div at bounding box center [493, 223] width 986 height 446
type input "$ 0,00"
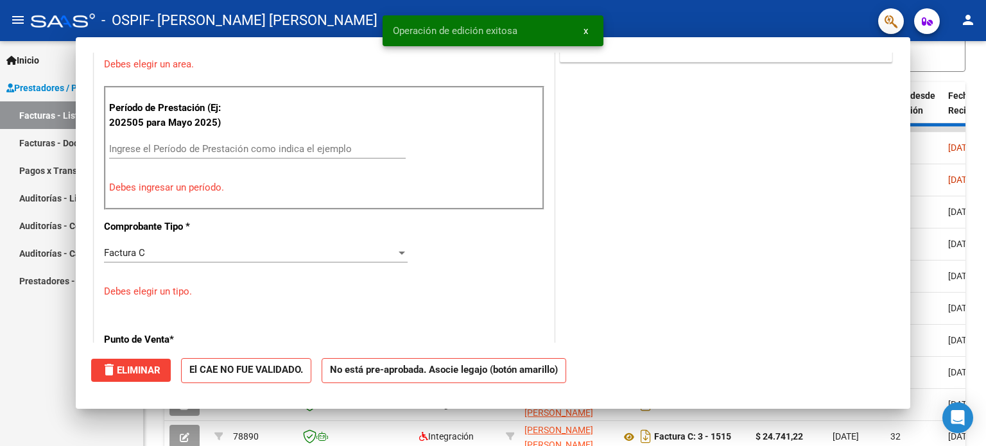
scroll to position [373, 0]
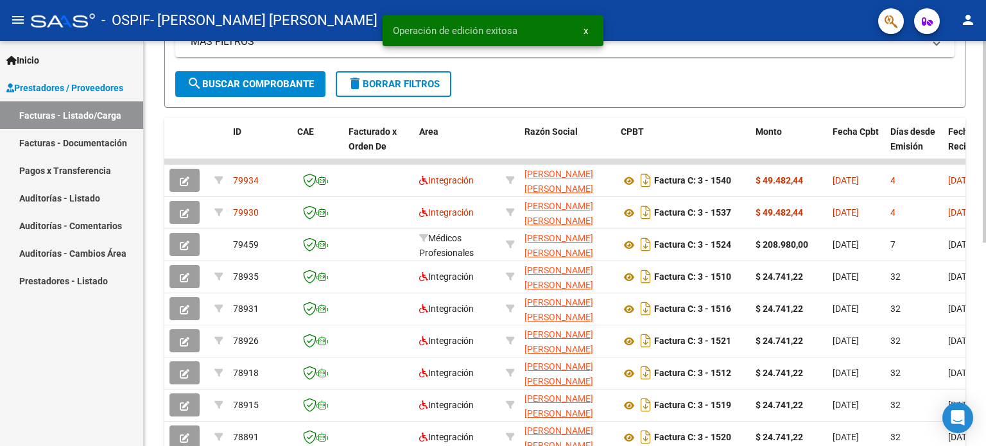
click at [983, 213] on div at bounding box center [984, 287] width 3 height 202
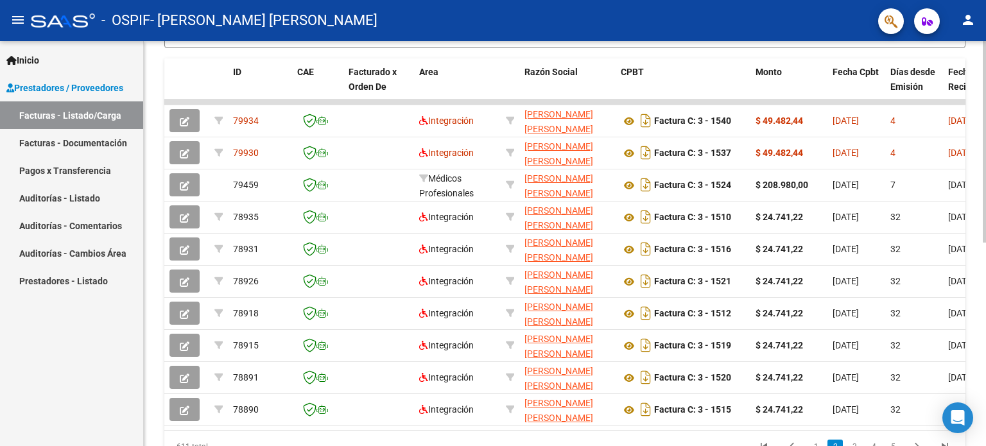
scroll to position [363, 0]
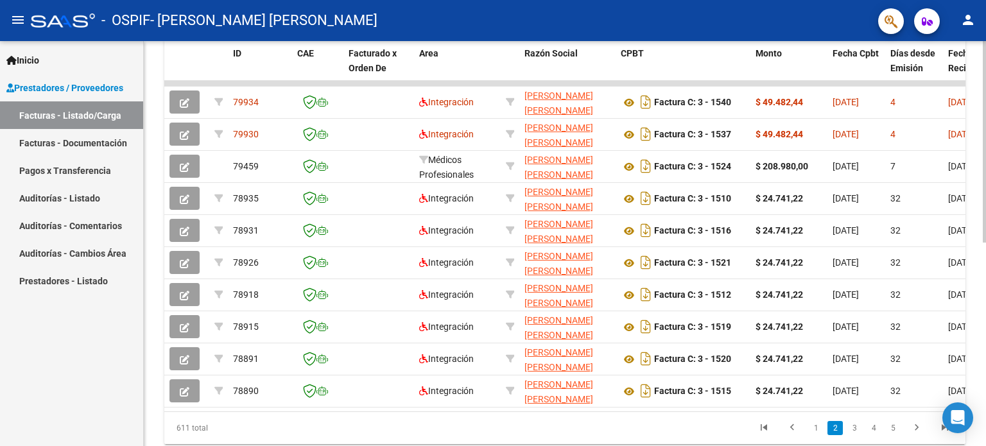
click at [985, 249] on div at bounding box center [984, 326] width 3 height 202
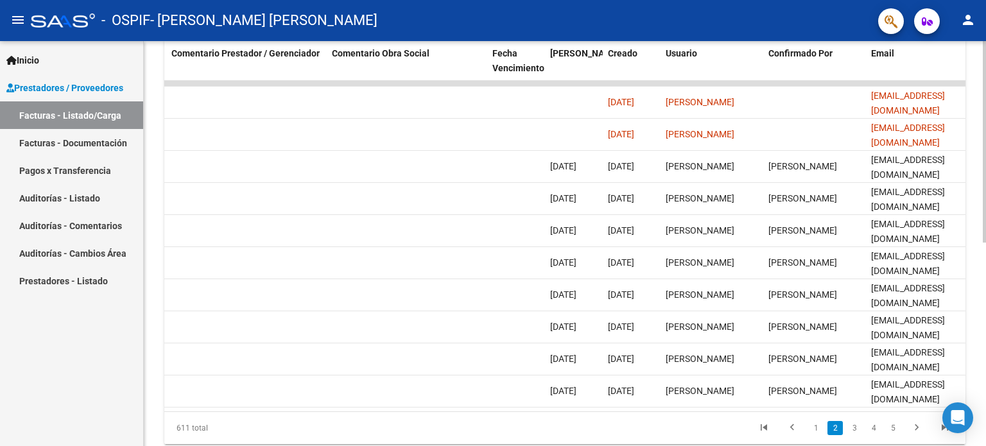
scroll to position [0, 1905]
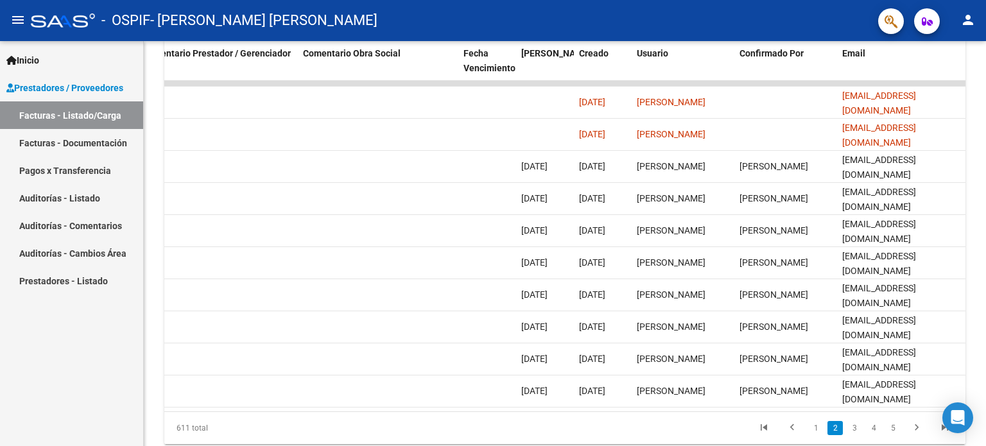
drag, startPoint x: 904, startPoint y: 419, endPoint x: 909, endPoint y: 412, distance: 8.7
click at [909, 412] on div "ID CAE Facturado x Orden De Area Razón Social CPBT Monto Fecha Cpbt [PERSON_NAM…" at bounding box center [564, 242] width 801 height 404
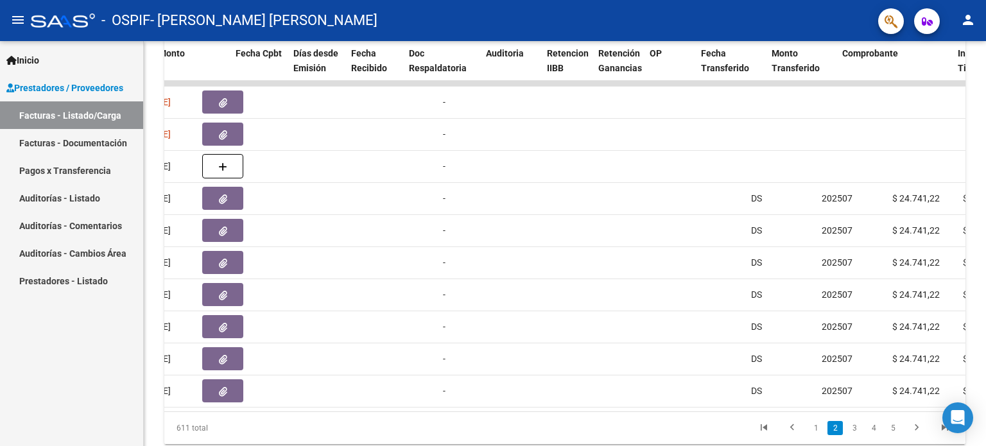
scroll to position [0, 577]
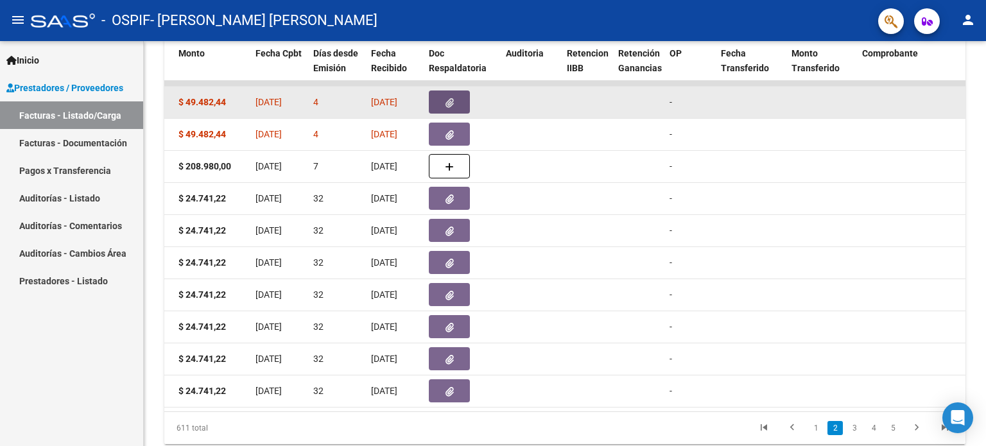
click at [444, 106] on button "button" at bounding box center [449, 102] width 41 height 23
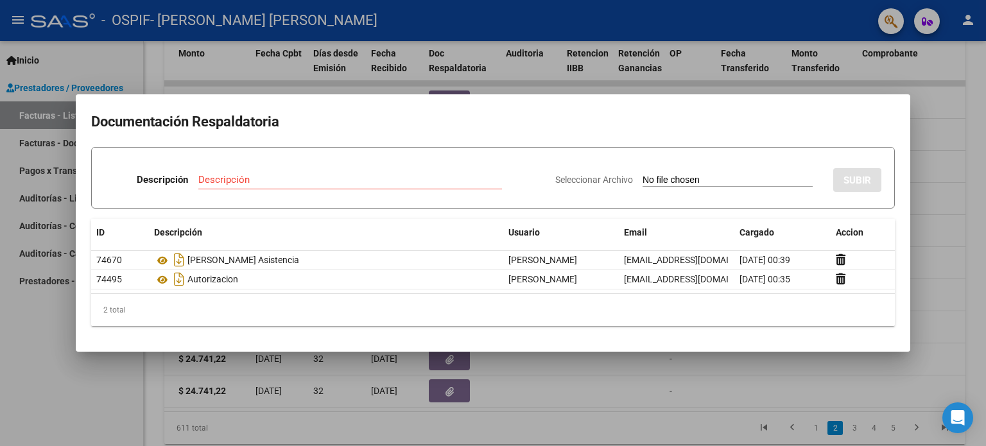
click at [13, 379] on div at bounding box center [493, 223] width 986 height 446
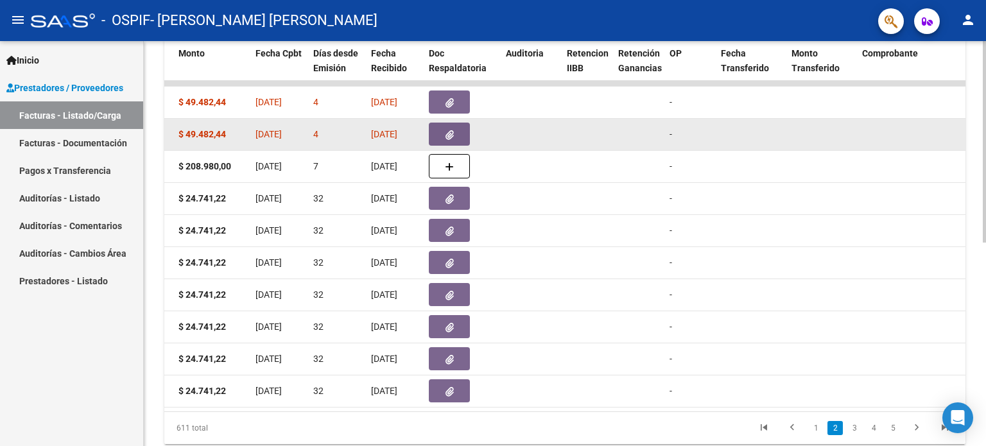
click at [452, 132] on icon "button" at bounding box center [449, 135] width 8 height 10
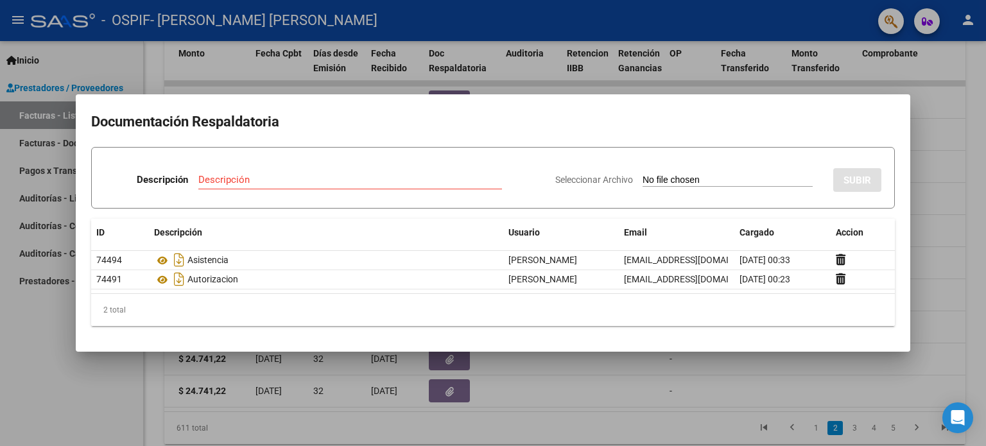
click at [27, 356] on div at bounding box center [493, 223] width 986 height 446
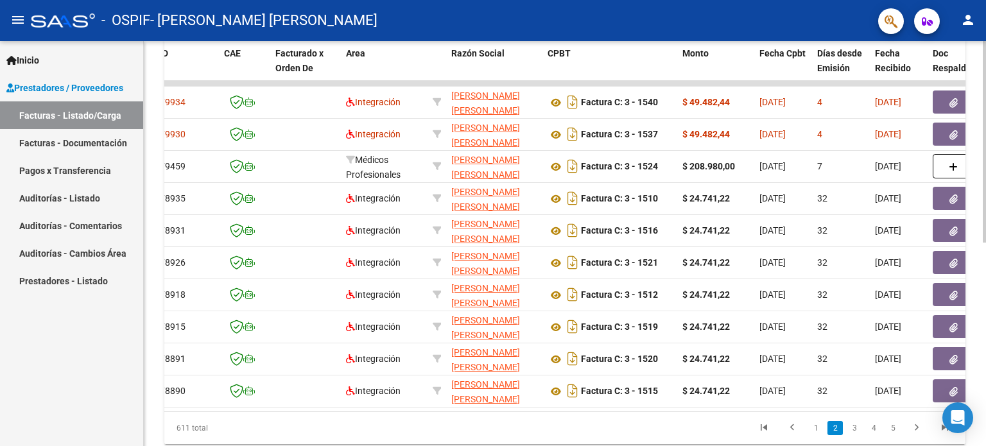
scroll to position [0, 0]
